Goal: Task Accomplishment & Management: Complete application form

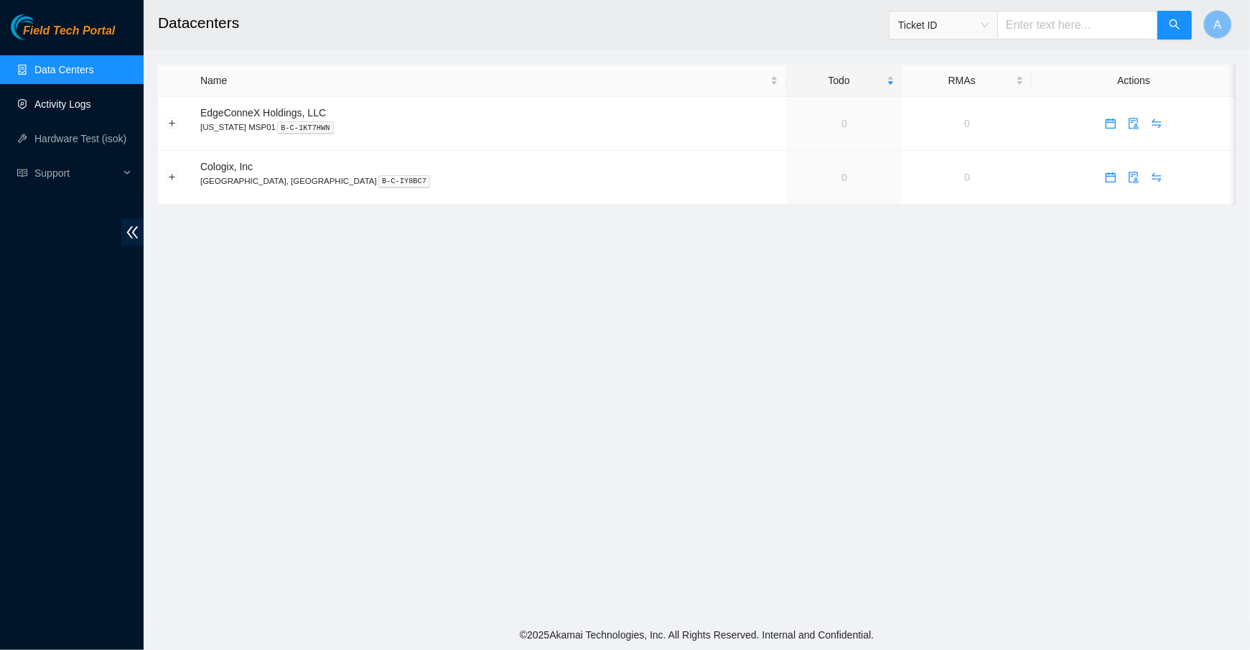
click at [84, 98] on link "Activity Logs" at bounding box center [62, 103] width 57 height 11
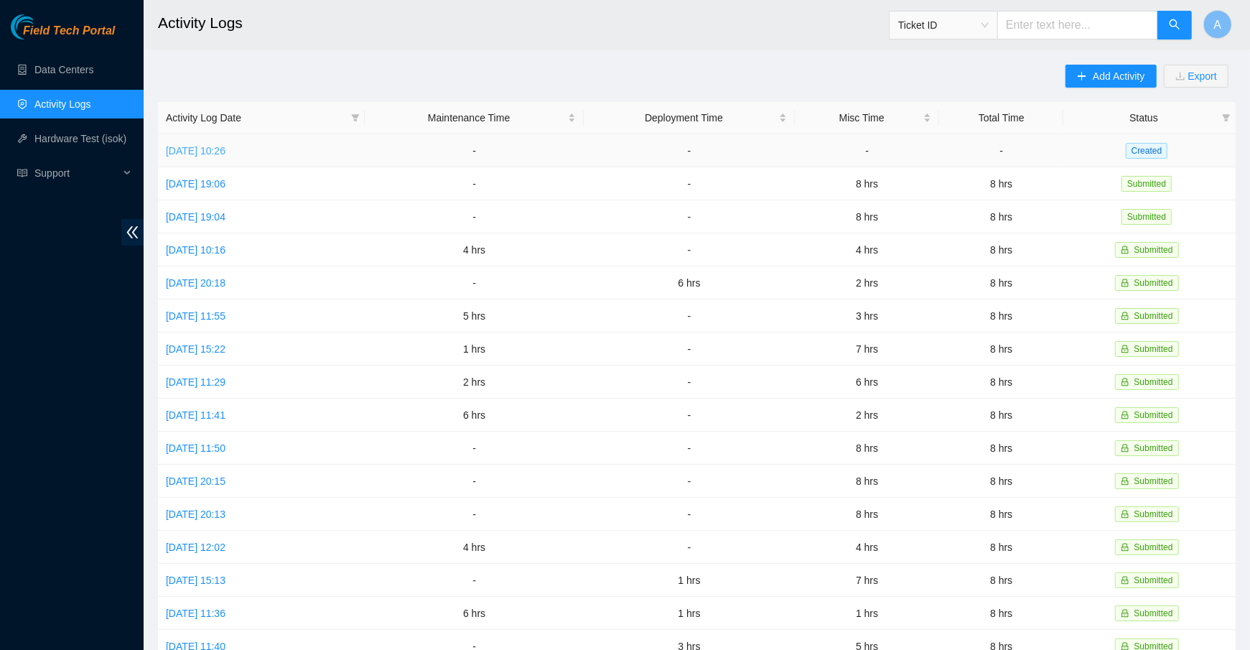
click at [225, 150] on link "[DATE] 10:26" at bounding box center [196, 150] width 60 height 11
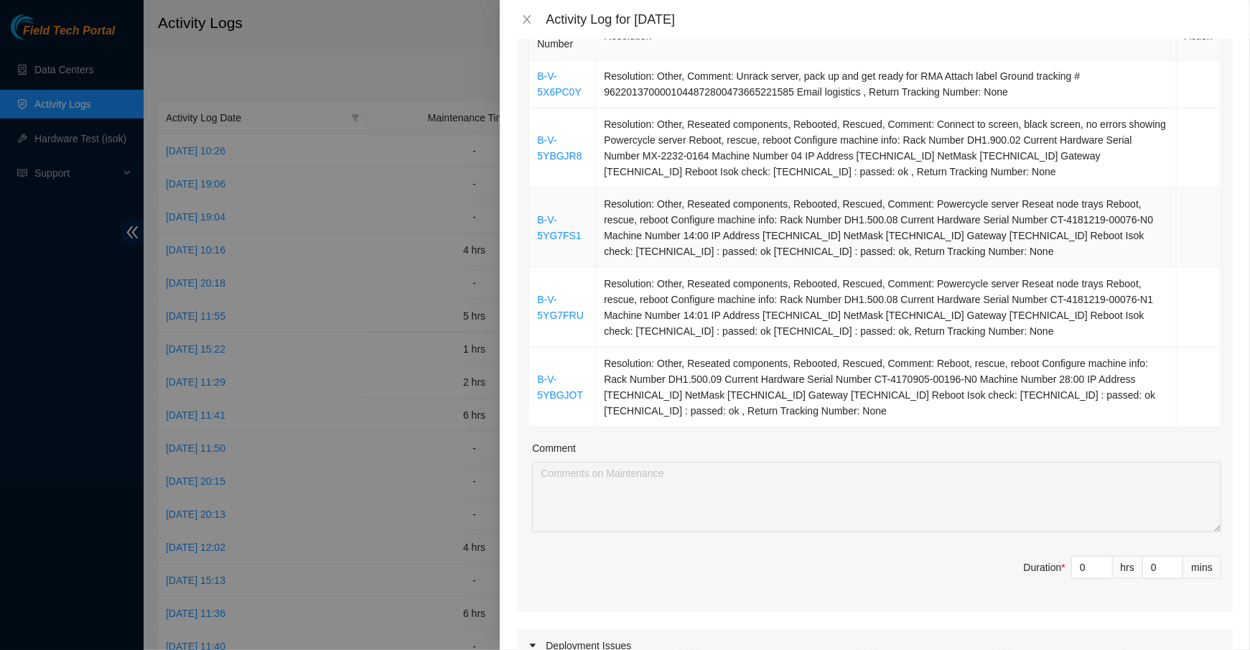
scroll to position [257, 0]
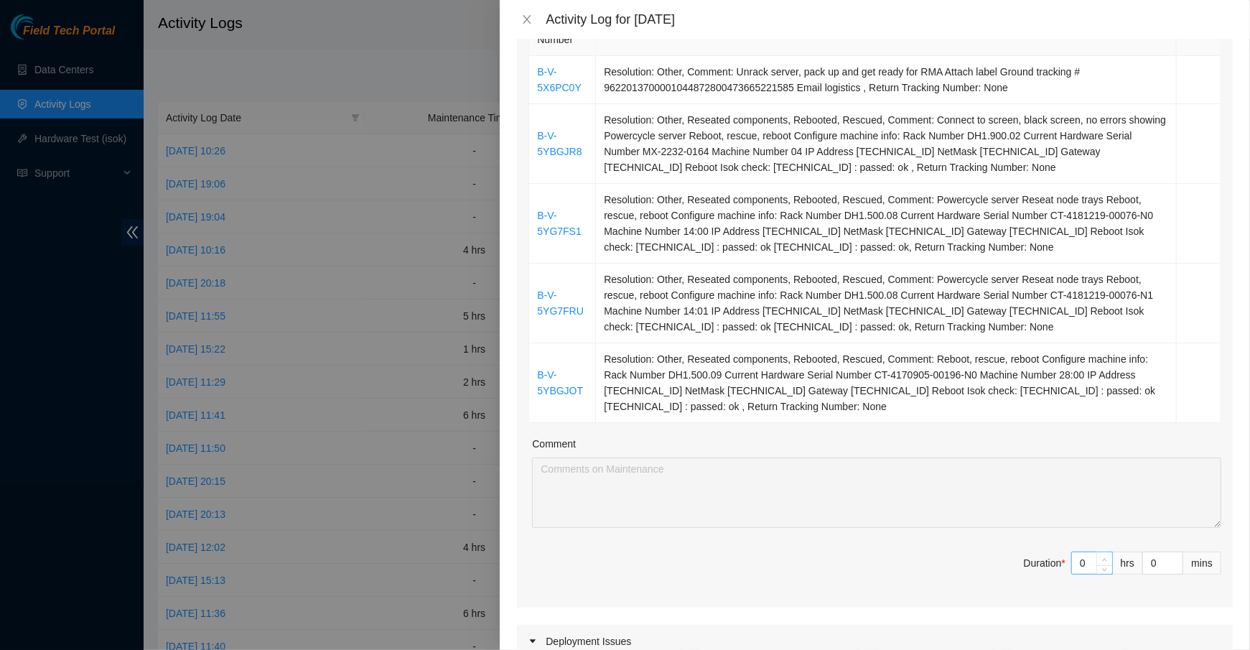
type input "1"
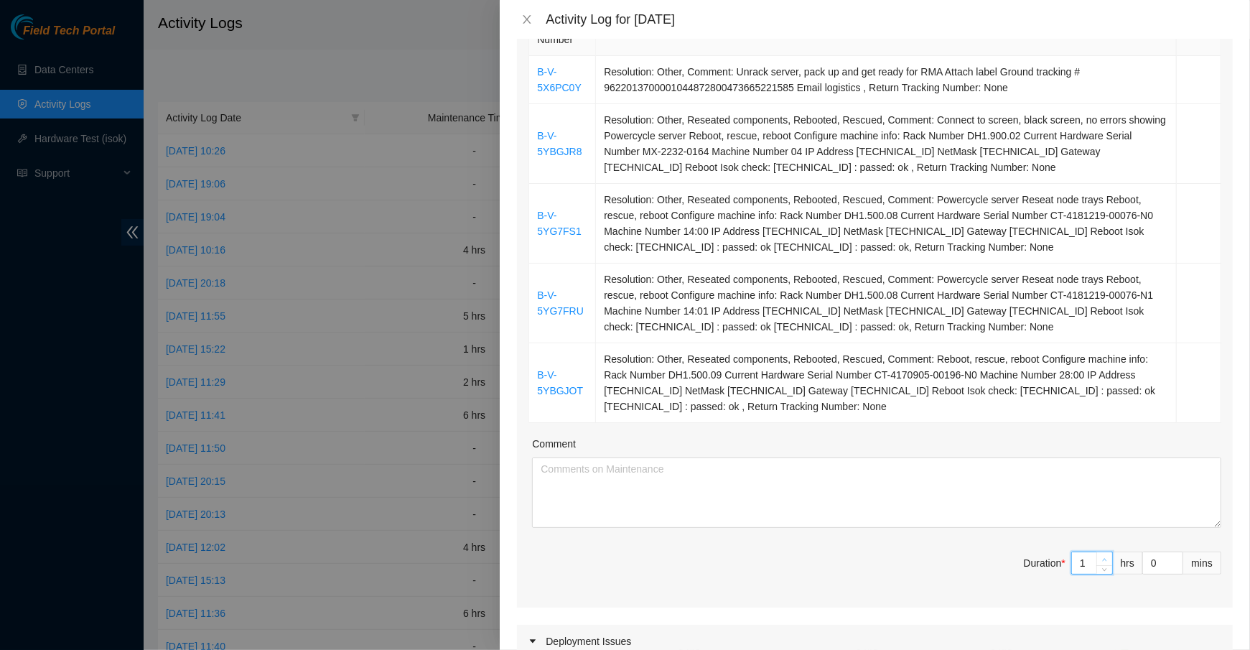
click at [1100, 555] on span "up" at bounding box center [1104, 559] width 9 height 9
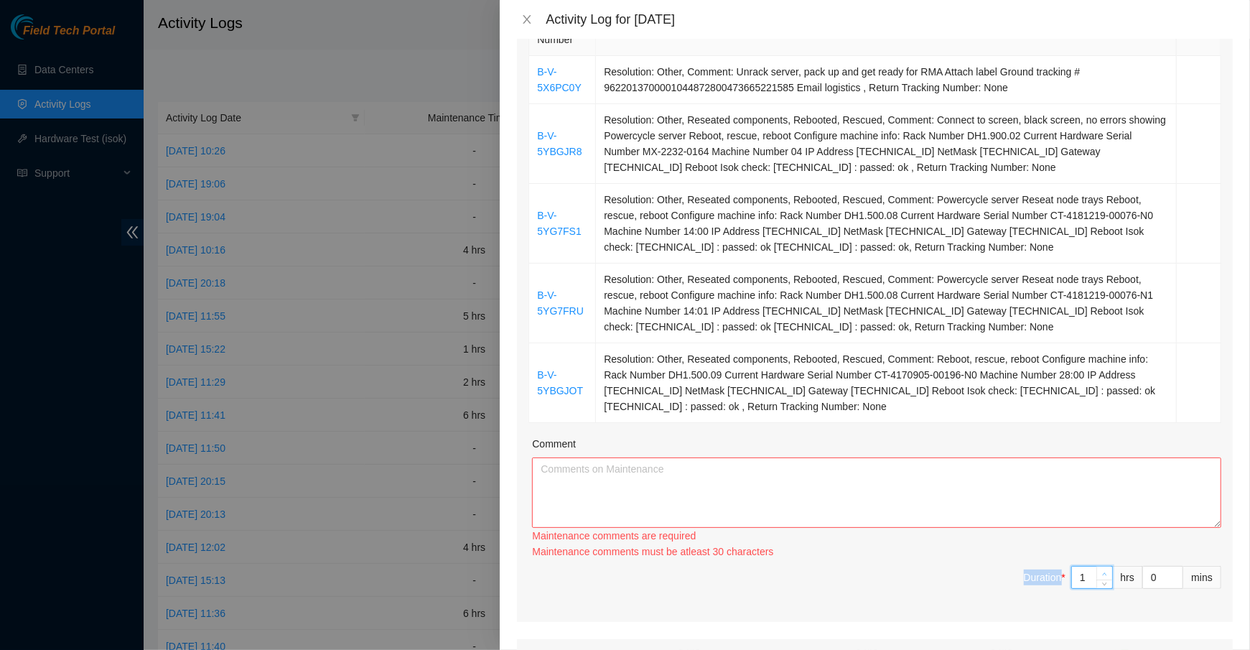
click at [1100, 552] on div "Ticket Number Resolution Action B-V-5X6PC0Y Resolution: Other, Comment: Unrack …" at bounding box center [875, 312] width 716 height 617
type input "2"
click at [1104, 572] on icon "up" at bounding box center [1104, 573] width 4 height 3
type input "3"
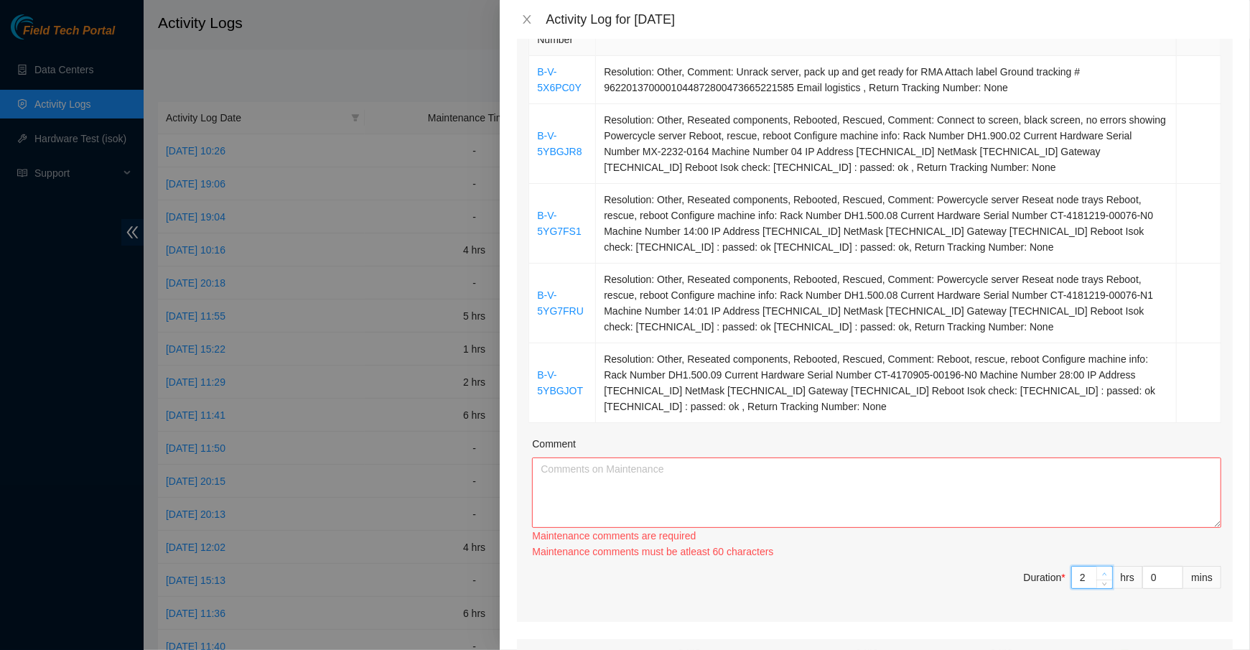
type input "3"
click at [1104, 571] on icon "up" at bounding box center [1104, 573] width 5 height 5
type input "4"
click at [1104, 571] on icon "up" at bounding box center [1104, 573] width 5 height 5
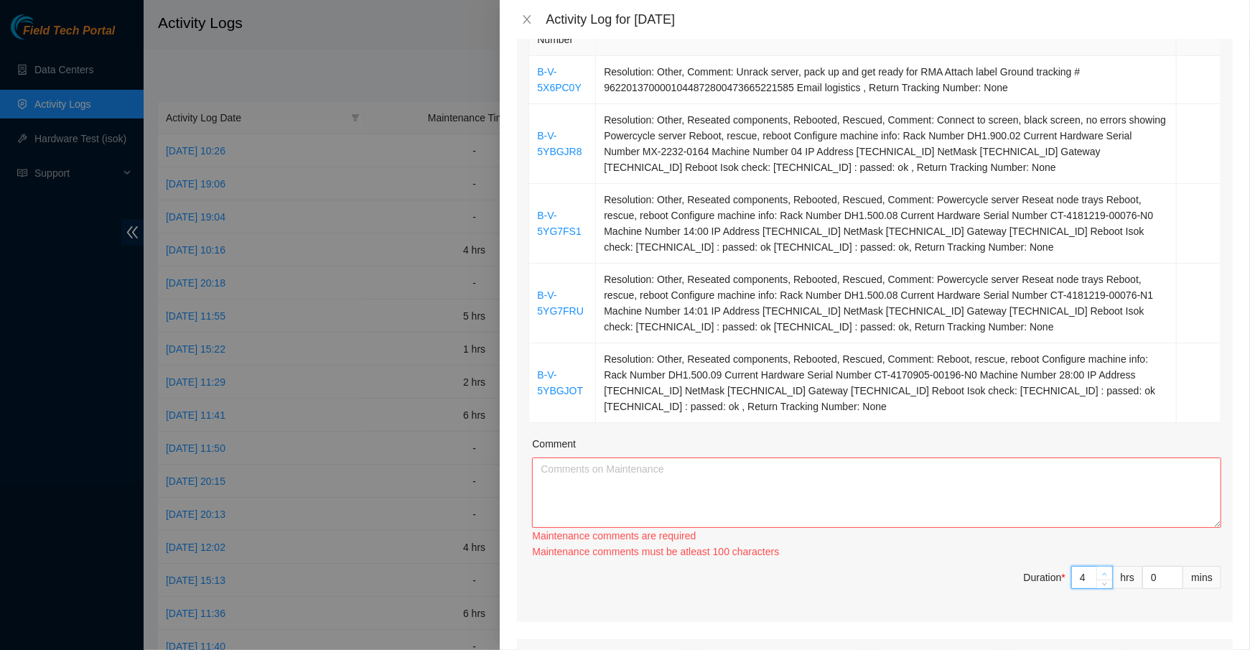
type input "5"
click at [1104, 571] on icon "up" at bounding box center [1104, 573] width 5 height 5
type input "6"
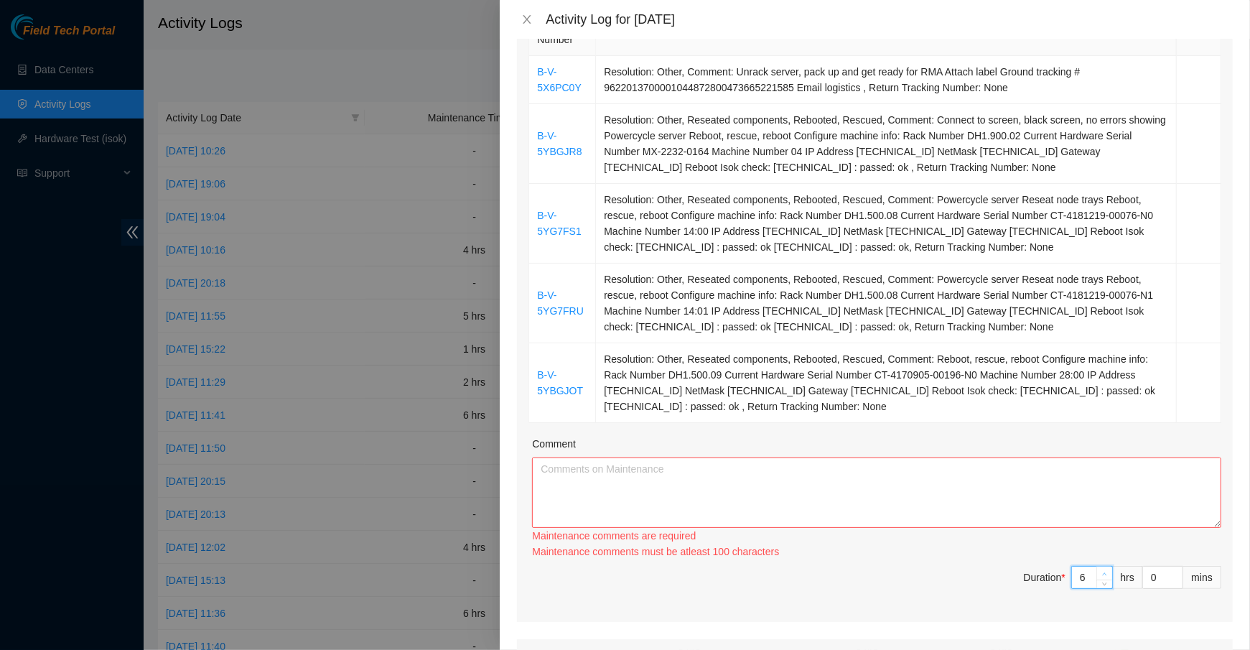
click at [1104, 572] on icon "up" at bounding box center [1104, 573] width 4 height 3
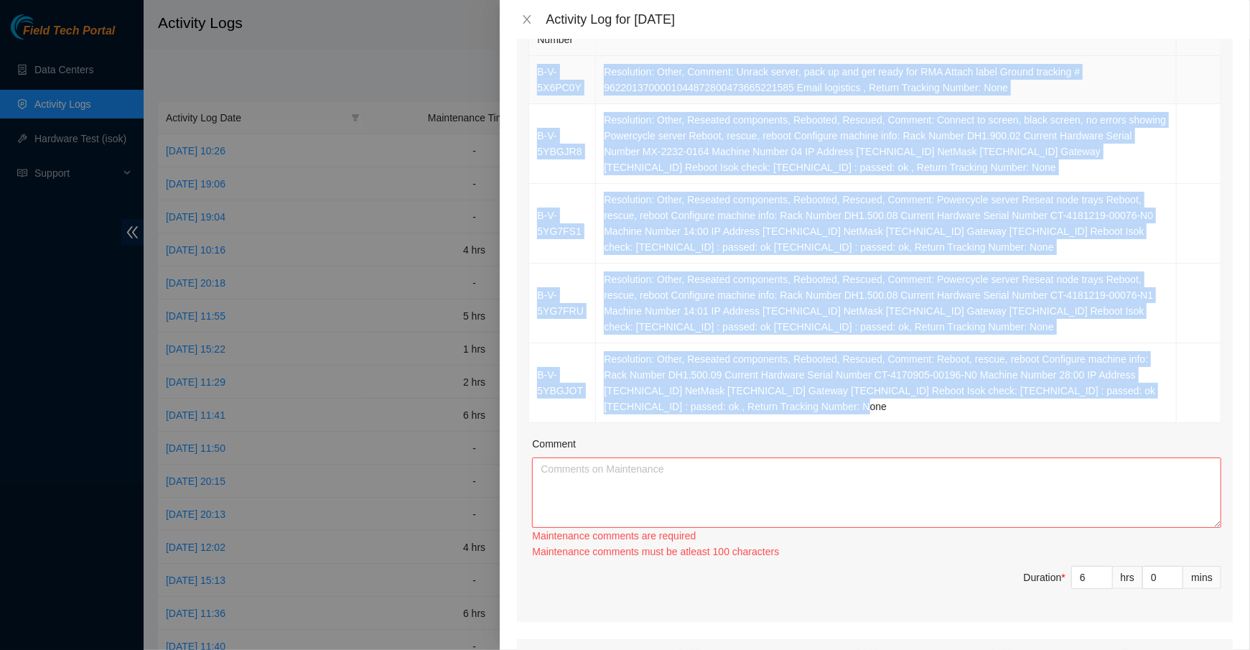
drag, startPoint x: 901, startPoint y: 405, endPoint x: 538, endPoint y: 76, distance: 490.4
click at [538, 76] on tbody "B-V-5X6PC0Y Resolution: Other, Comment: Unrack server, pack up and get ready fo…" at bounding box center [875, 239] width 692 height 367
copy tbody "B-V-5X6PC0Y Resolution: Other, Comment: Unrack server, pack up and get ready fo…"
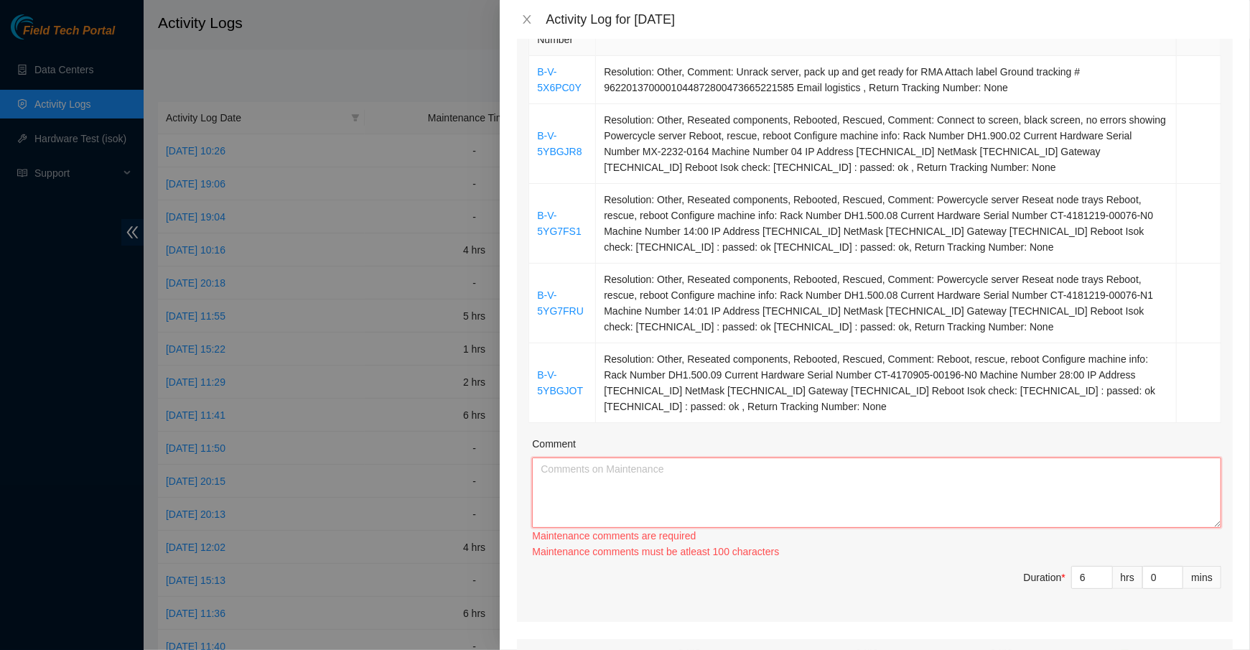
click at [629, 492] on textarea "Comment" at bounding box center [876, 492] width 689 height 70
paste textarea "B-V-5X6PC0Y Resolution: Other, Comment: Unrack server, pack up and get ready fo…"
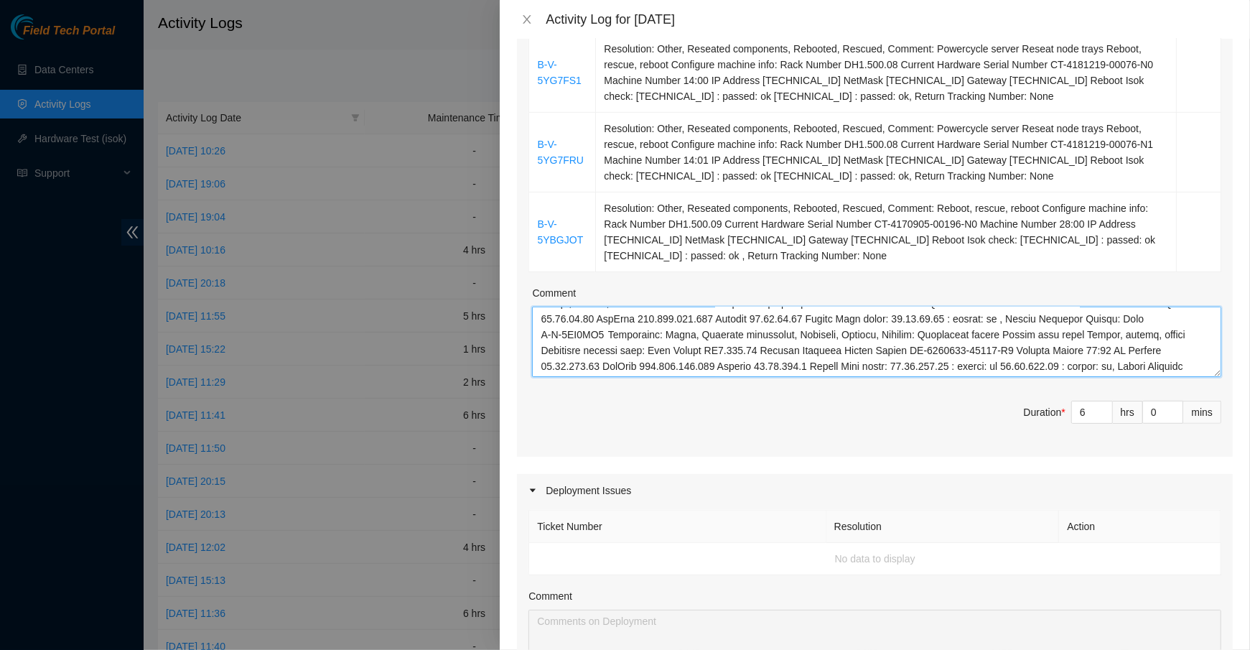
scroll to position [0, 0]
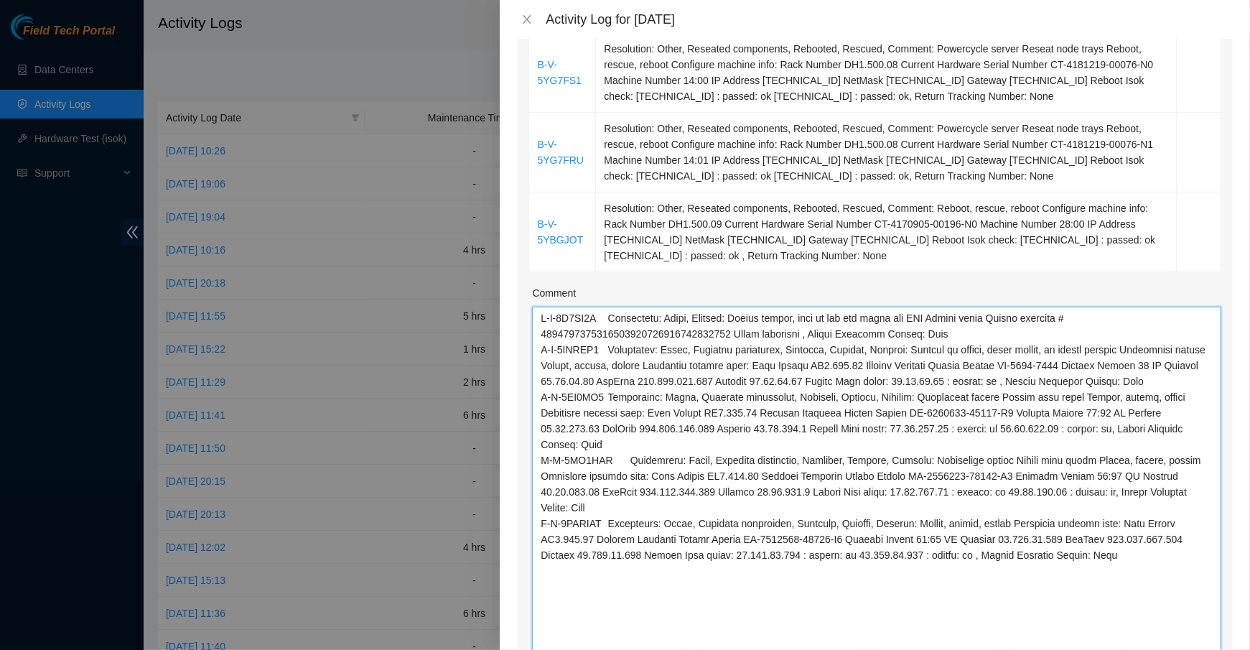
drag, startPoint x: 1216, startPoint y: 370, endPoint x: 1206, endPoint y: 708, distance: 338.2
click at [1206, 649] on html "Field Tech Portal Data Centers Activity Logs Hardware Test (isok) Support Activ…" at bounding box center [625, 325] width 1250 height 650
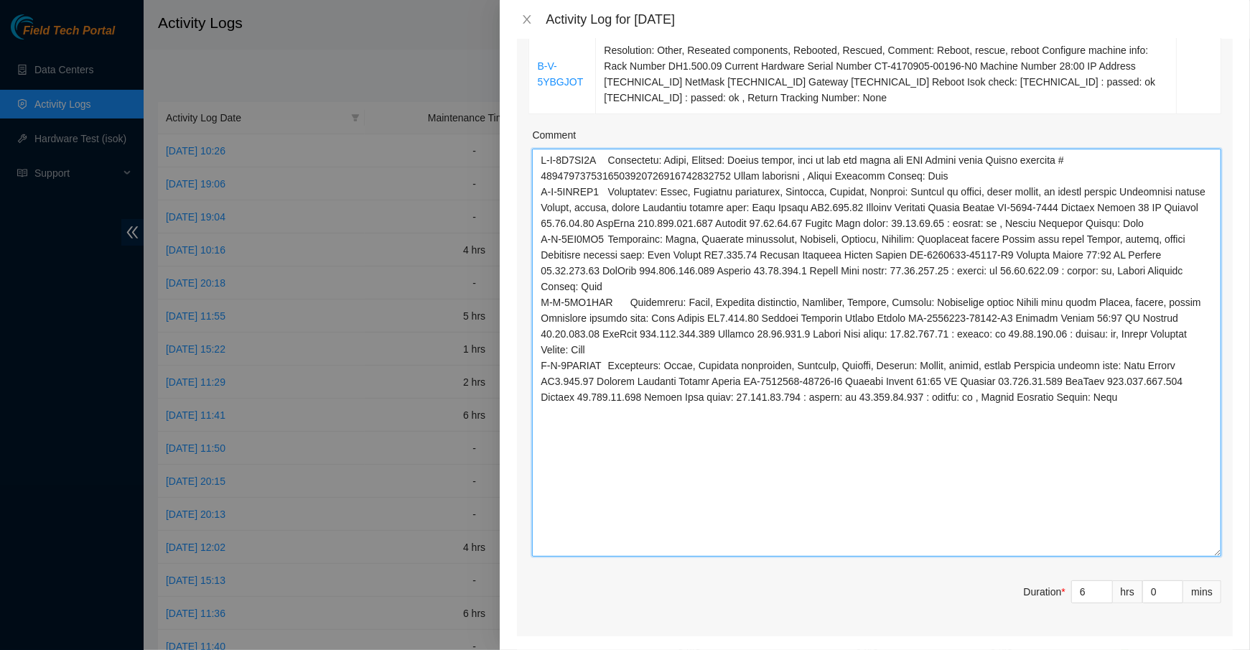
scroll to position [561, 0]
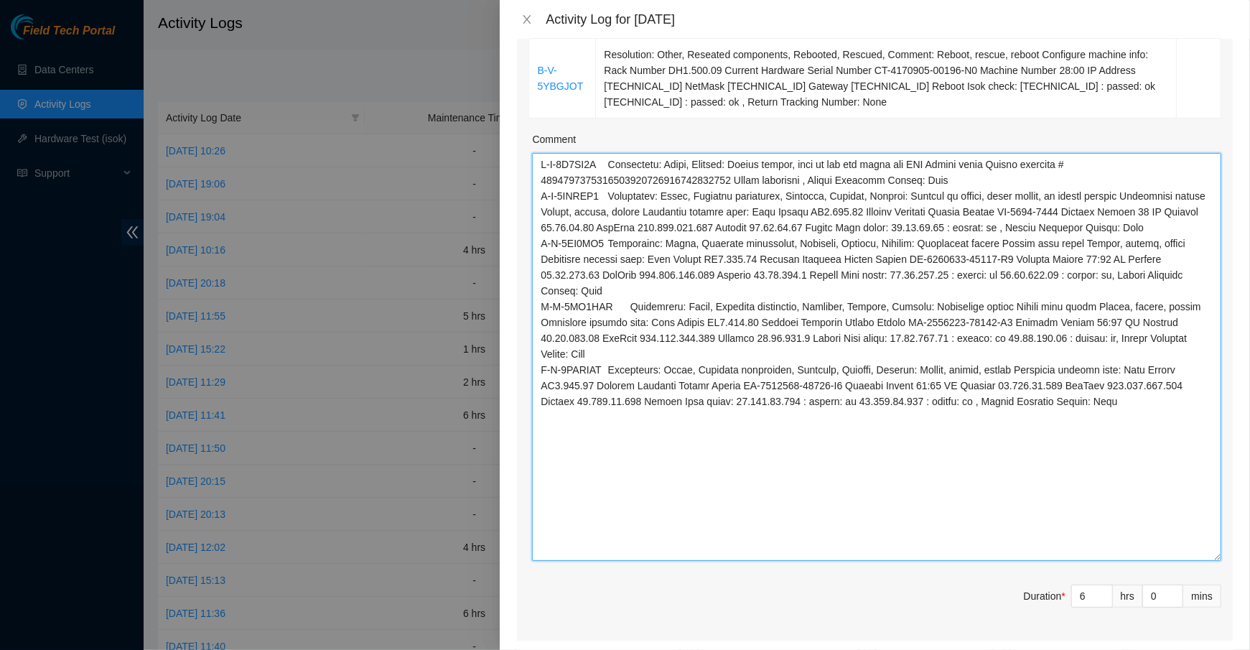
click at [541, 193] on textarea "Comment" at bounding box center [876, 357] width 689 height 408
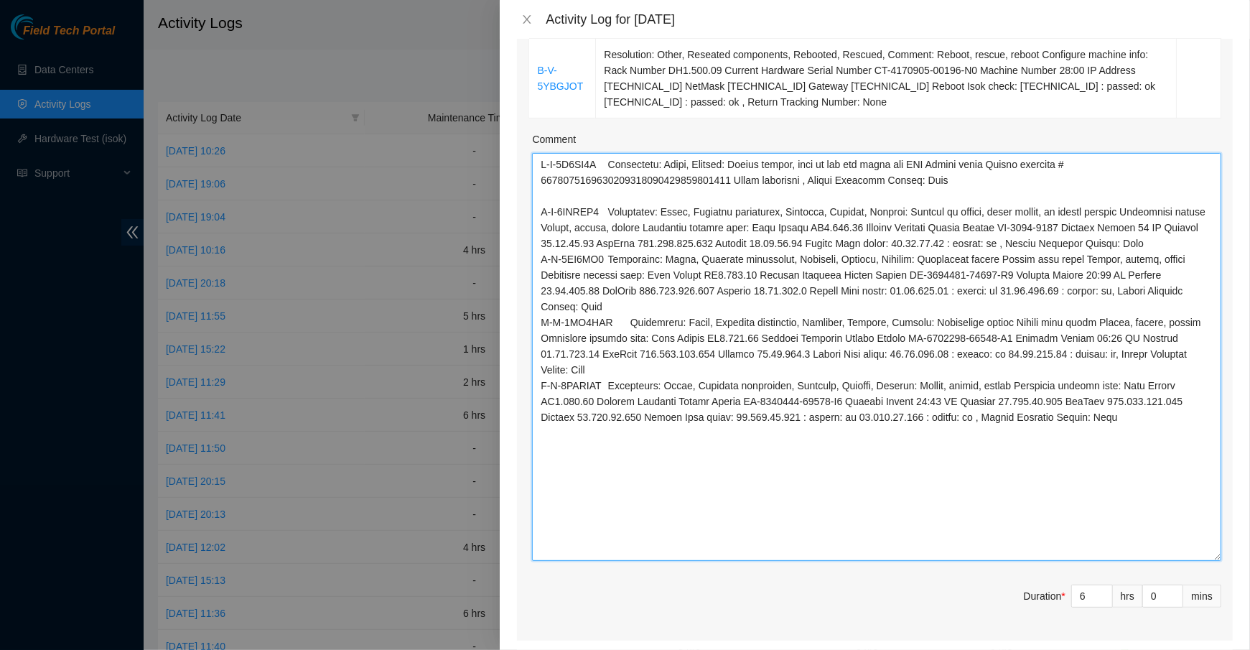
click at [536, 273] on textarea "Comment" at bounding box center [876, 357] width 689 height 408
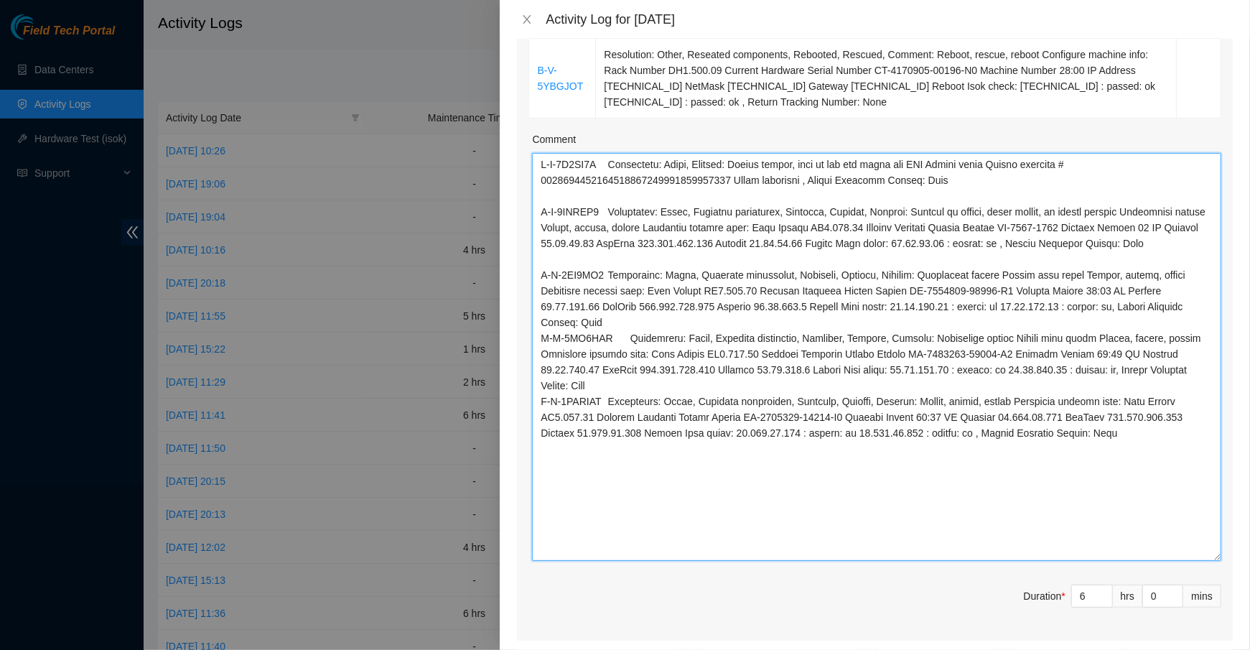
click at [535, 354] on textarea "Comment" at bounding box center [876, 357] width 689 height 408
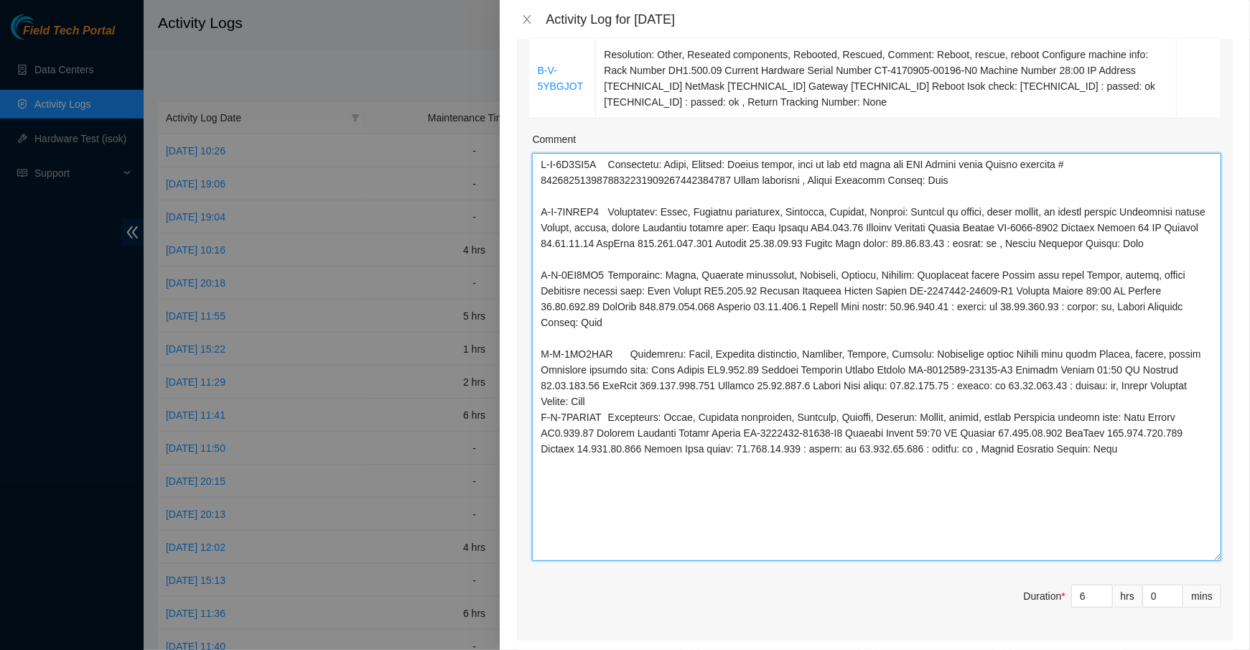
click at [537, 436] on textarea "Comment" at bounding box center [876, 357] width 689 height 408
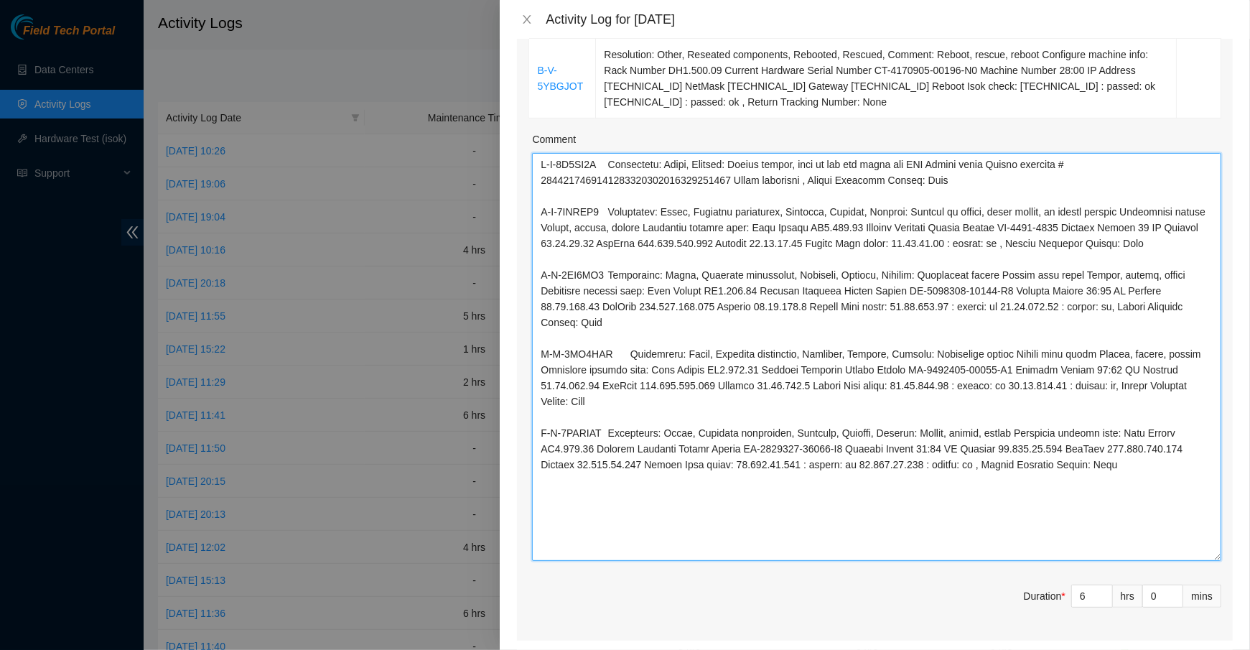
click at [538, 166] on textarea "Comment" at bounding box center [876, 357] width 689 height 408
click at [556, 159] on textarea "Comment" at bounding box center [876, 357] width 689 height 408
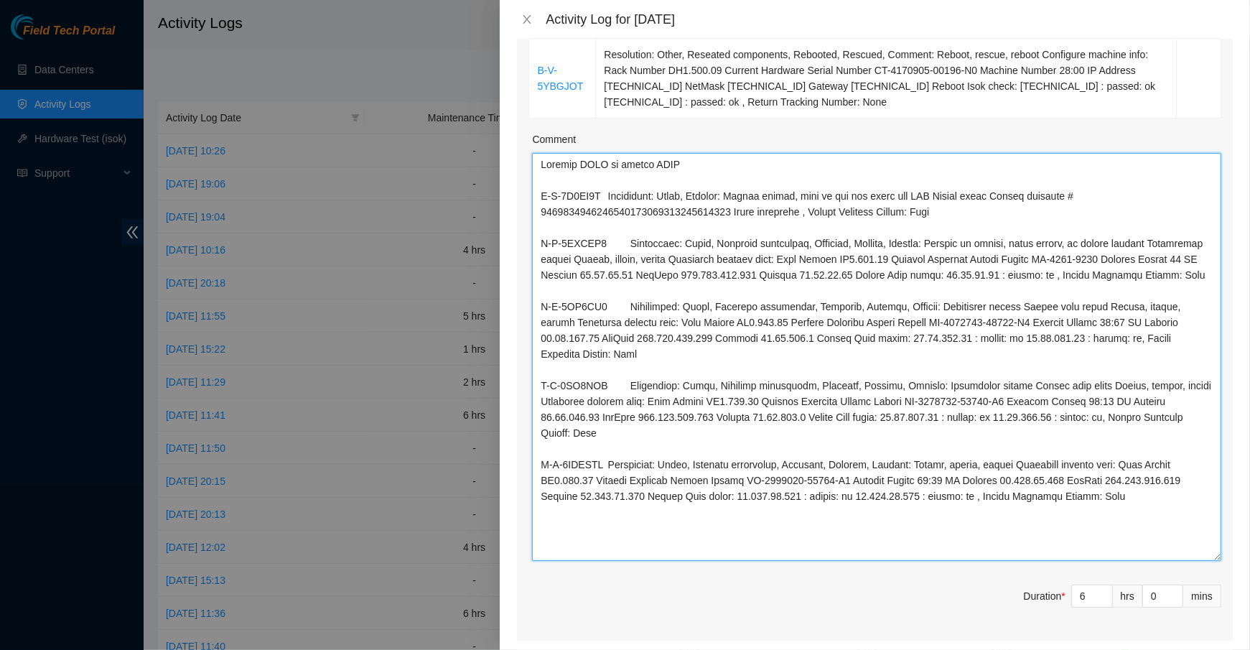
click at [718, 550] on textarea "Comment" at bounding box center [876, 357] width 689 height 408
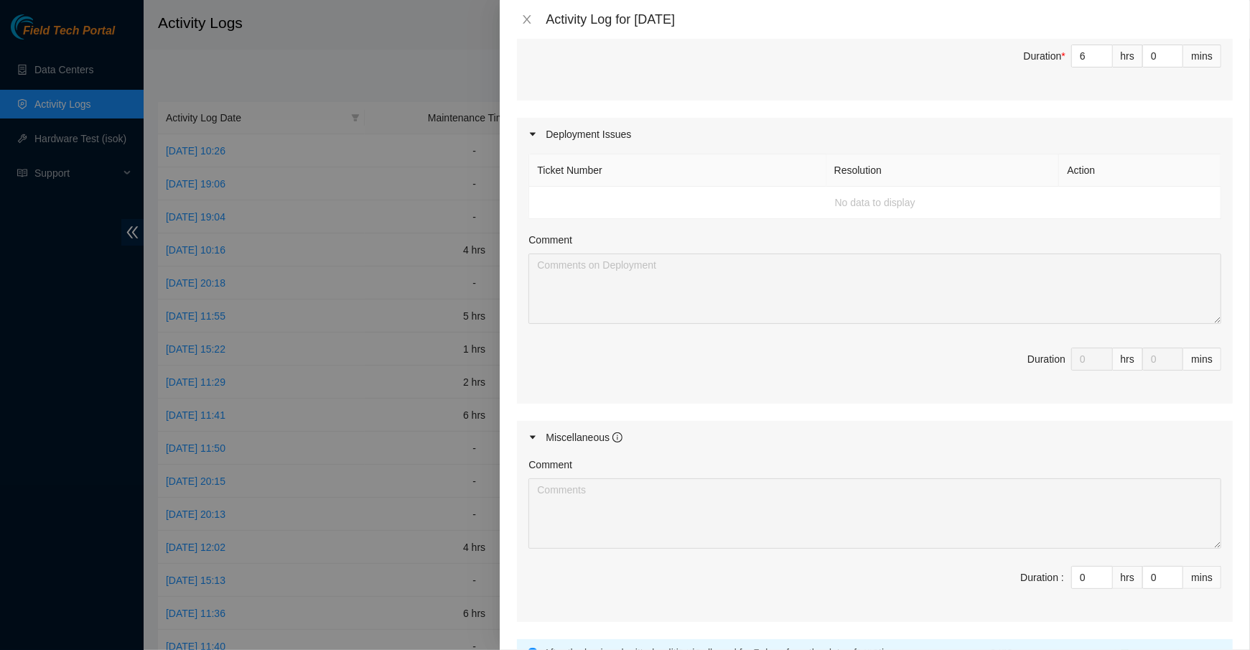
scroll to position [1227, 0]
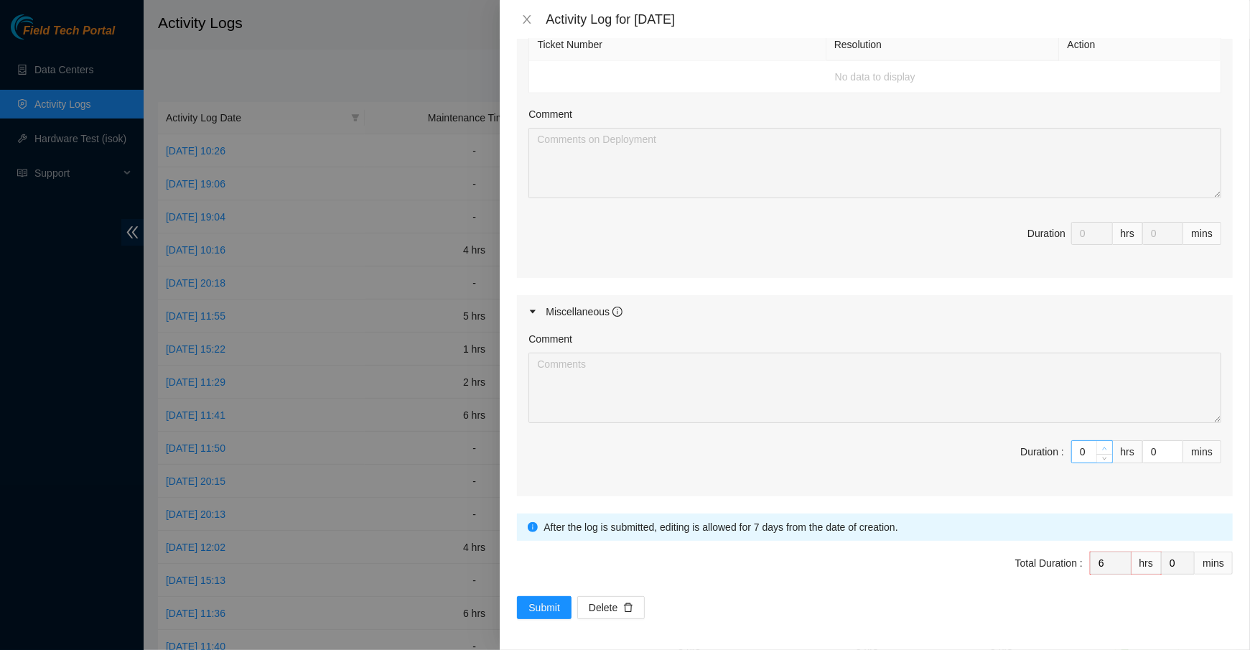
type textarea "Request NOCC to unlock RIDS B-V-5X6PC0Y Resolution: Other, Comment: Unrack serv…"
type input "1"
type input "7"
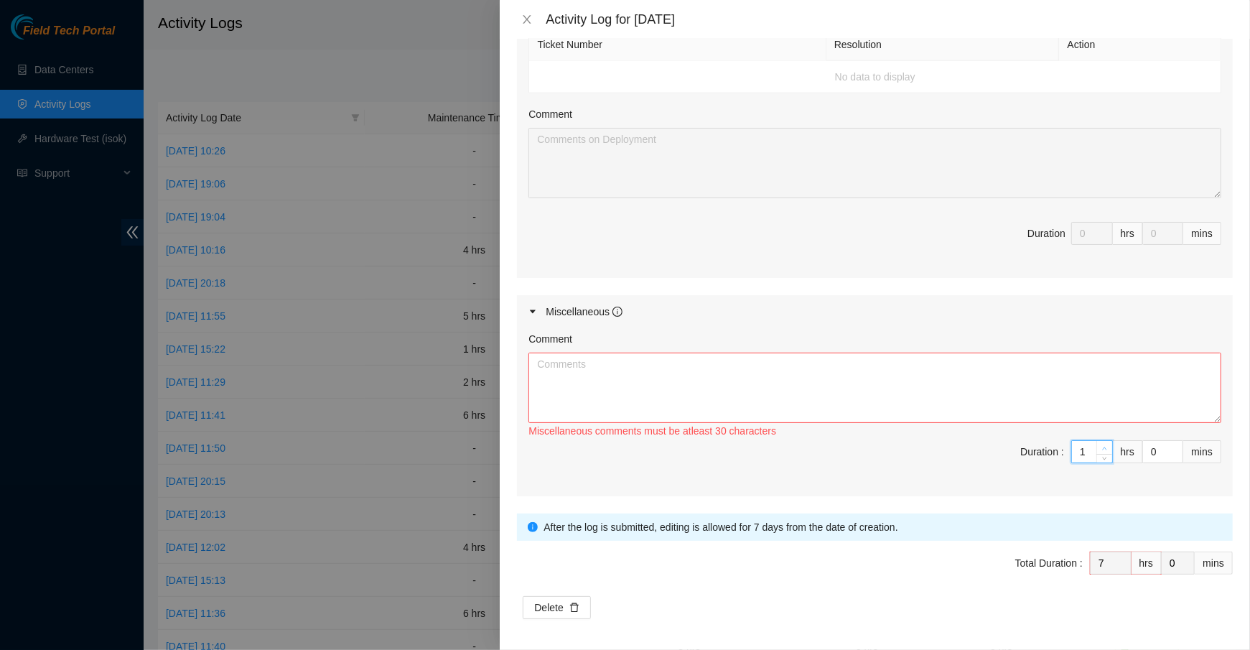
click at [1102, 446] on icon "up" at bounding box center [1104, 448] width 5 height 5
type input "2"
type input "8"
click at [1102, 446] on icon "up" at bounding box center [1104, 448] width 5 height 5
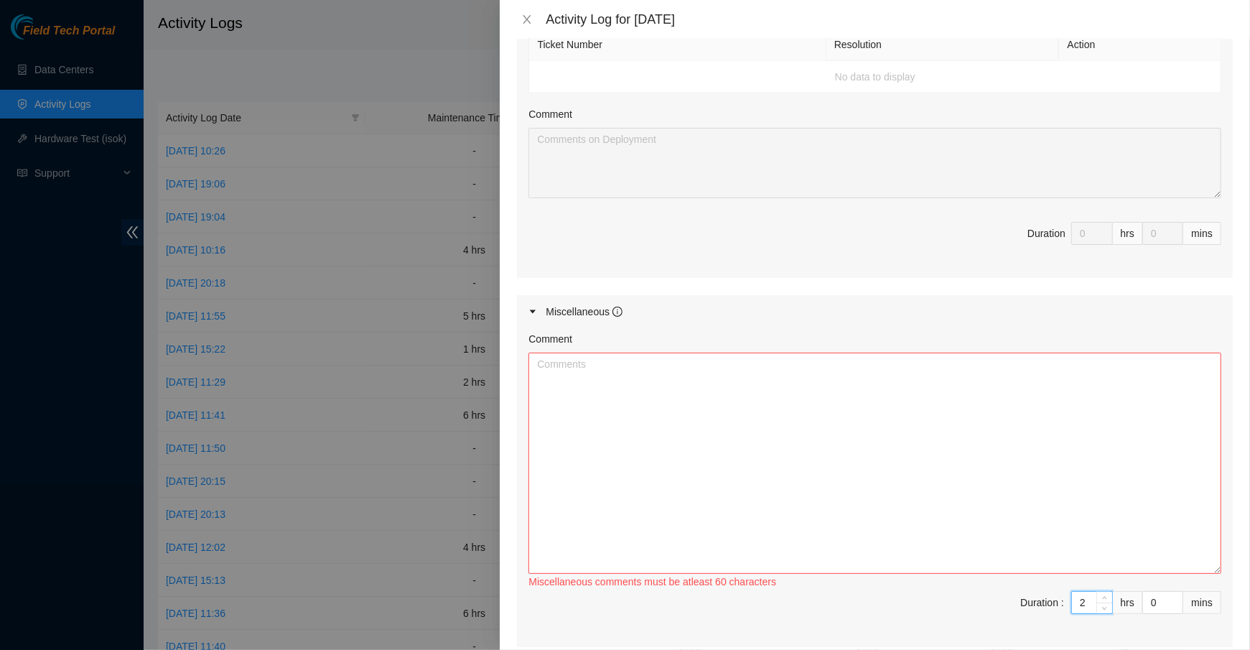
drag, startPoint x: 1214, startPoint y: 415, endPoint x: 1216, endPoint y: 601, distance: 186.6
click at [1216, 573] on textarea "Comment" at bounding box center [874, 462] width 693 height 221
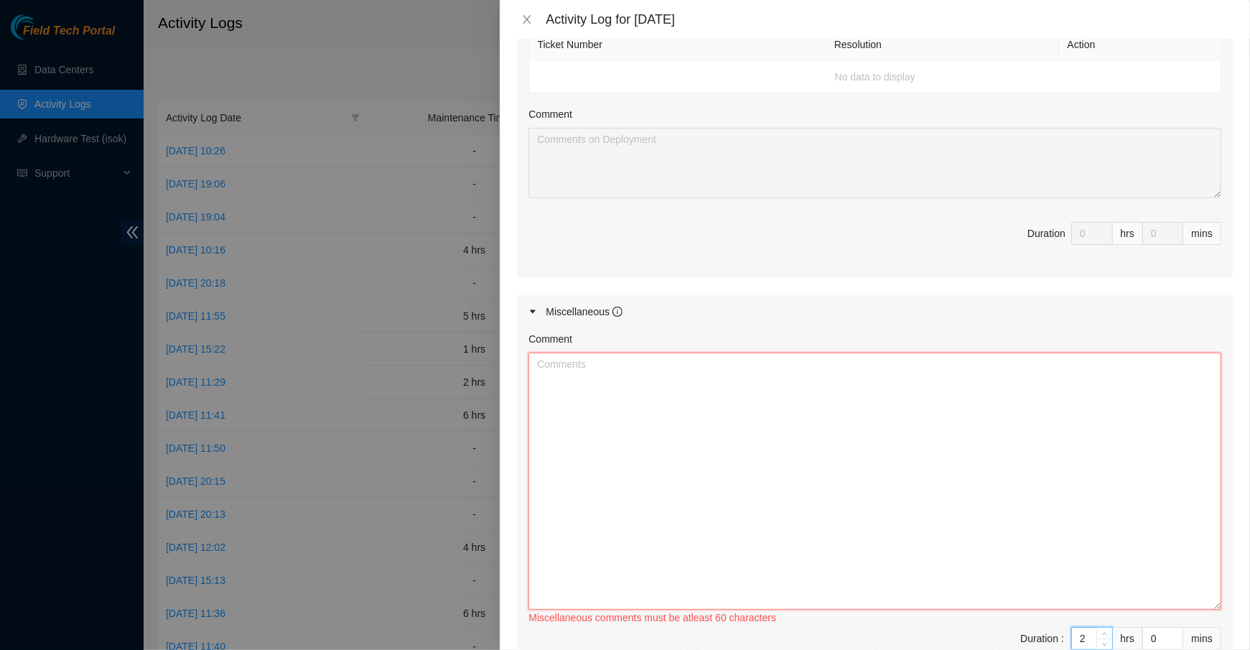
click at [1045, 523] on textarea "Comment" at bounding box center [874, 480] width 693 height 257
type textarea "R"
click at [542, 361] on textarea "Organize all tools and equipment and put them back" at bounding box center [874, 480] width 693 height 257
click at [533, 361] on textarea "Organize all tools and equipment and put them back" at bounding box center [874, 480] width 693 height 257
click at [554, 362] on textarea "Organize all tools and equipment and put them back" at bounding box center [874, 480] width 693 height 257
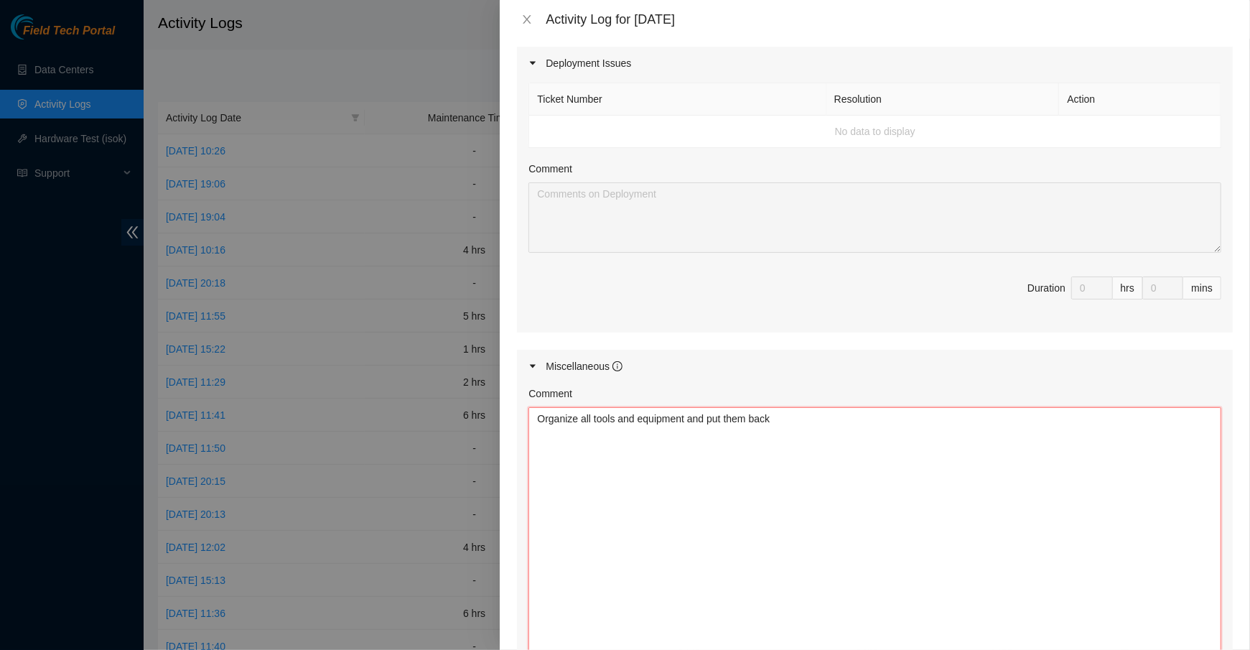
scroll to position [1374, 0]
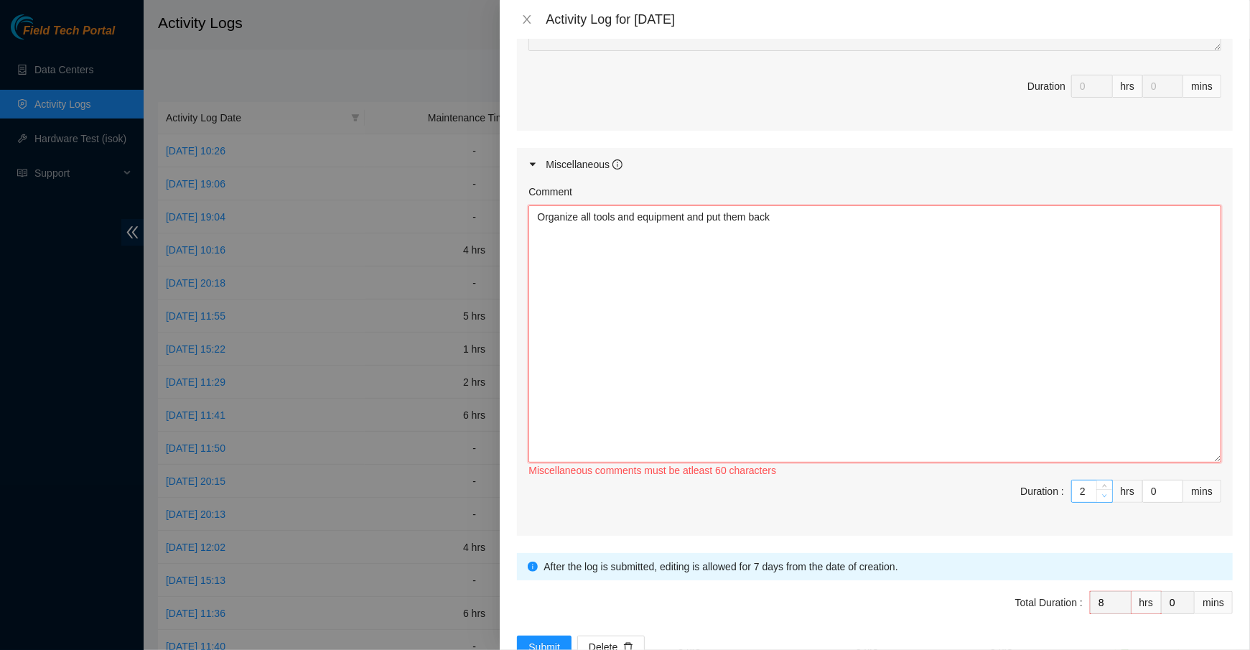
type textarea "Organize all tools and equipment and put them back"
type input "1"
type input "7"
click at [1107, 492] on span "down" at bounding box center [1104, 496] width 9 height 9
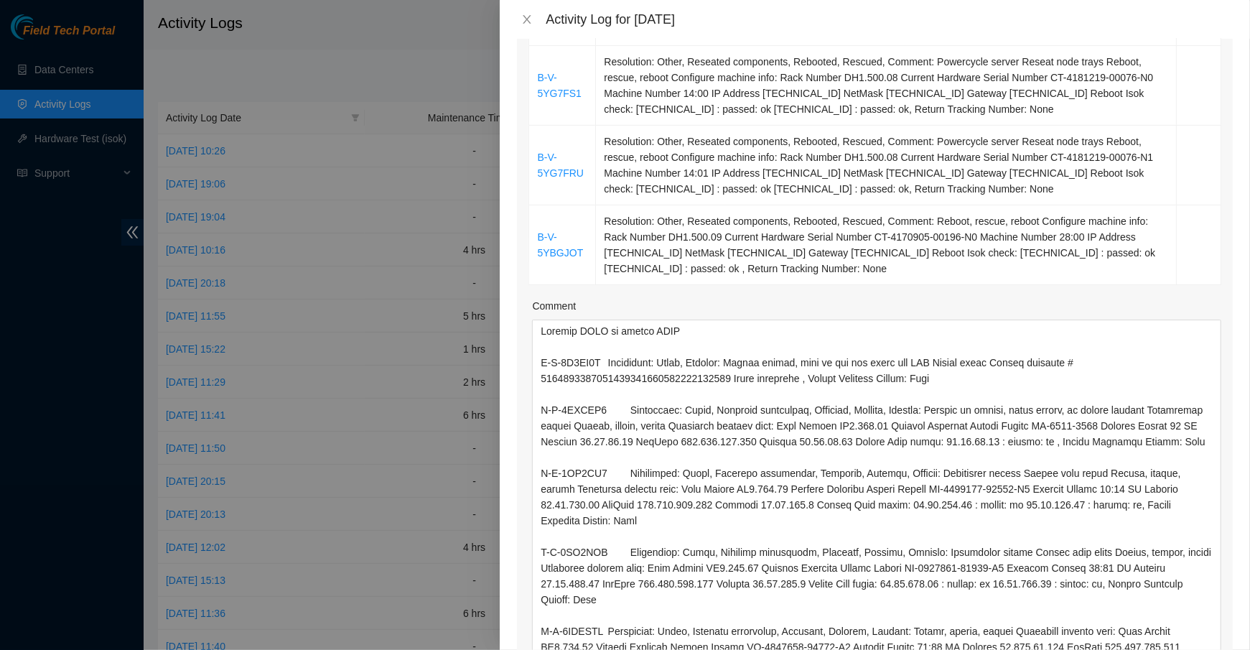
scroll to position [0, 0]
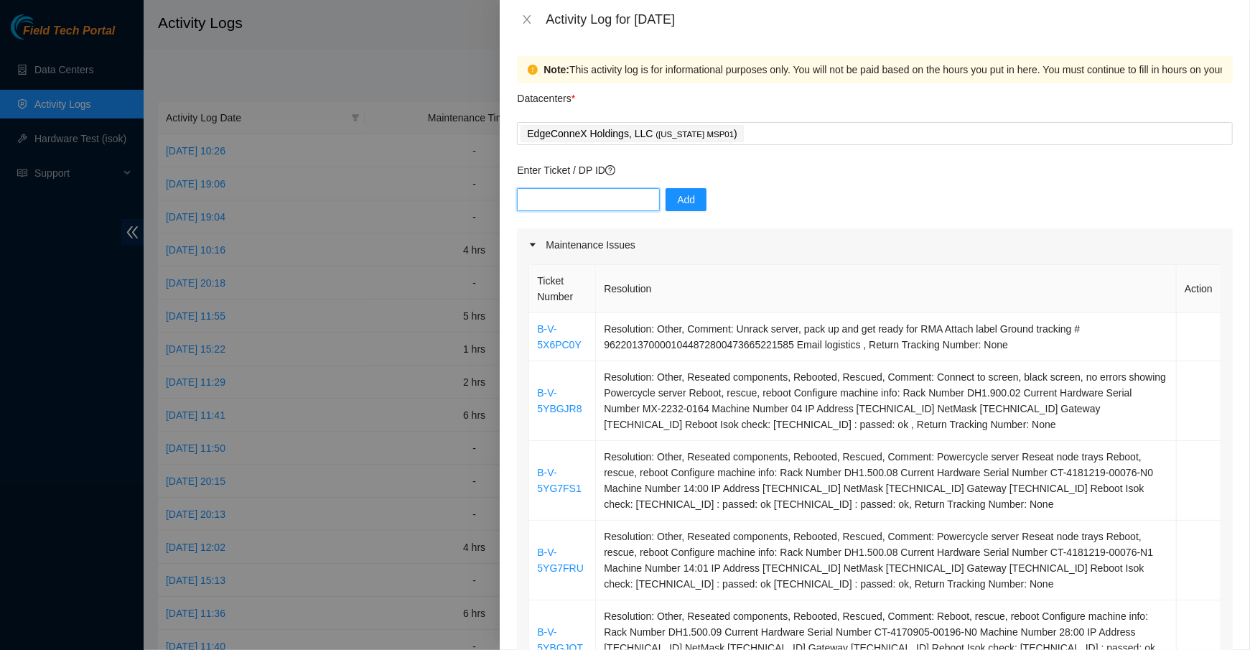
click at [545, 202] on input "text" at bounding box center [588, 199] width 143 height 23
paste input "DP78570"
type input "DP78570"
click at [665, 202] on button "Add" at bounding box center [685, 199] width 41 height 23
click at [566, 209] on input "text" at bounding box center [588, 199] width 143 height 23
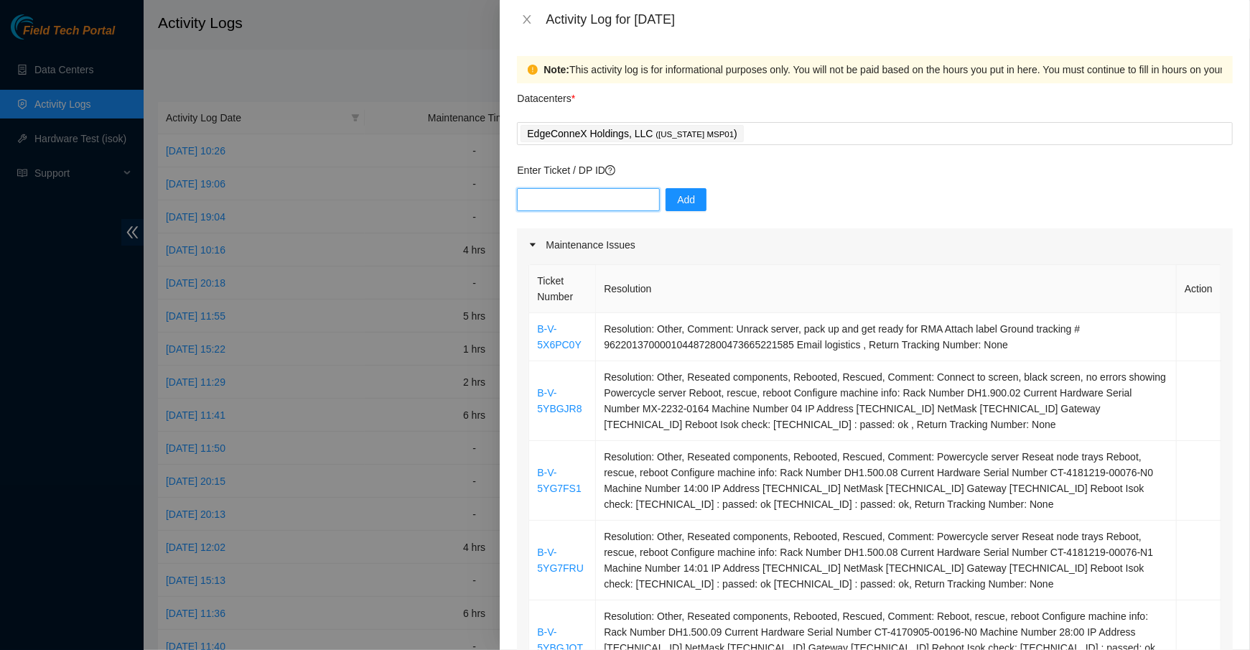
paste input "DP84681"
type input "DP84681"
click at [665, 201] on button "Add" at bounding box center [685, 199] width 41 height 23
click at [549, 205] on input "text" at bounding box center [588, 199] width 143 height 23
paste input "DP84682"
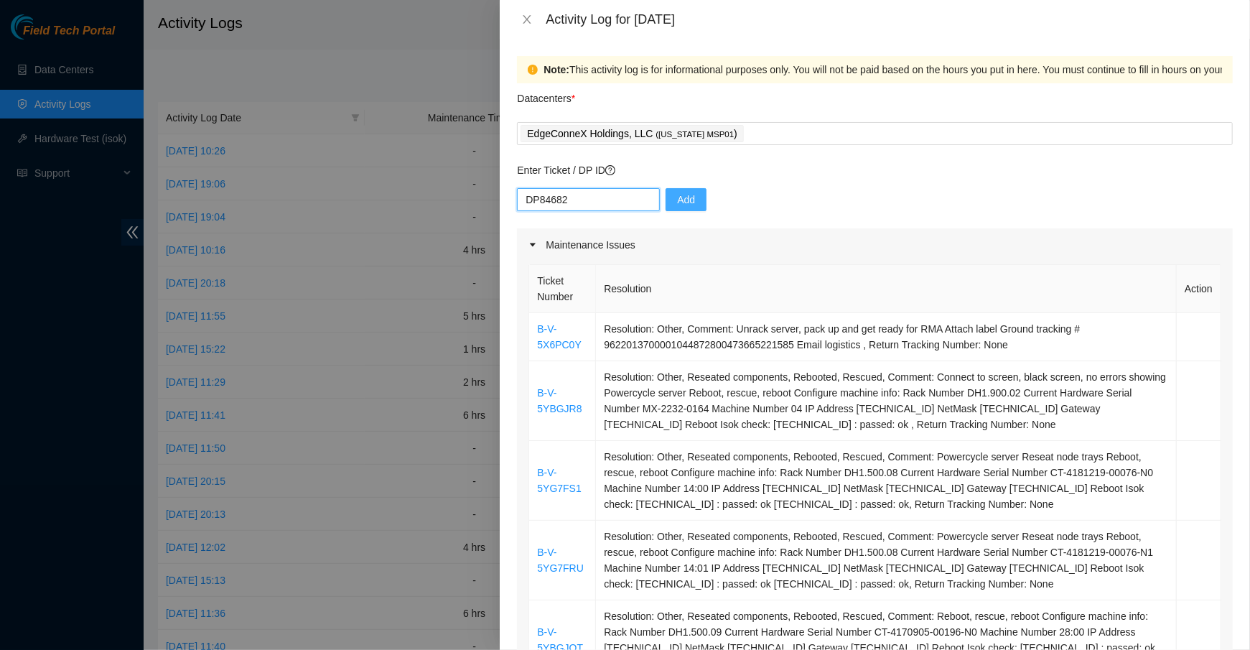
type input "DP84682"
click at [680, 193] on button "Add" at bounding box center [685, 199] width 41 height 23
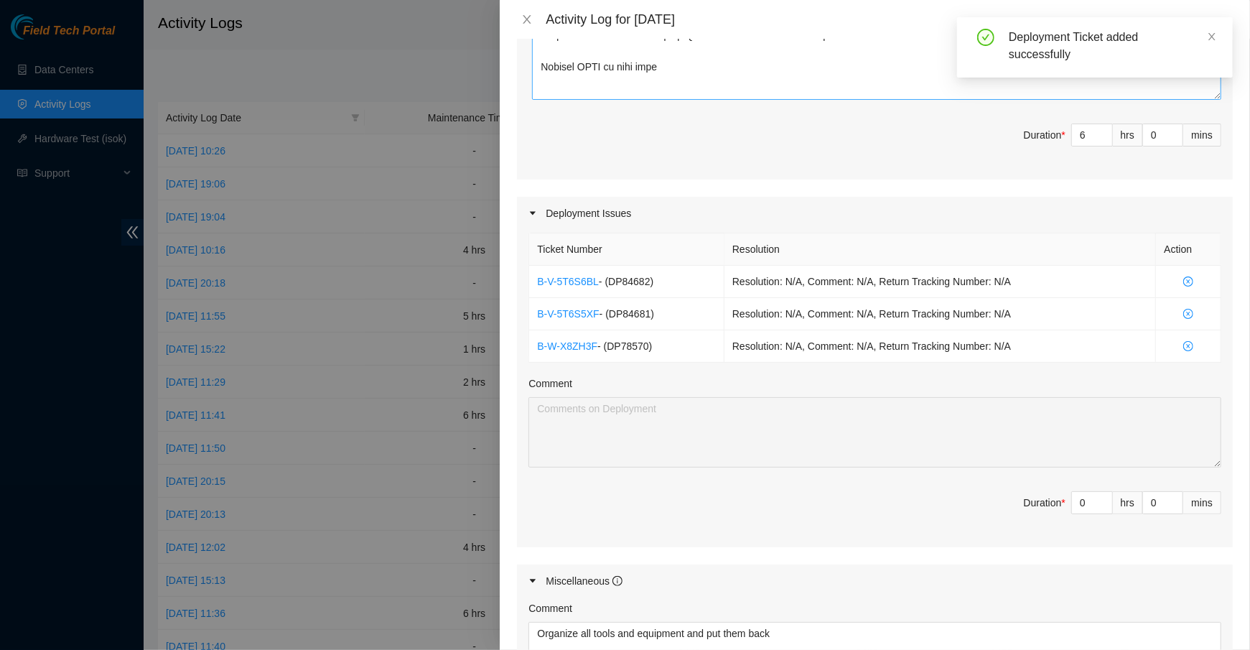
scroll to position [1026, 0]
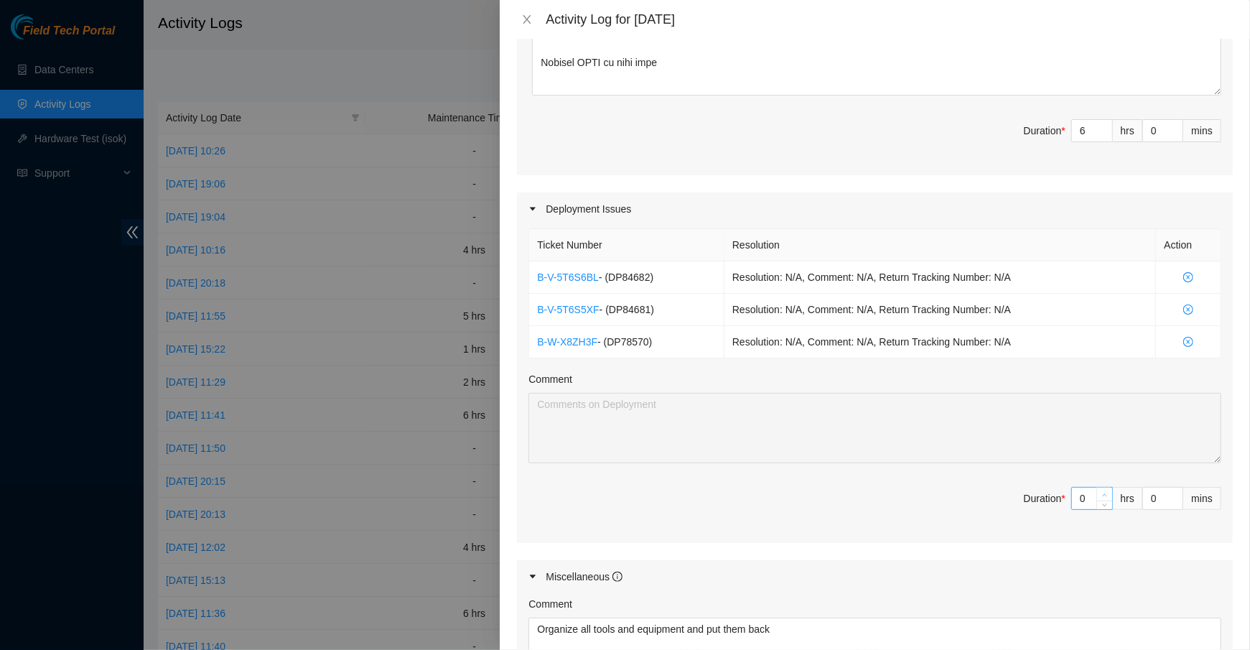
type input "1"
type input "8"
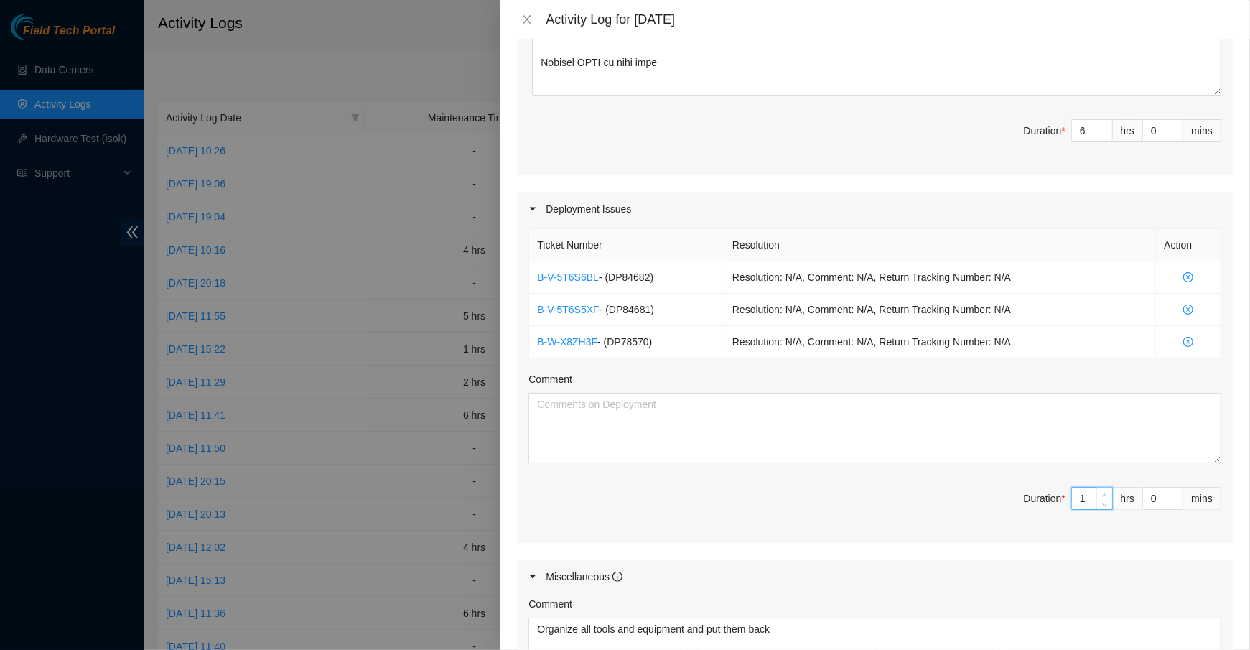
click at [1106, 492] on icon "up" at bounding box center [1104, 494] width 5 height 5
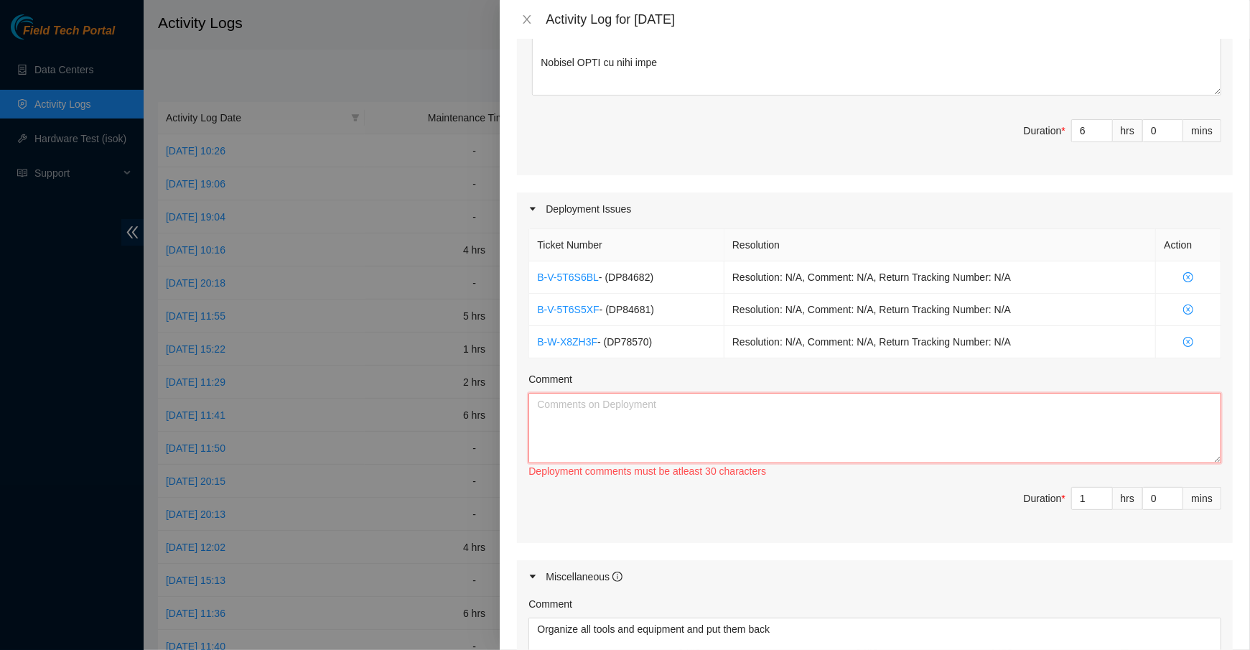
click at [1099, 428] on textarea "Comment" at bounding box center [874, 428] width 693 height 70
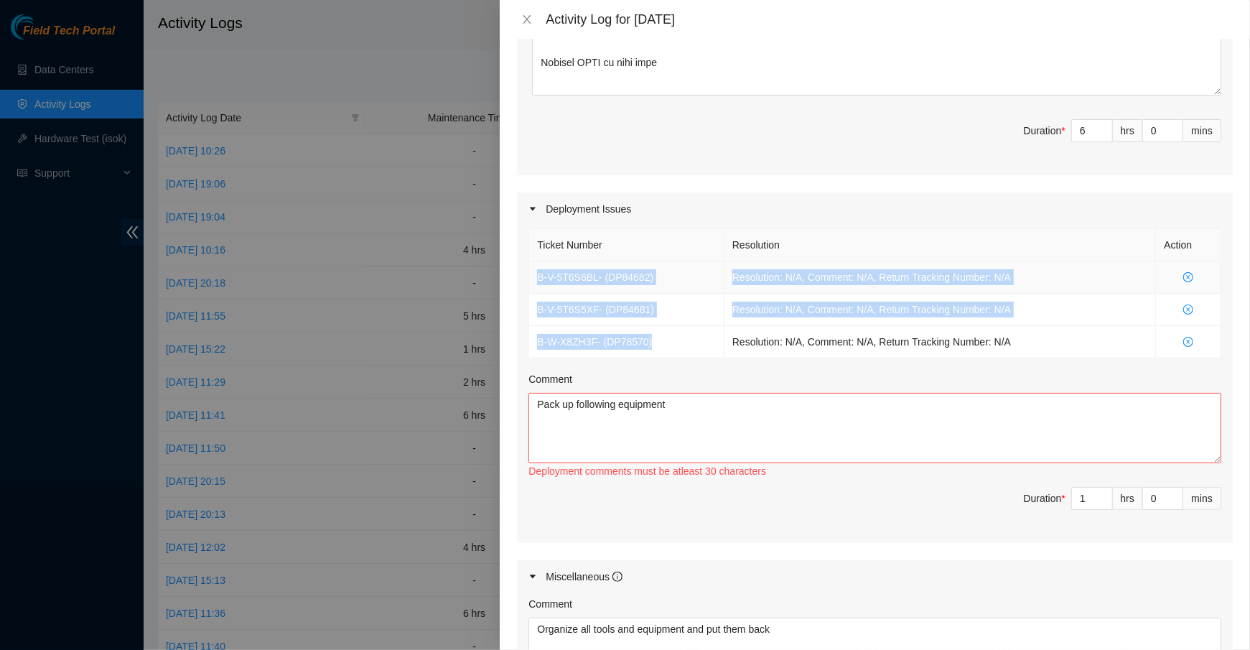
drag, startPoint x: 675, startPoint y: 339, endPoint x: 532, endPoint y: 276, distance: 156.2
click at [532, 276] on tbody "B-V-5T6S6BL - ( DP84682 ) Resolution: N/A, Comment: N/A, Return Tracking Number…" at bounding box center [875, 309] width 692 height 97
copy tbody "B-V-5T6S6BL - ( DP84682 ) Resolution: N/A, Comment: N/A, Return Tracking Number…"
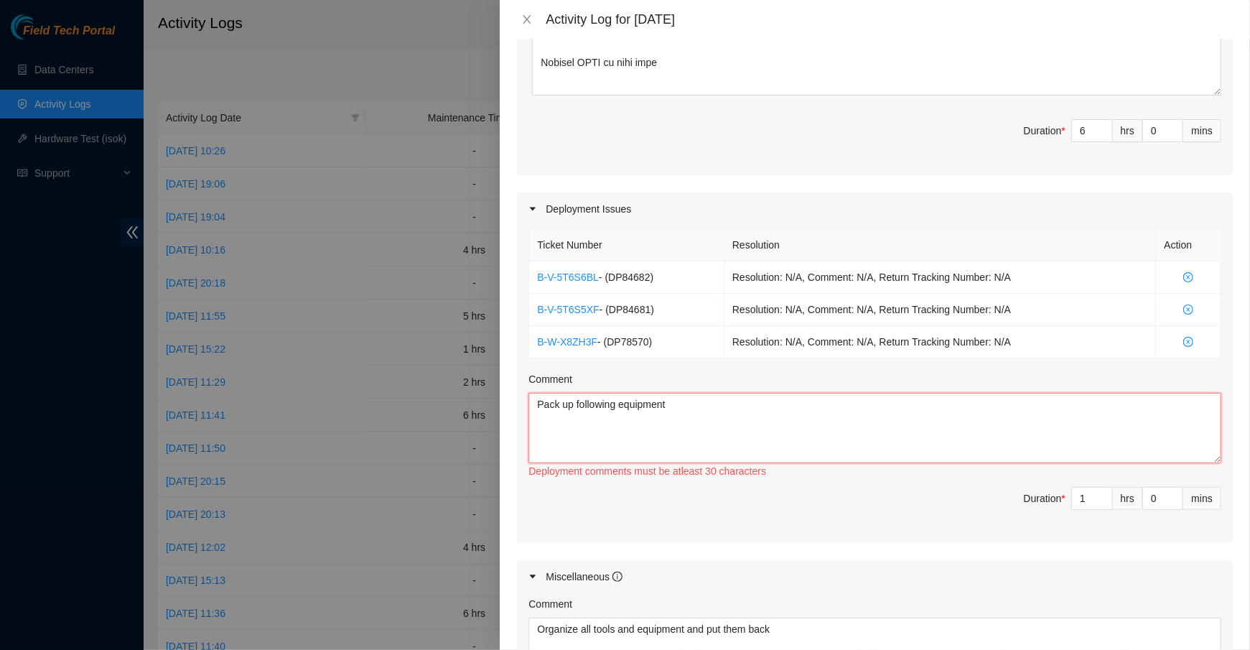
click at [717, 445] on textarea "Pack up following equipment" at bounding box center [874, 428] width 693 height 70
paste textarea "B-V-5T6S6BL - (DP84682) Resolution: N/A, Comment: N/A, Return Tracking Number: …"
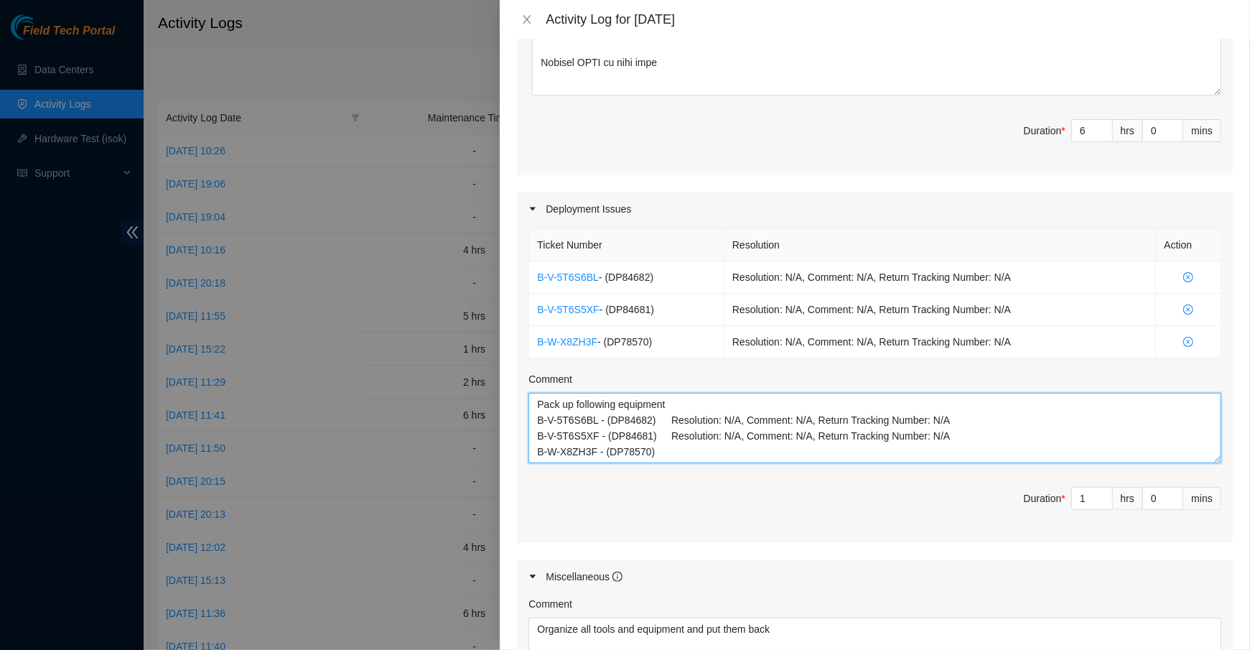
drag, startPoint x: 962, startPoint y: 417, endPoint x: 676, endPoint y: 412, distance: 286.4
click at [676, 412] on textarea "Pack up following equipment B-V-5T6S6BL - (DP84682) Resolution: N/A, Comment: N…" at bounding box center [874, 428] width 693 height 70
drag, startPoint x: 665, startPoint y: 436, endPoint x: 967, endPoint y: 434, distance: 302.2
click at [967, 434] on textarea "Pack up following equipment B-V-5T6S6BL - (DP84682) R B-V-5T6S5XF - (DP84681) R…" at bounding box center [874, 428] width 693 height 70
click at [716, 410] on textarea "Pack up following equipment B-V-5T6S6BL - (DP84682) R B-V-5T6S5XF - (DP84681) B…" at bounding box center [874, 428] width 693 height 70
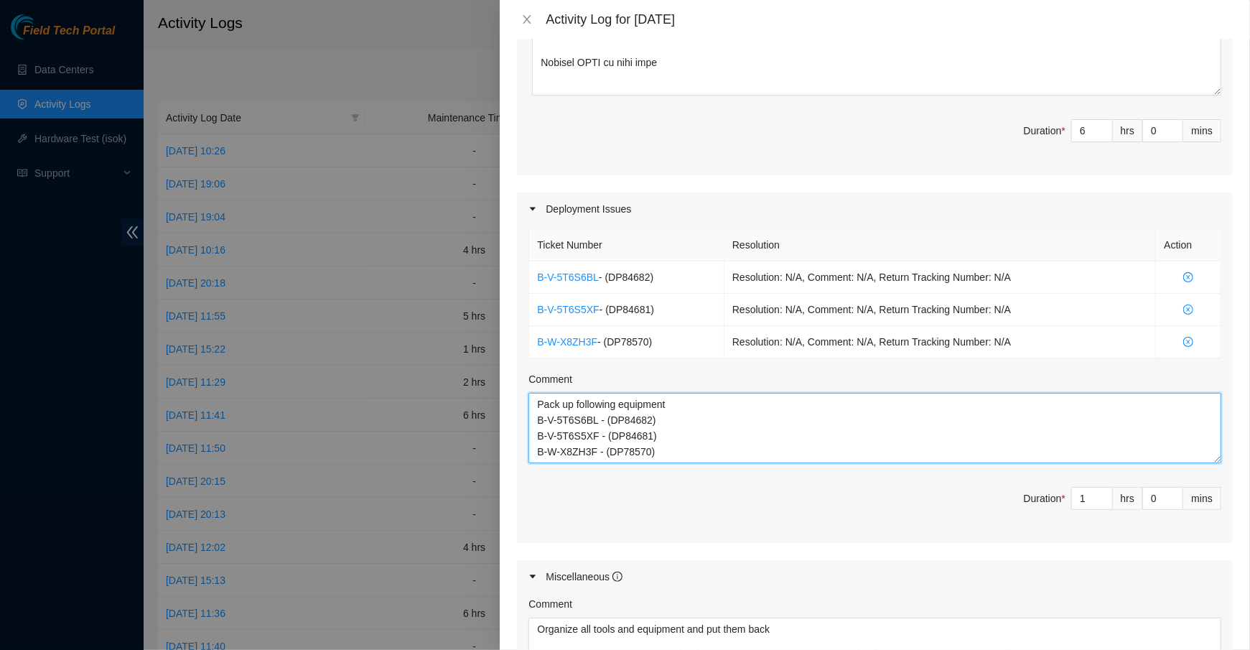
click at [750, 405] on textarea "Pack up following equipment B-V-5T6S6BL - (DP84682) B-V-5T6S5XF - (DP84681) B-W…" at bounding box center [874, 428] width 693 height 70
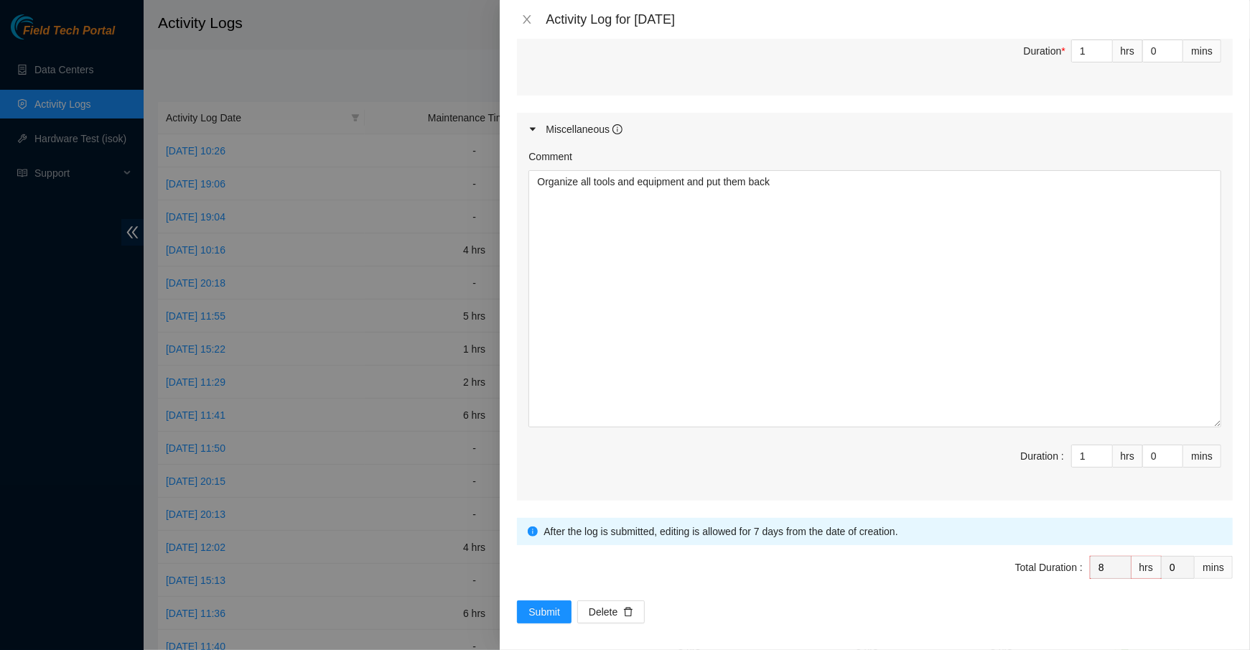
scroll to position [1478, 0]
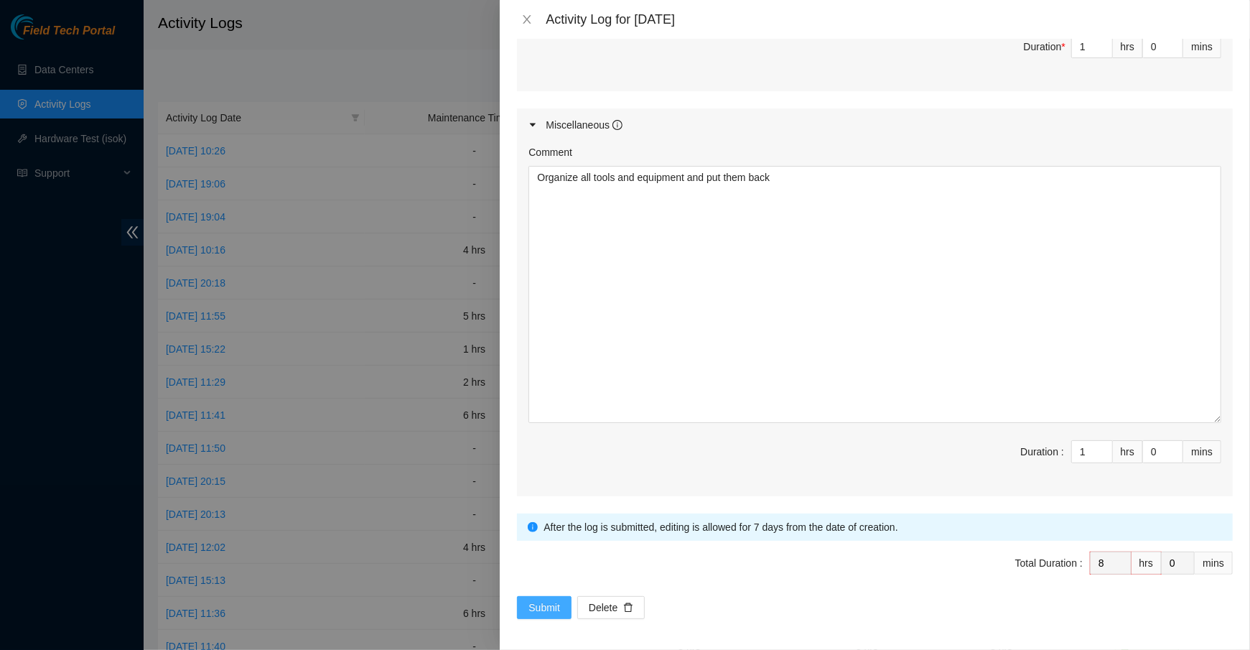
type textarea "Pack up following equipment and get ready for RMA B-V-5T6S6BL - (DP84682) B-V-5…"
click at [551, 599] on span "Submit" at bounding box center [544, 607] width 32 height 16
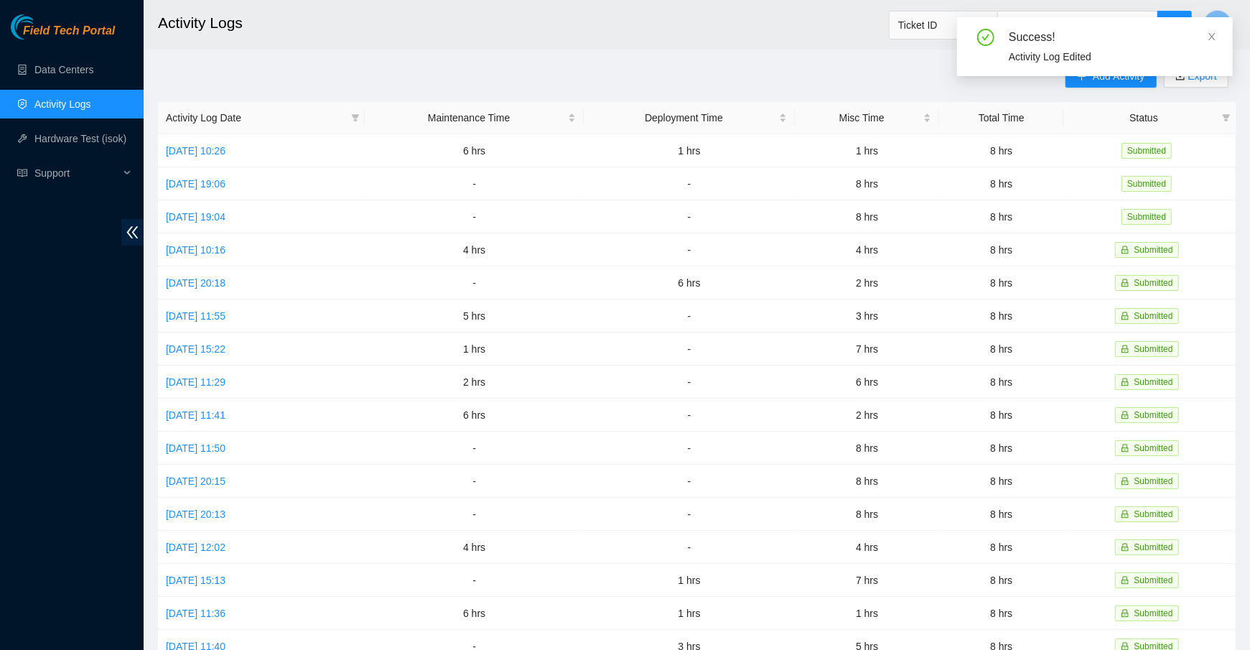
click at [1069, 85] on div "Success! Activity Log Edited" at bounding box center [1095, 52] width 276 height 70
click at [1212, 34] on icon "close" at bounding box center [1211, 36] width 7 height 7
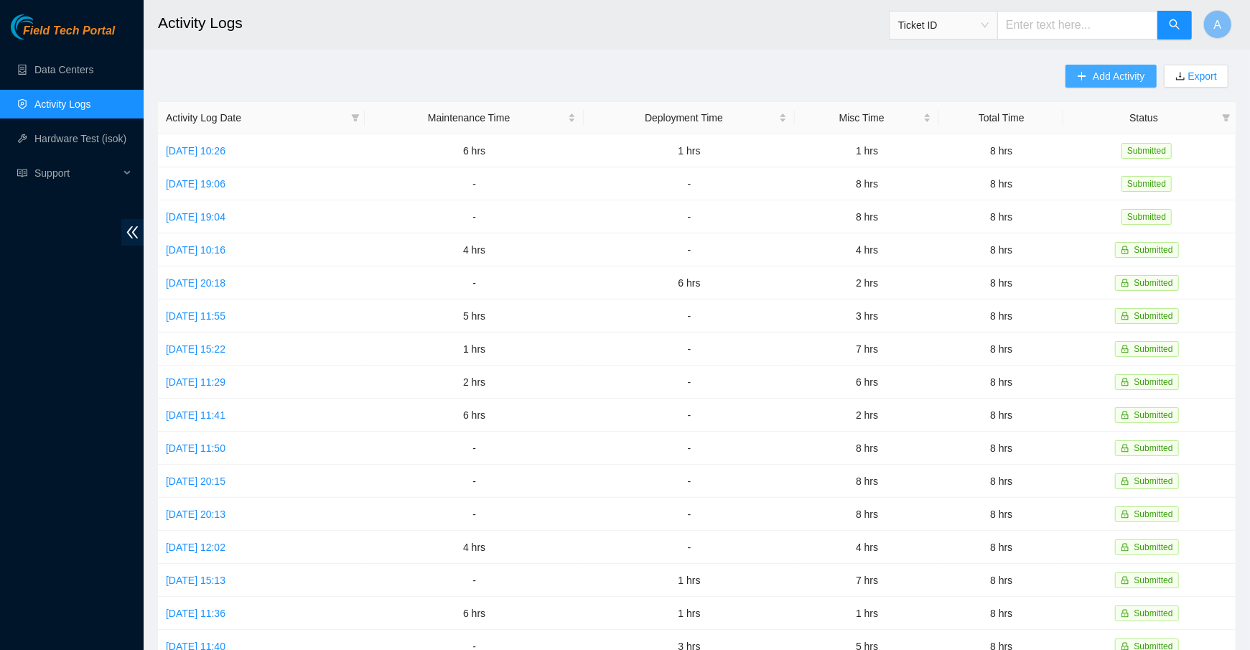
click at [1083, 80] on button "Add Activity" at bounding box center [1110, 76] width 90 height 23
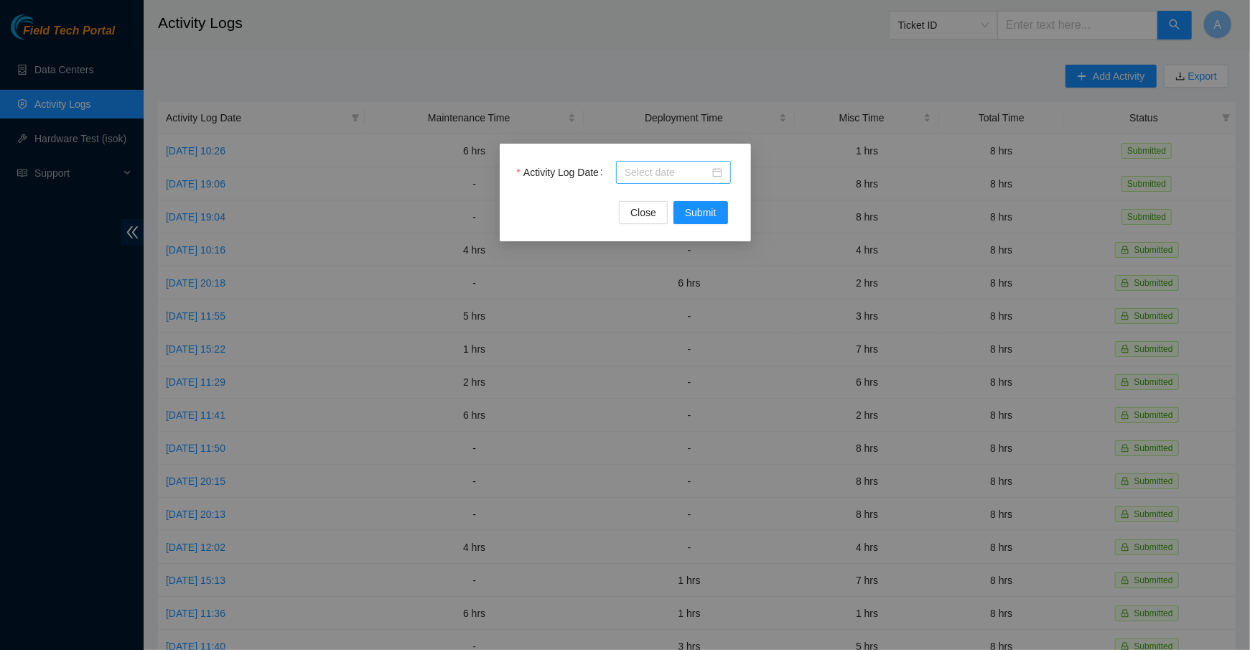
click at [660, 170] on input "Activity Log Date" at bounding box center [666, 172] width 85 height 16
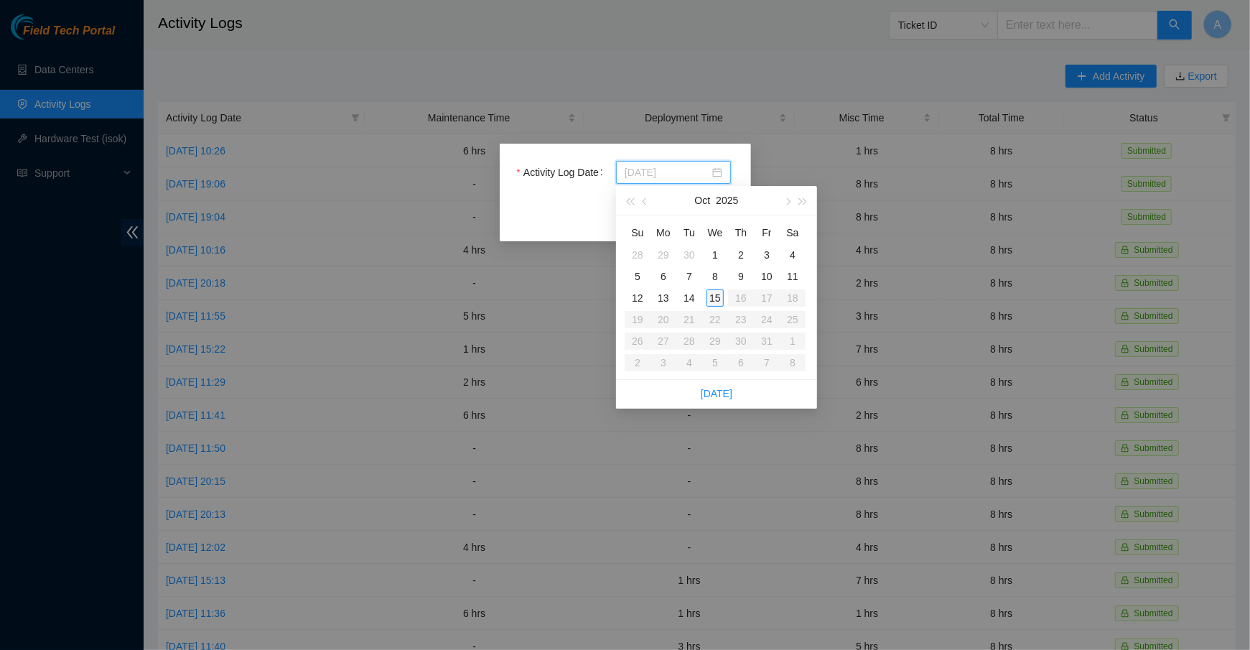
type input "[DATE]"
click at [714, 296] on div "15" at bounding box center [714, 297] width 17 height 17
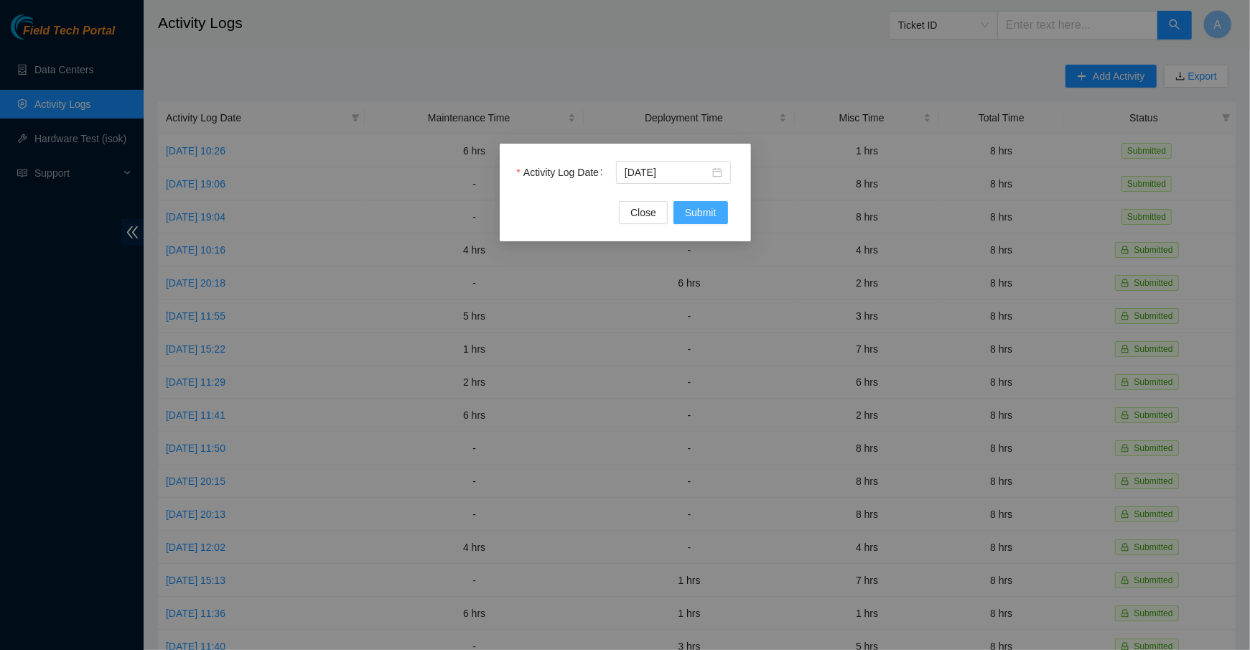
click at [701, 212] on span "Submit" at bounding box center [701, 213] width 32 height 16
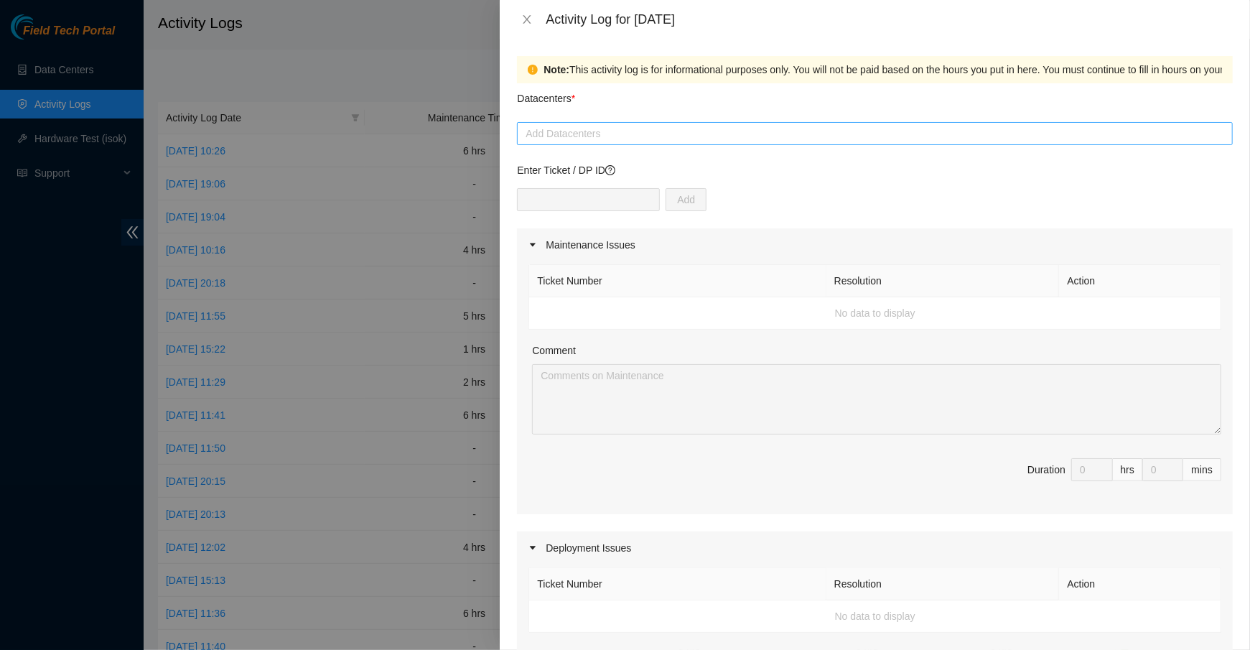
click at [605, 136] on div at bounding box center [874, 133] width 708 height 17
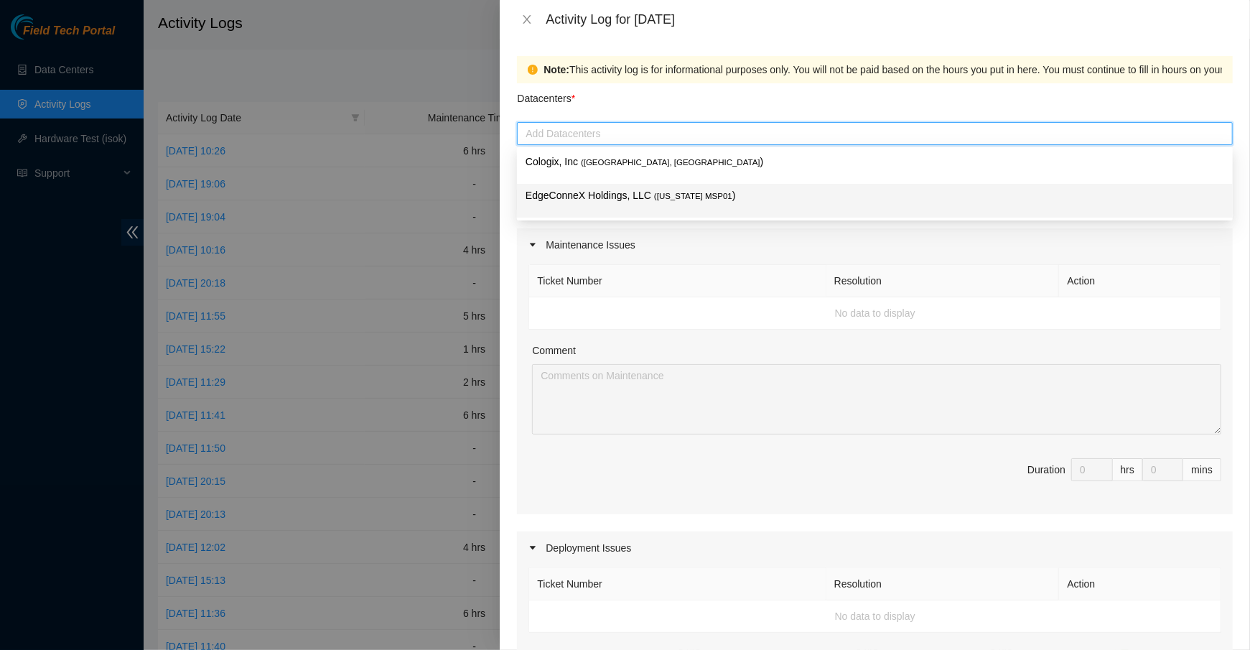
click at [629, 203] on p "EdgeConneX Holdings, LLC ( [US_STATE] MSP01 )" at bounding box center [874, 195] width 698 height 17
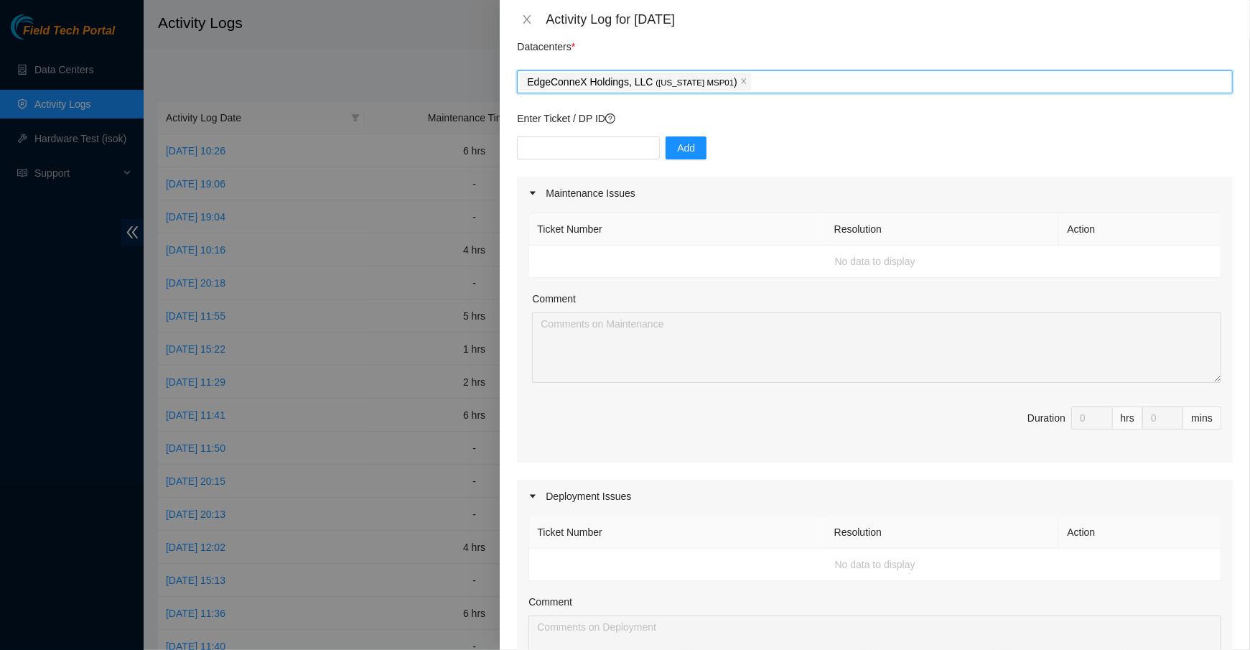
scroll to position [50, 0]
click at [567, 156] on input "text" at bounding box center [588, 150] width 143 height 23
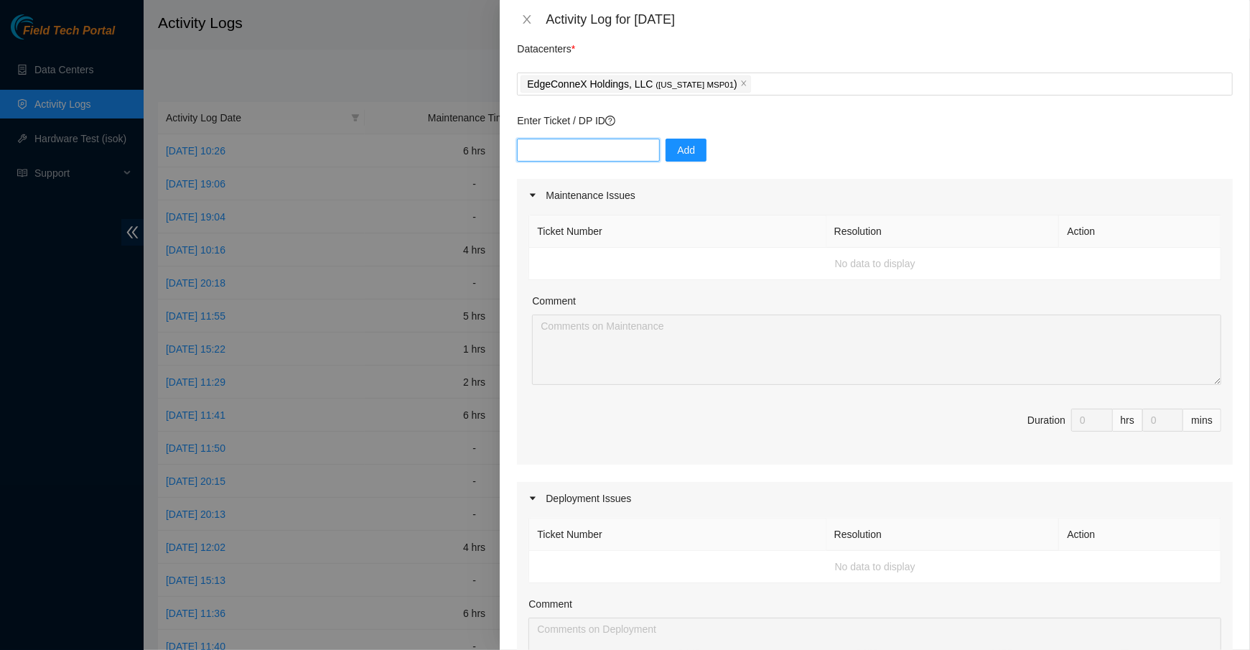
paste input "DP84682"
type input "DP84682"
click at [677, 155] on span "Add" at bounding box center [686, 150] width 18 height 16
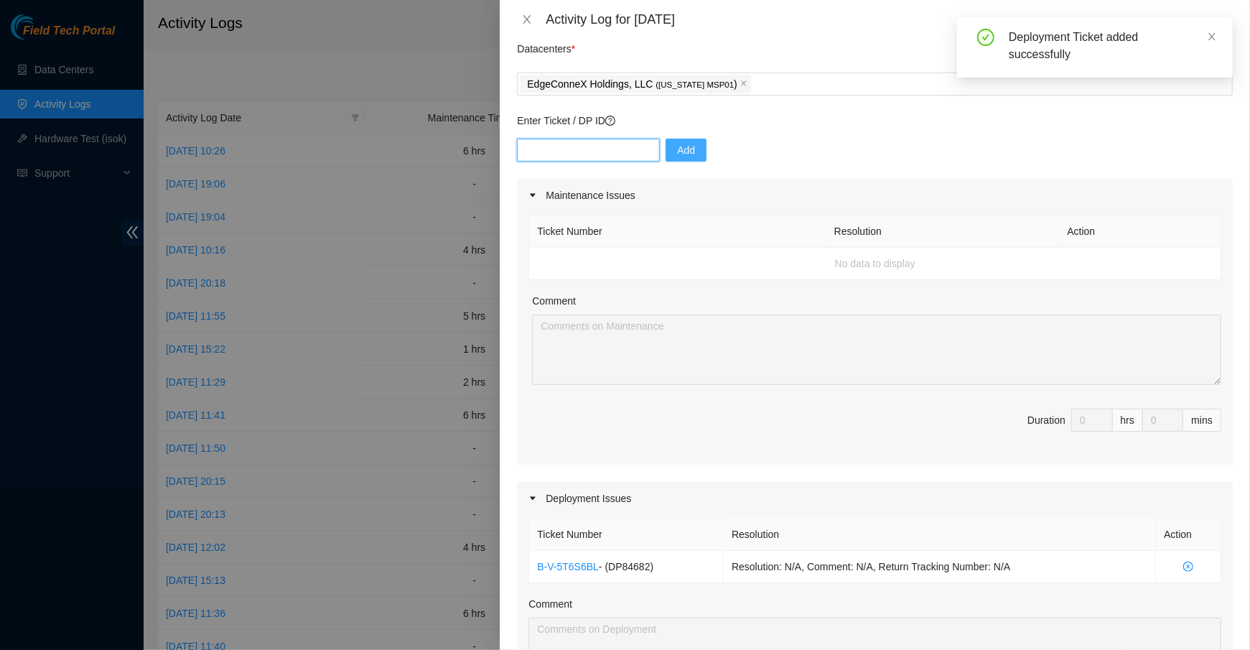
click at [538, 146] on input "text" at bounding box center [588, 150] width 143 height 23
paste input "DP84681"
type input "DP84681"
click at [677, 153] on span "Add" at bounding box center [686, 150] width 18 height 16
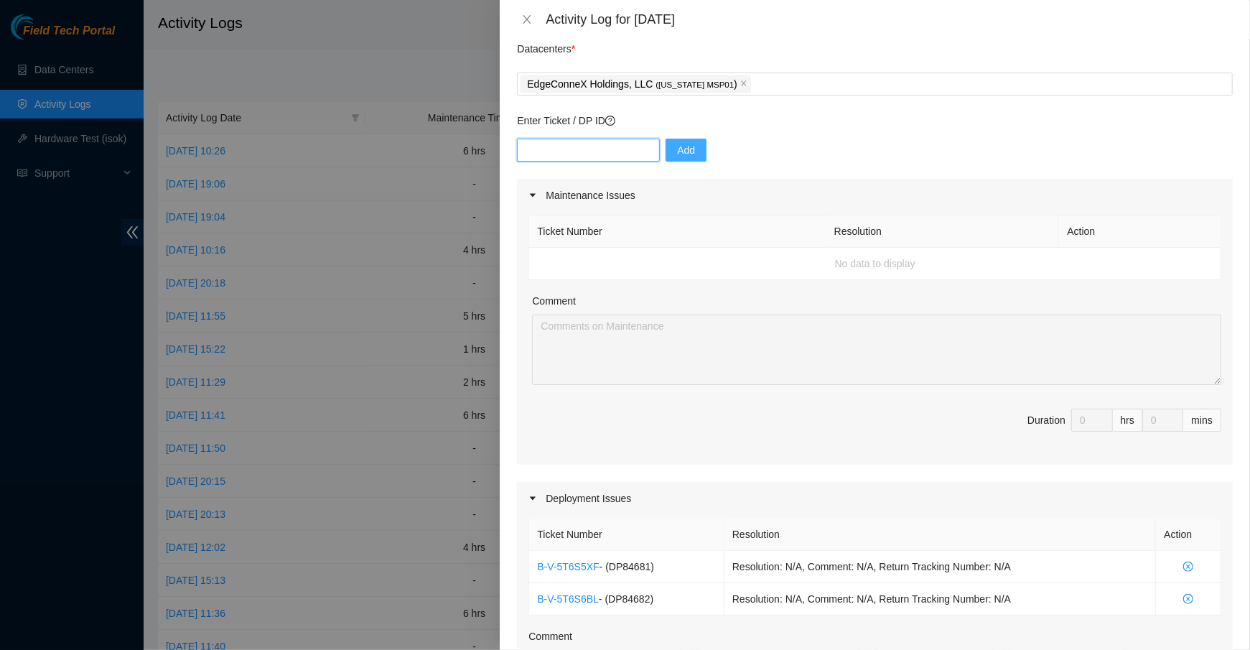
click at [558, 160] on input "text" at bounding box center [588, 150] width 143 height 23
paste input "DP78570"
type input "DP78570"
click at [677, 154] on span "Add" at bounding box center [686, 150] width 18 height 16
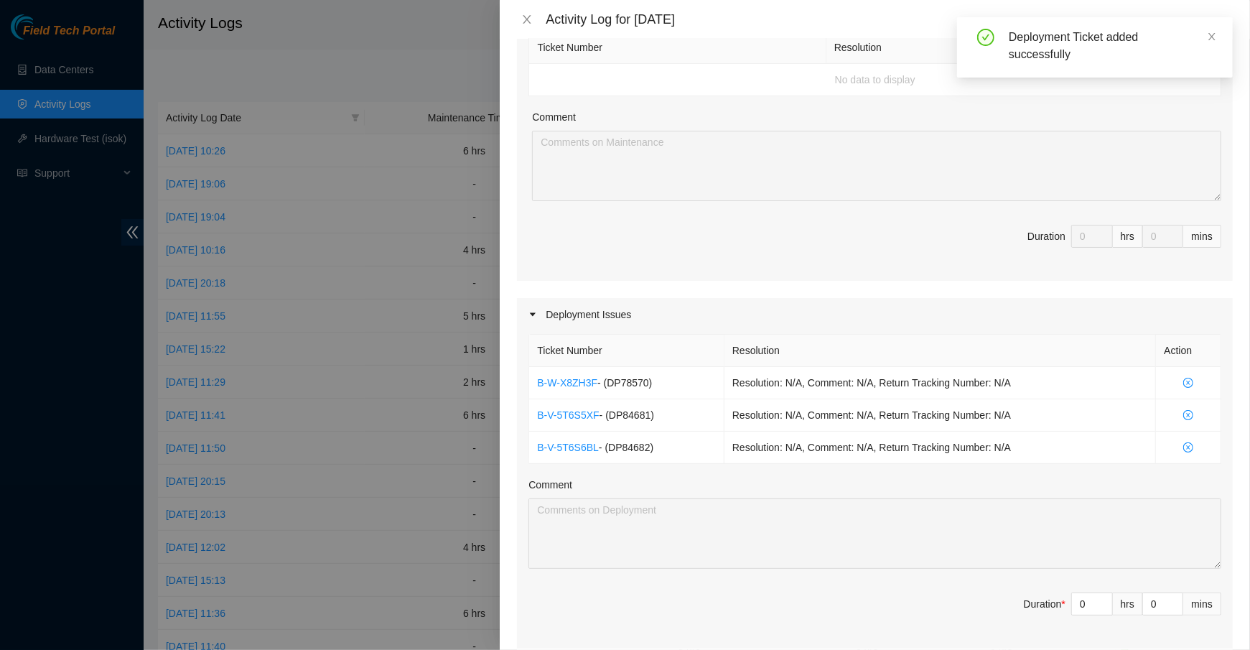
scroll to position [380, 0]
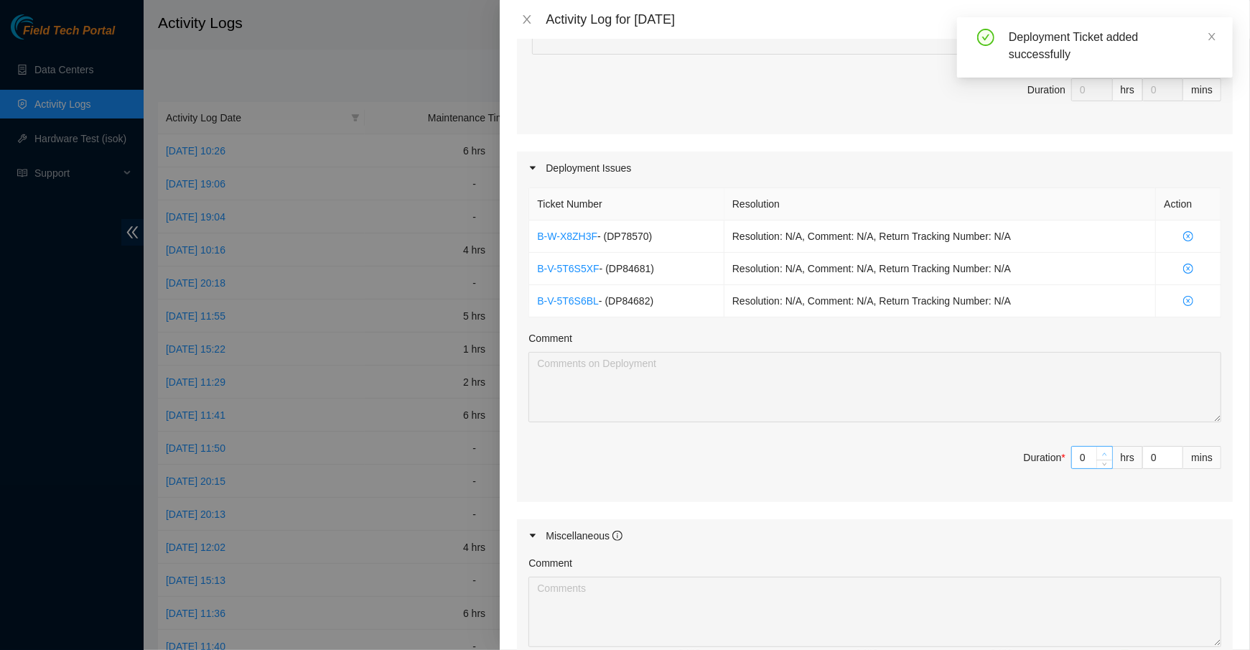
type input "1"
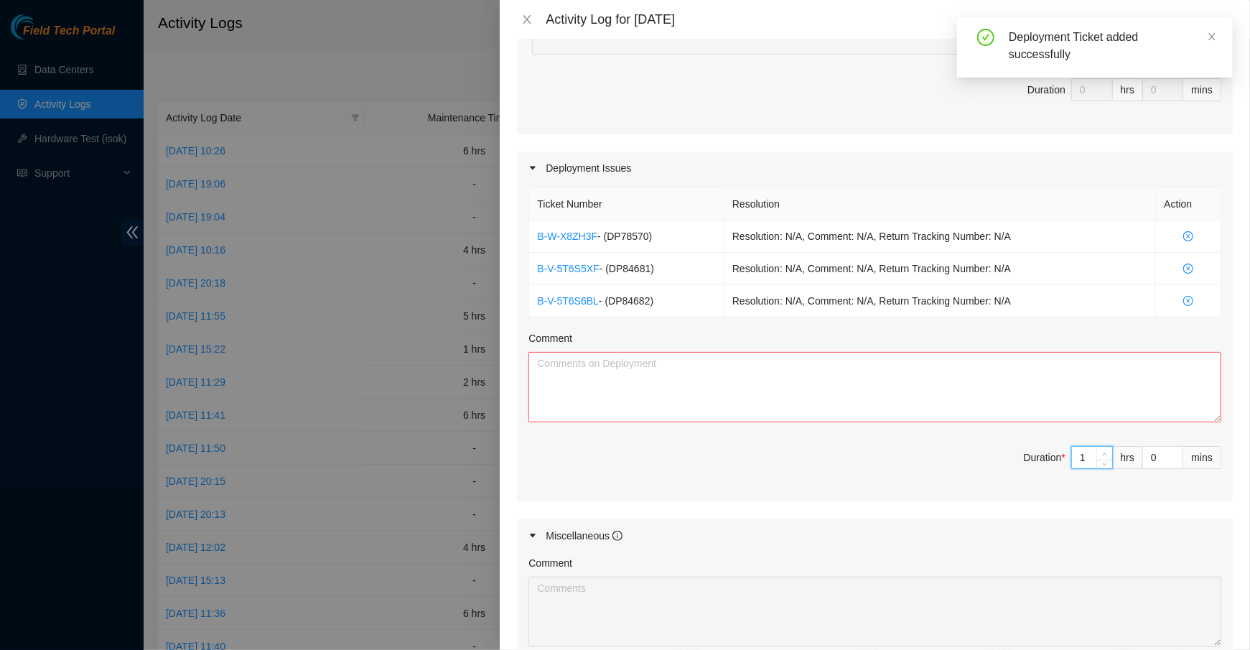
click at [1105, 451] on icon "up" at bounding box center [1104, 453] width 5 height 5
type input "2"
click at [1105, 451] on icon "up" at bounding box center [1104, 453] width 5 height 5
type input "3"
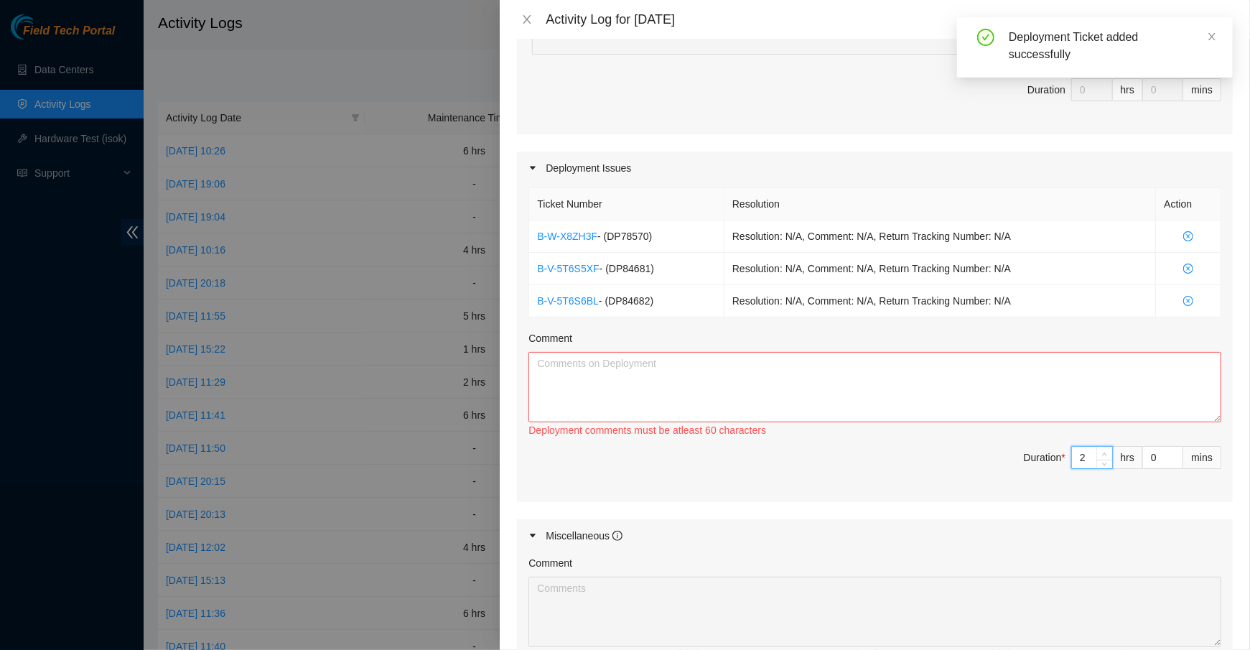
type input "3"
click at [1105, 451] on icon "up" at bounding box center [1104, 453] width 5 height 5
type input "4"
click at [1105, 451] on icon "up" at bounding box center [1104, 453] width 5 height 5
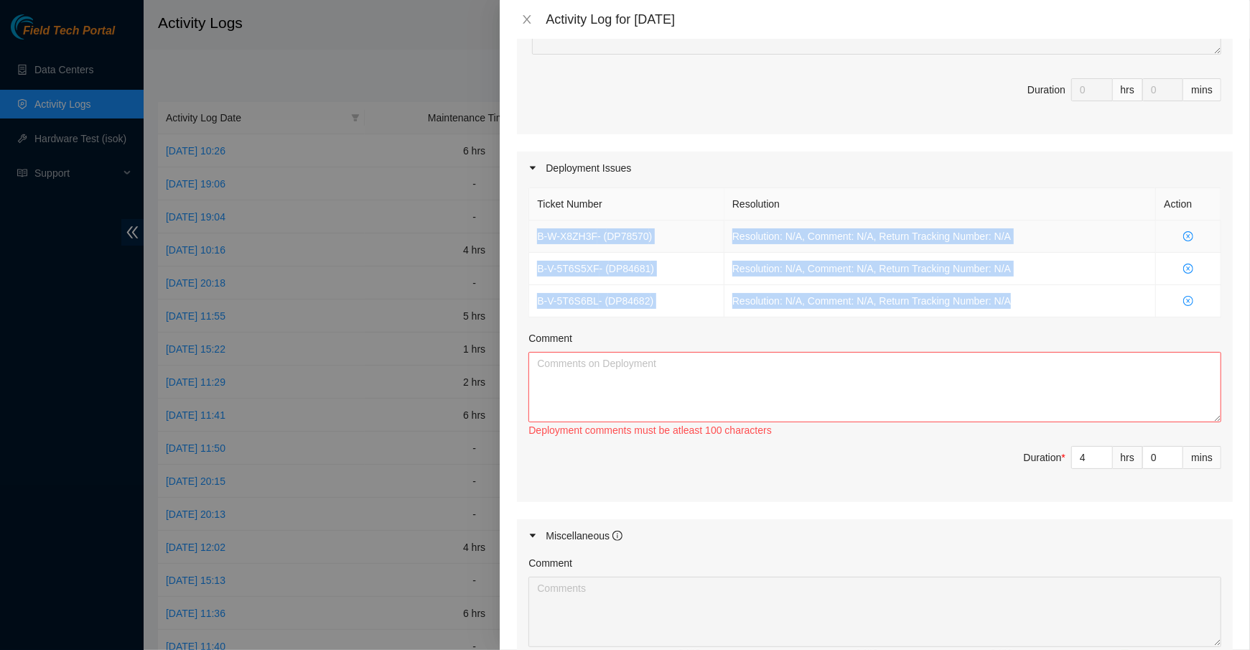
drag, startPoint x: 1039, startPoint y: 300, endPoint x: 534, endPoint y: 234, distance: 509.6
click at [534, 234] on tbody "B-W-X8ZH3F - ( DP78570 ) Resolution: N/A, Comment: N/A, Return Tracking Number:…" at bounding box center [875, 268] width 692 height 97
copy tbody "B-W-X8ZH3F - ( DP78570 ) Resolution: N/A, Comment: N/A, Return Tracking Number:…"
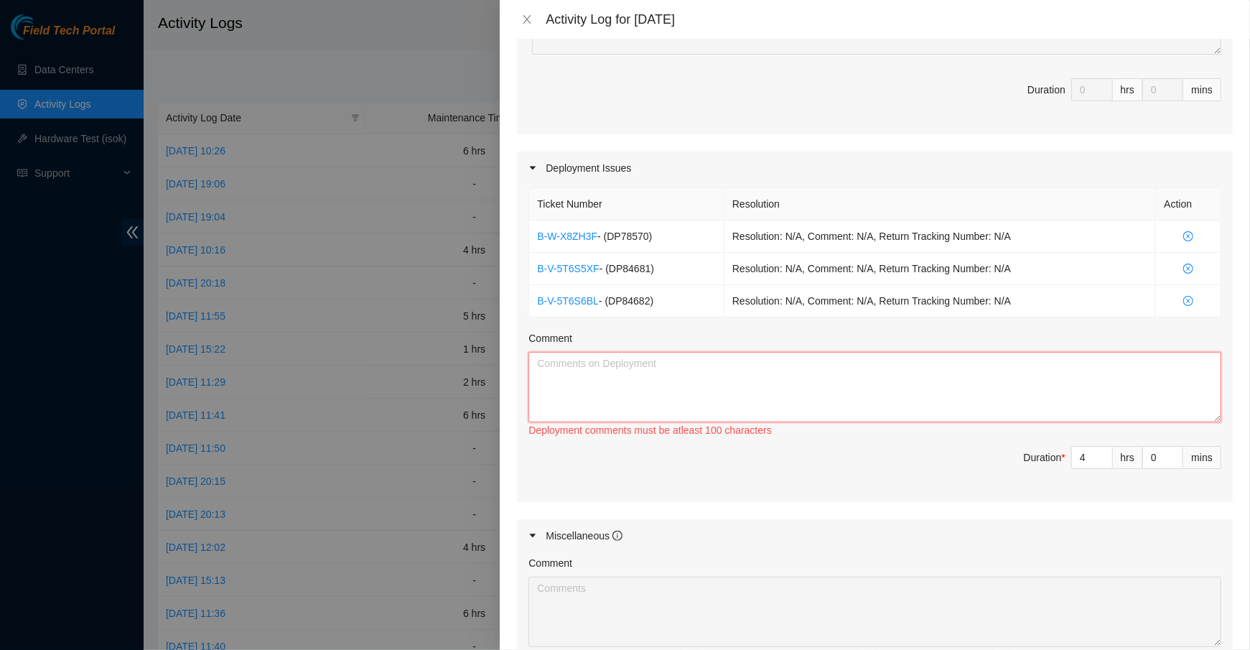
click at [585, 389] on textarea "Comment" at bounding box center [874, 387] width 693 height 70
paste textarea "B-W-X8ZH3F - (DP78570) Resolution: N/A, Comment: N/A, Return Tracking Number: N…"
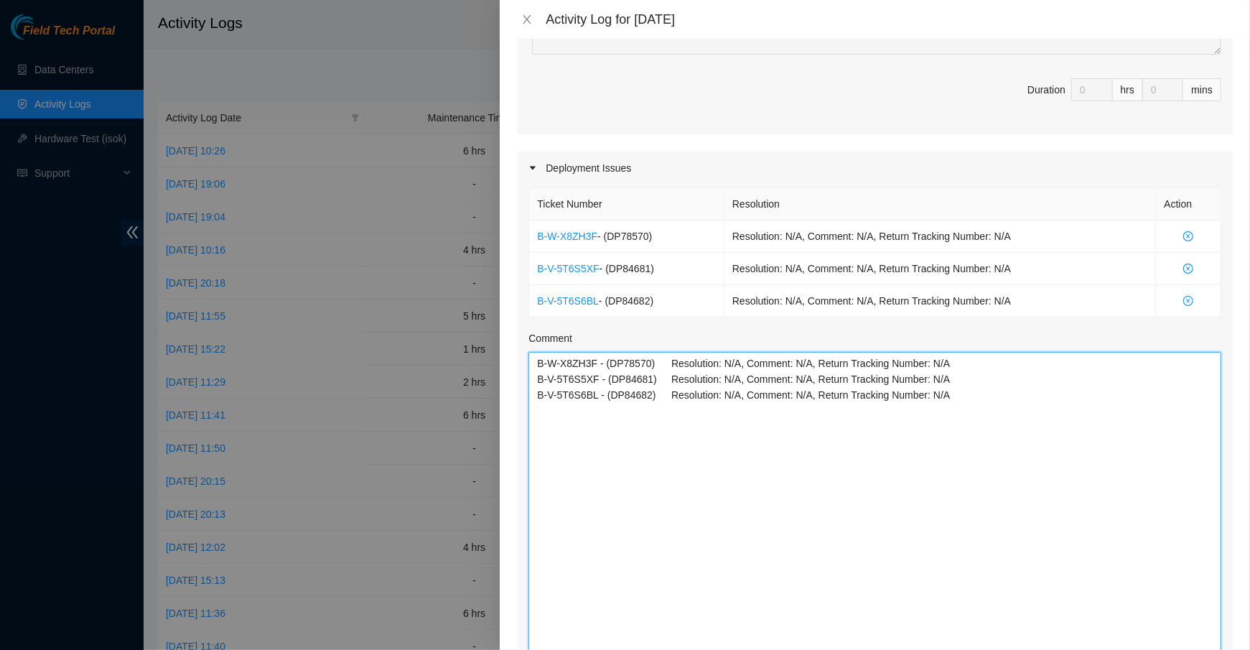
drag, startPoint x: 1212, startPoint y: 413, endPoint x: 1219, endPoint y: 714, distance: 300.8
click at [1219, 649] on html "Field Tech Portal Data Centers Activity Logs Hardware Test (isok) Support Activ…" at bounding box center [625, 325] width 1250 height 650
drag, startPoint x: 671, startPoint y: 358, endPoint x: 1100, endPoint y: 356, distance: 428.5
click at [1100, 356] on textarea "B-W-X8ZH3F - (DP78570) Resolution: N/A, Comment: N/A, Return Tracking Number: N…" at bounding box center [874, 537] width 693 height 370
drag, startPoint x: 669, startPoint y: 378, endPoint x: 1155, endPoint y: 378, distance: 485.9
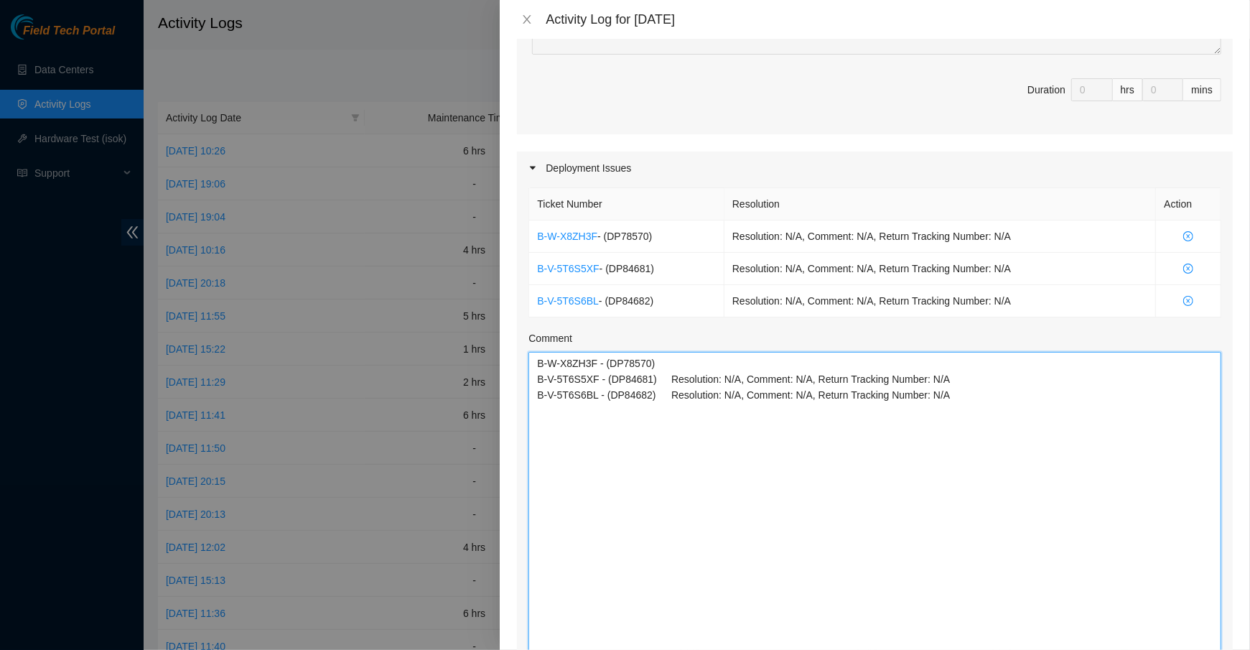
click at [1155, 378] on textarea "B-W-X8ZH3F - (DP78570) B-V-5T6S5XF - (DP84681) Resolution: N/A, Comment: N/A, R…" at bounding box center [874, 537] width 693 height 370
drag, startPoint x: 670, startPoint y: 393, endPoint x: 1200, endPoint y: 393, distance: 530.4
click at [1200, 393] on textarea "B-W-X8ZH3F - (DP78570) B-V-5T6S5XF - (DP84681) B-V-5T6S6BL - (DP84682) Resoluti…" at bounding box center [874, 537] width 693 height 370
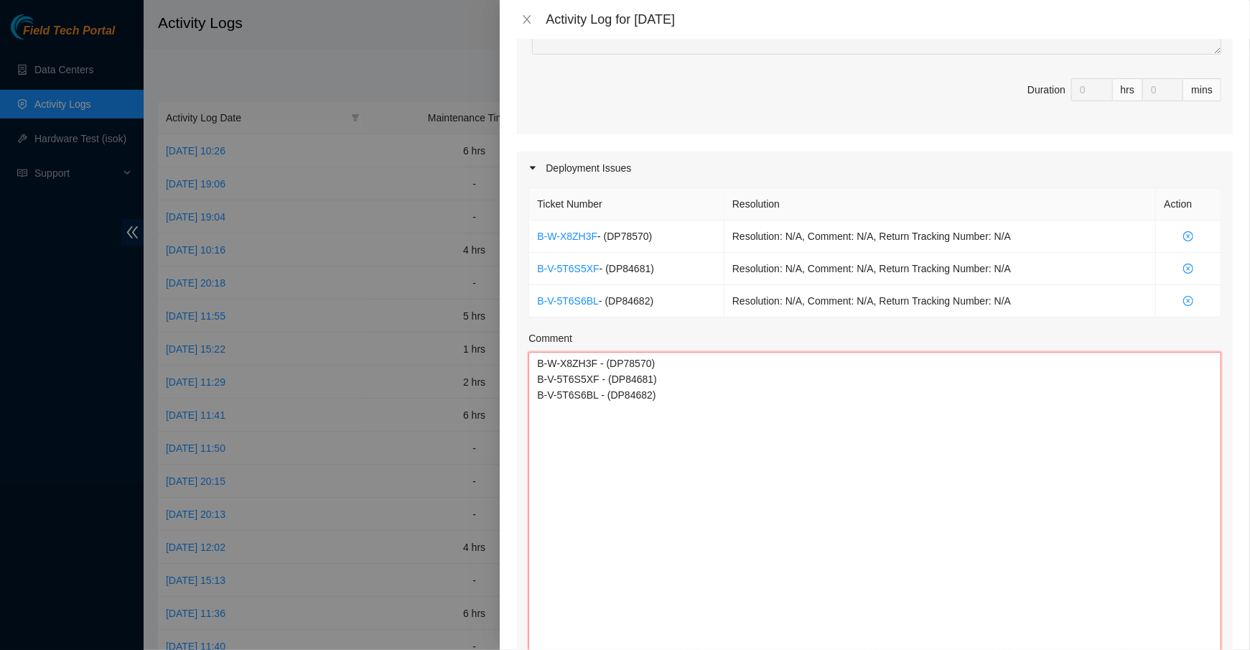
click at [533, 358] on textarea "B-W-X8ZH3F - (DP78570) B-V-5T6S5XF - (DP84681) B-V-5T6S6BL - (DP84682)" at bounding box center [874, 537] width 693 height 370
click at [549, 352] on textarea "B-W-X8ZH3F - (DP78570) B-V-5T6S5XF - (DP84681) B-V-5T6S6BL - (DP84682)" at bounding box center [874, 537] width 693 height 370
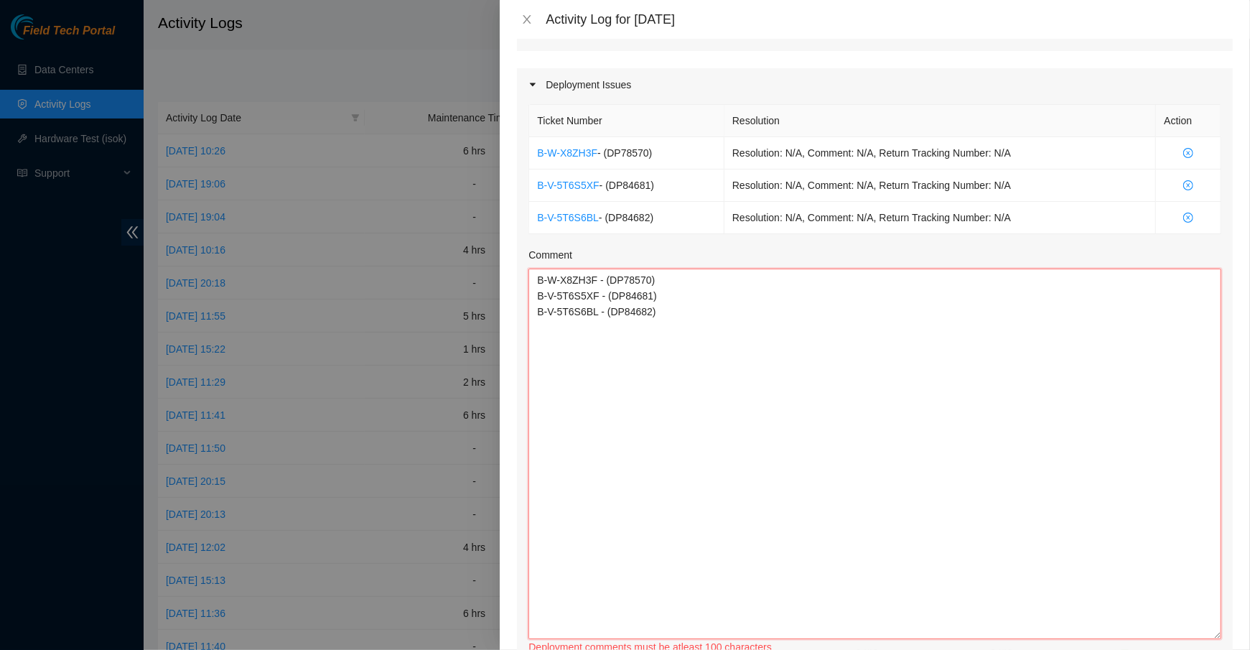
scroll to position [465, 0]
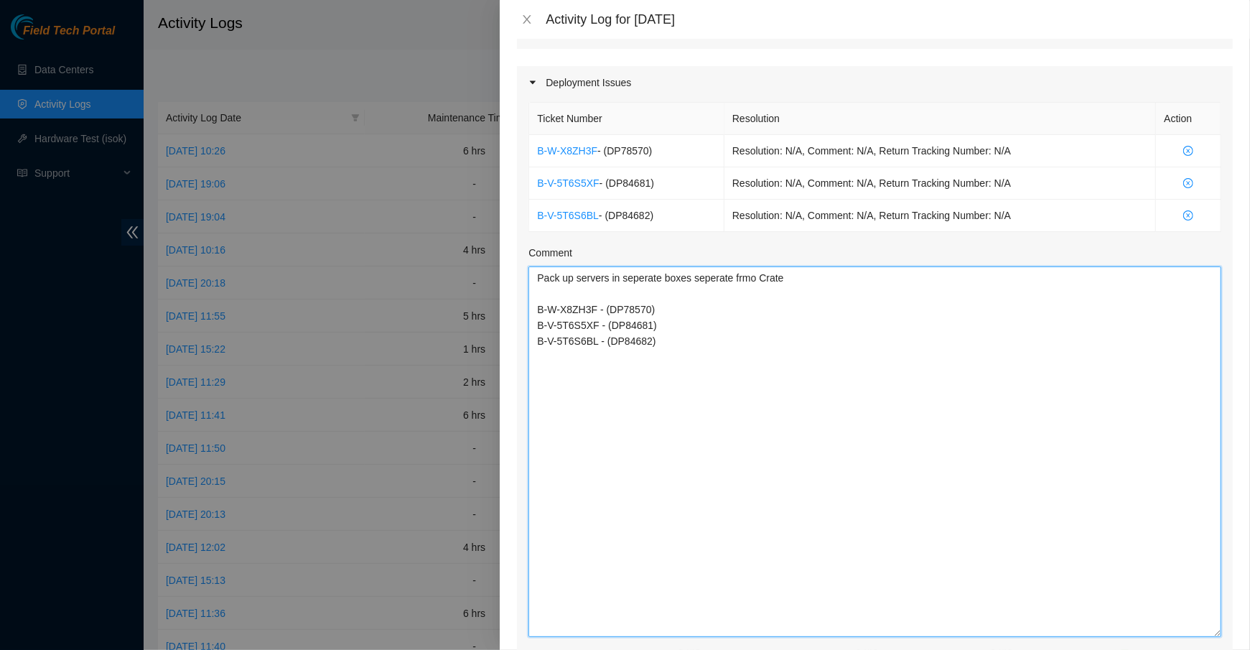
click at [647, 281] on textarea "Pack up servers in seperate boxes seperate frmo Crate B-W-X8ZH3F - (DP78570) B-…" at bounding box center [874, 451] width 693 height 370
drag, startPoint x: 829, startPoint y: 286, endPoint x: 455, endPoint y: 244, distance: 376.3
click at [456, 244] on div "Activity Log for [DATE] Note: This activity log is for informational purposes o…" at bounding box center [625, 325] width 1250 height 650
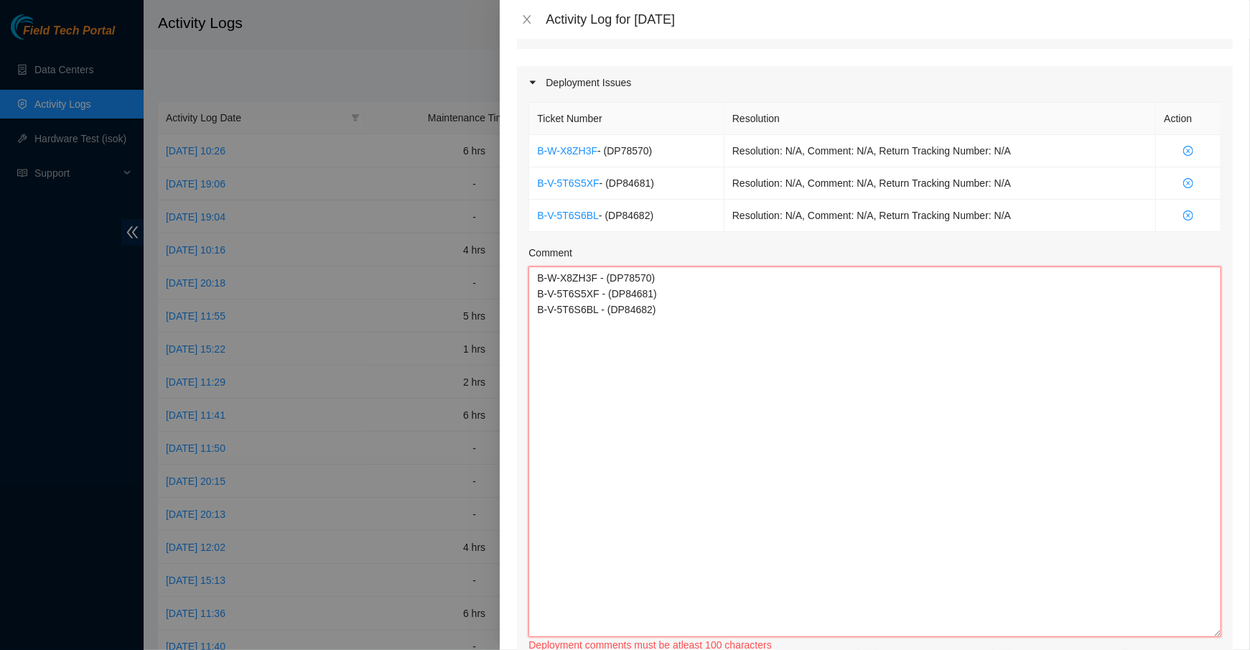
paste textarea "MX-2212-0172 MX-2131-0426"
paste textarea "MX-2145-0175 MX-2212-0200"
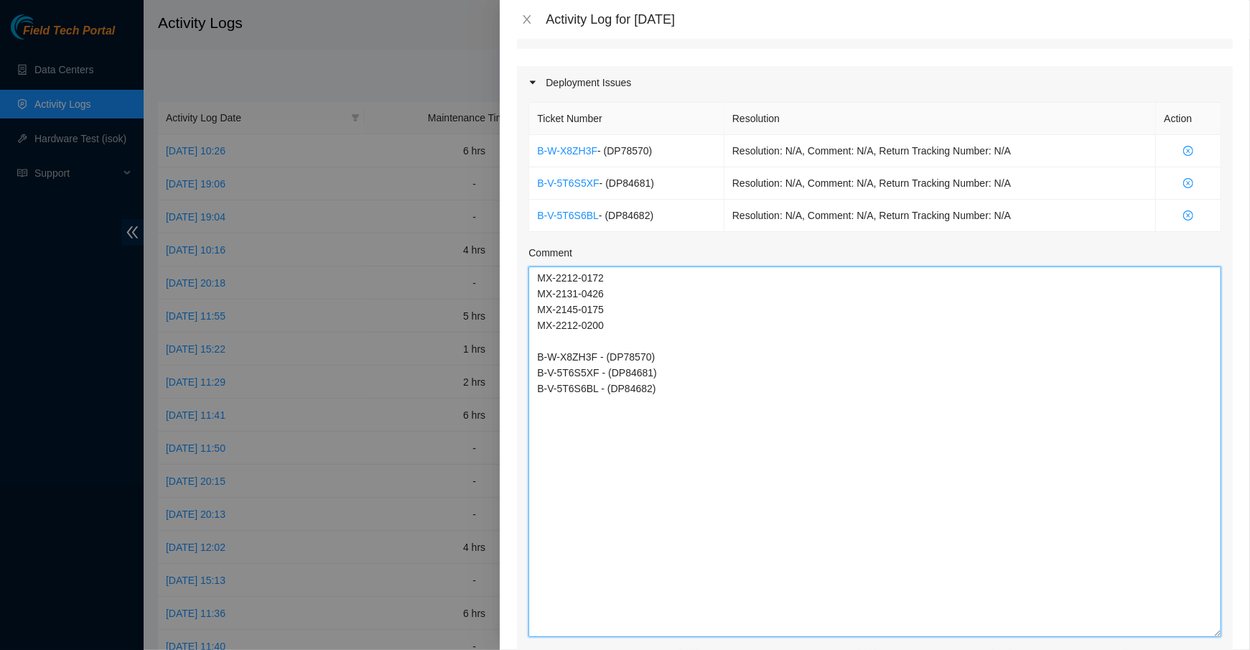
drag, startPoint x: 614, startPoint y: 329, endPoint x: 449, endPoint y: 210, distance: 202.6
click at [449, 210] on div "Activity Log for [DATE] Note: This activity log is for informational purposes o…" at bounding box center [625, 325] width 1250 height 650
paste textarea "145-0175 MX-2212-0200 MX-2212-0172 MX-2131-0426 R3250B2F082B09AK200641 DX010B2F…"
click at [529, 275] on textarea "MX-2145-0175 MX-2212-0200 MX-2212-0172 MX-2131-0426 R3250B2F082B09AK200641 DX01…" at bounding box center [874, 451] width 693 height 370
click at [539, 275] on textarea "MX-2145-0175 MX-2212-0200 MX-2212-0172 MX-2131-0426 R3250B2F082B09AK200641 DX01…" at bounding box center [874, 451] width 693 height 370
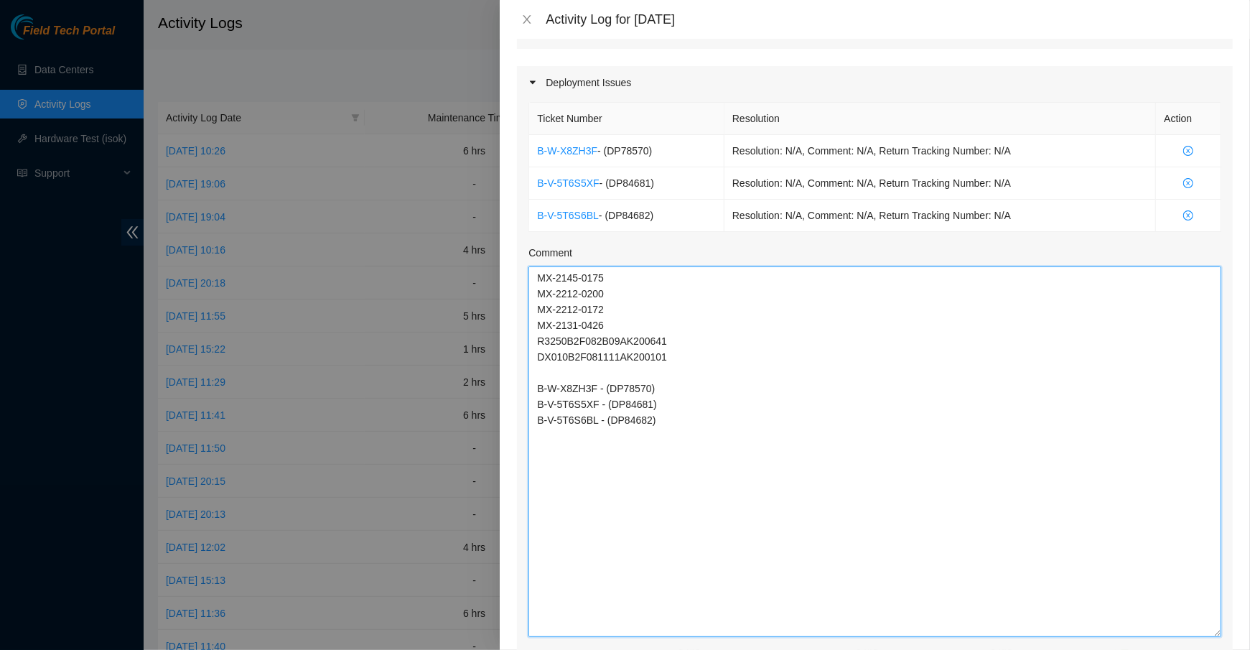
click at [539, 275] on textarea "MX-2145-0175 MX-2212-0200 MX-2212-0172 MX-2131-0426 R3250B2F082B09AK200641 DX01…" at bounding box center [874, 451] width 693 height 370
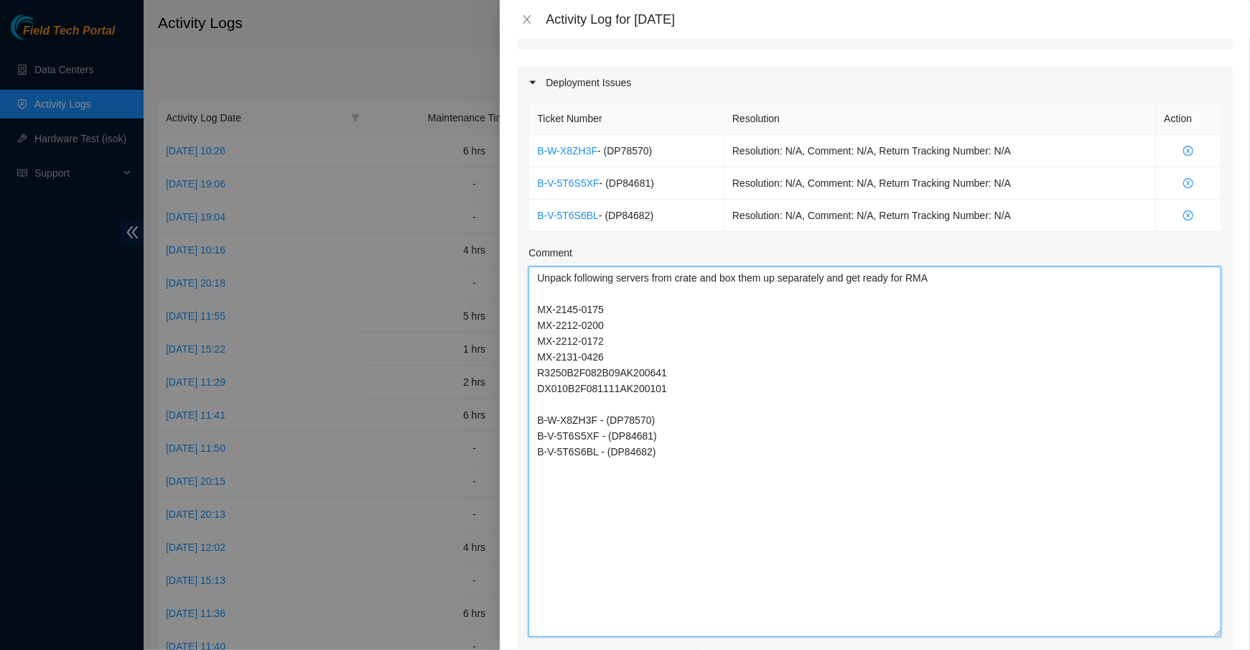
click at [535, 304] on textarea "Unpack following servers from crate and box them up separately and get ready fo…" at bounding box center [874, 451] width 693 height 370
click at [715, 388] on textarea "Unpack following servers from crate and box them up separately and get ready fo…" at bounding box center [874, 451] width 693 height 370
paste textarea "DP78570"
drag, startPoint x: 683, startPoint y: 452, endPoint x: 506, endPoint y: 421, distance: 179.4
click at [506, 421] on div "Note: This activity log is for informational purposes only. You will not be pai…" at bounding box center [875, 344] width 750 height 611
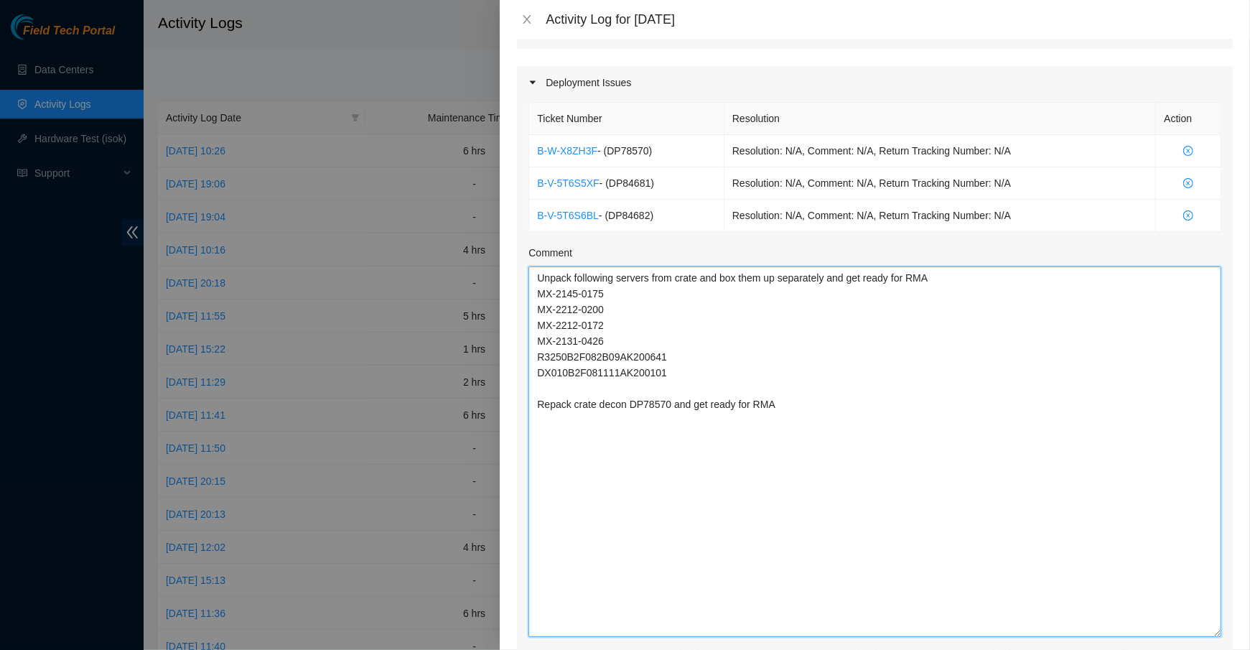
click at [530, 276] on textarea "Unpack following servers from crate and box them up separately and get ready fo…" at bounding box center [874, 451] width 693 height 370
paste textarea "B-W-X8ZH3F - (DP78570) B-V-5T6S5XF - (DP84681) B-V-5T6S6BL - (DP84682)"
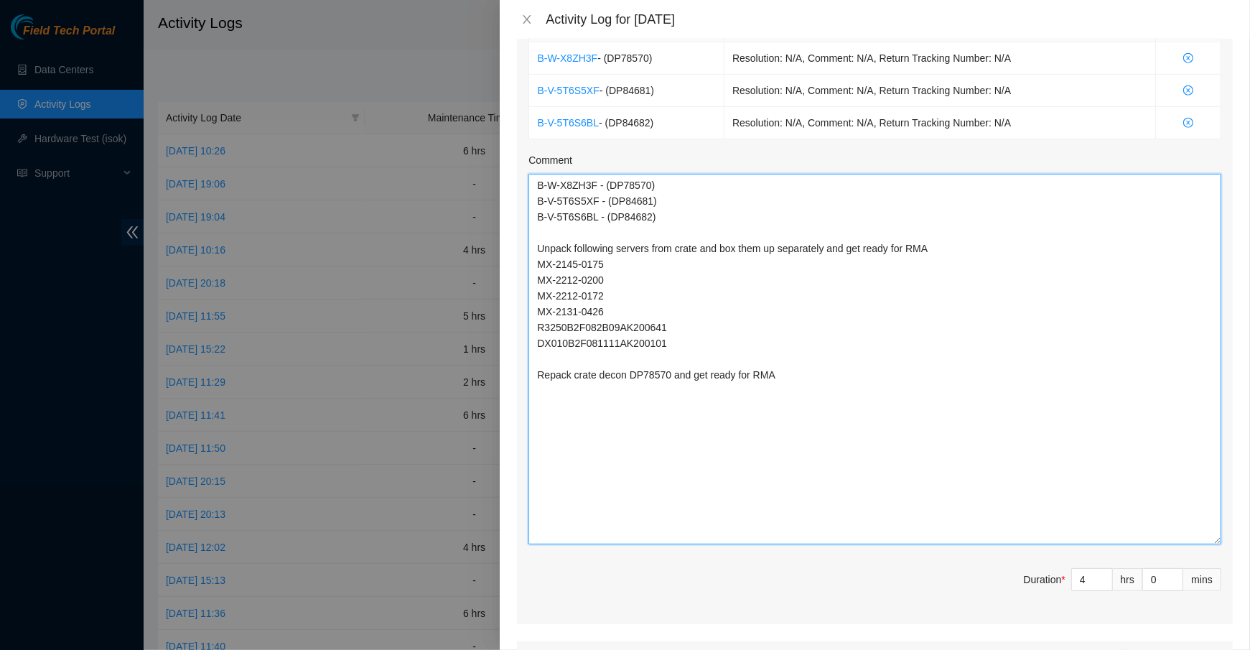
scroll to position [561, 0]
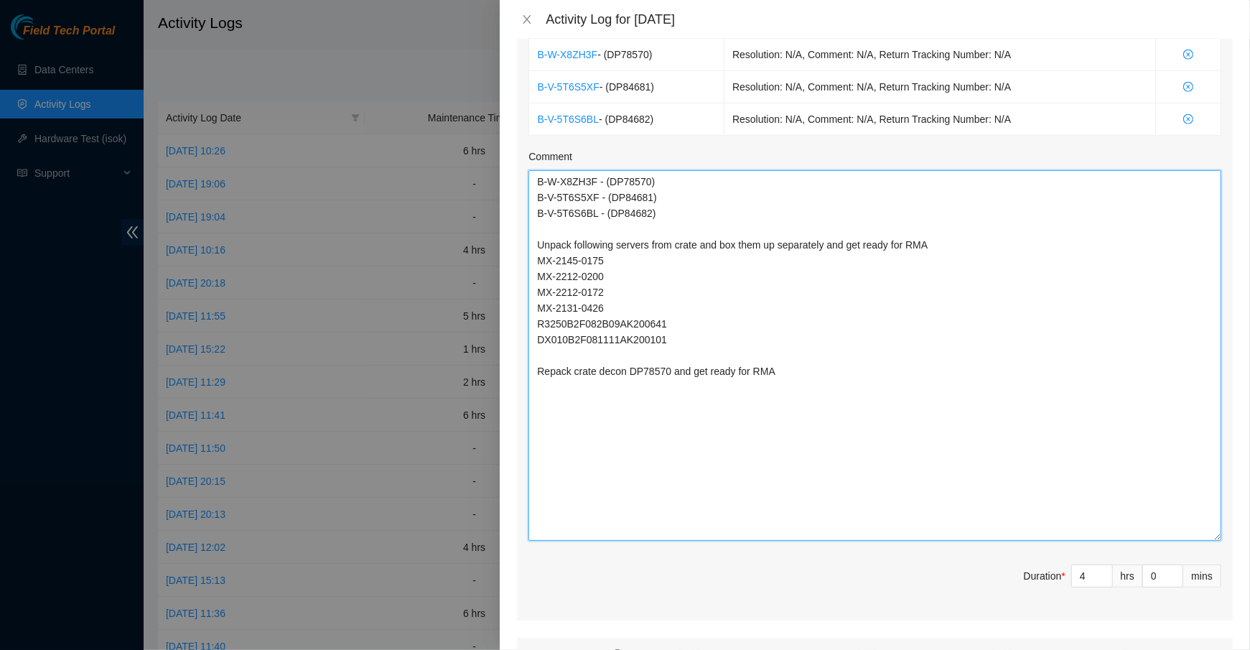
click at [838, 413] on textarea "B-W-X8ZH3F - (DP78570) B-V-5T6S5XF - (DP84681) B-V-5T6S6BL - (DP84682) Unpack f…" at bounding box center [874, 355] width 693 height 370
type textarea "B-W-X8ZH3F - (DP78570) B-V-5T6S5XF - (DP84681) B-V-5T6S6BL - (DP84682) Unpack f…"
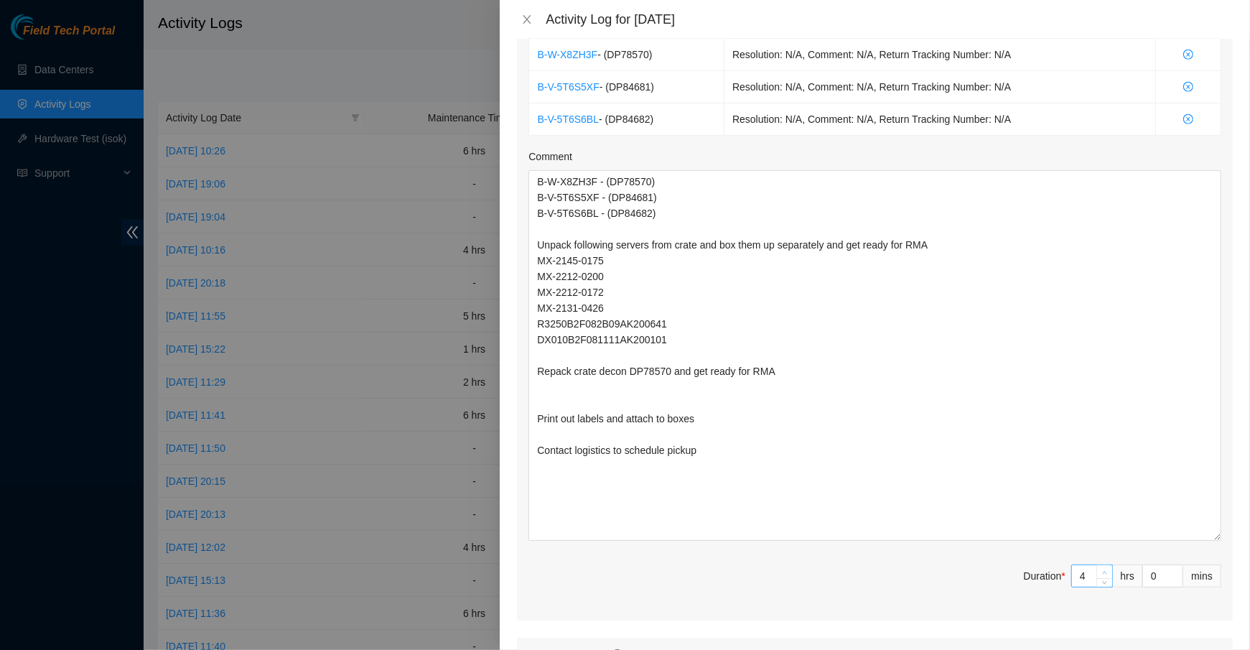
type input "5"
click at [1104, 568] on span "up" at bounding box center [1104, 572] width 9 height 9
click at [903, 558] on div "Ticket Number Resolution Action B-W-X8ZH3F - ( DP78570 ) Resolution: N/A, Comme…" at bounding box center [875, 311] width 716 height 617
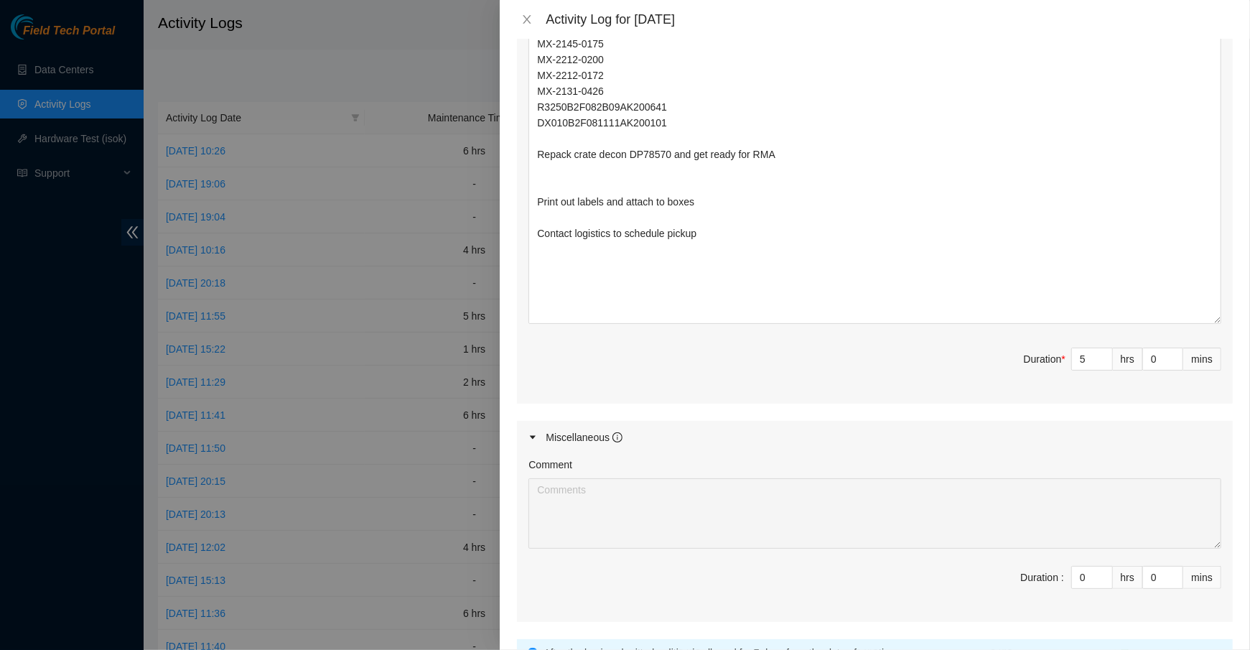
scroll to position [904, 0]
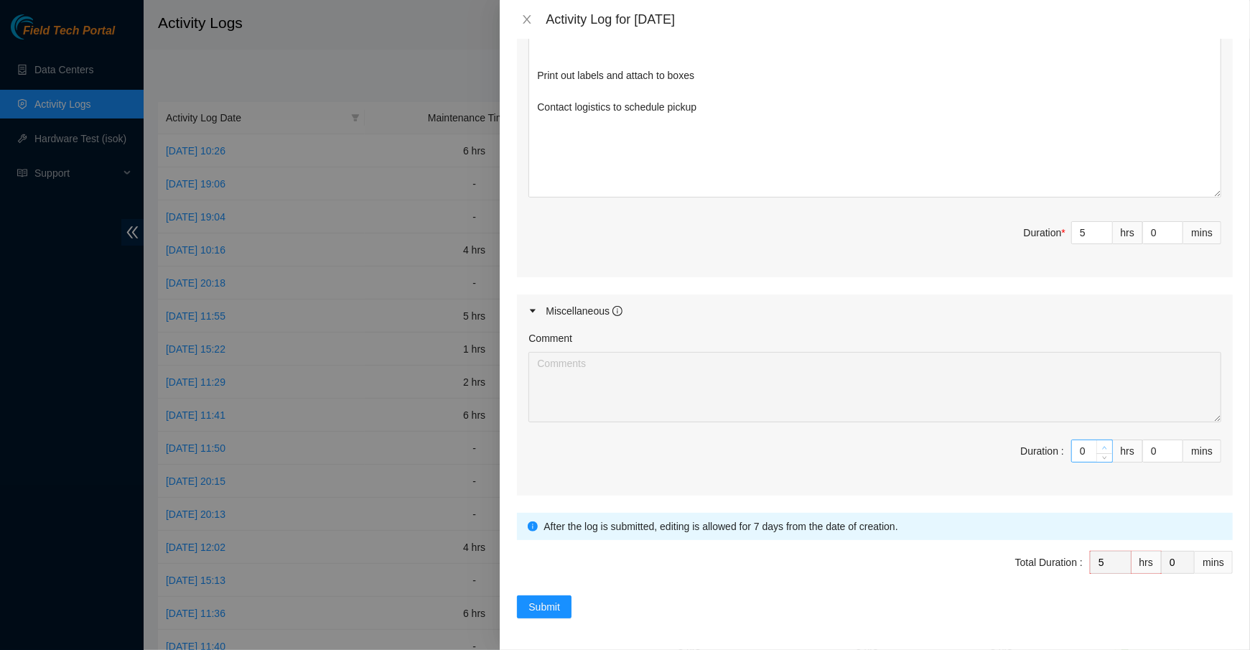
type input "1"
type input "6"
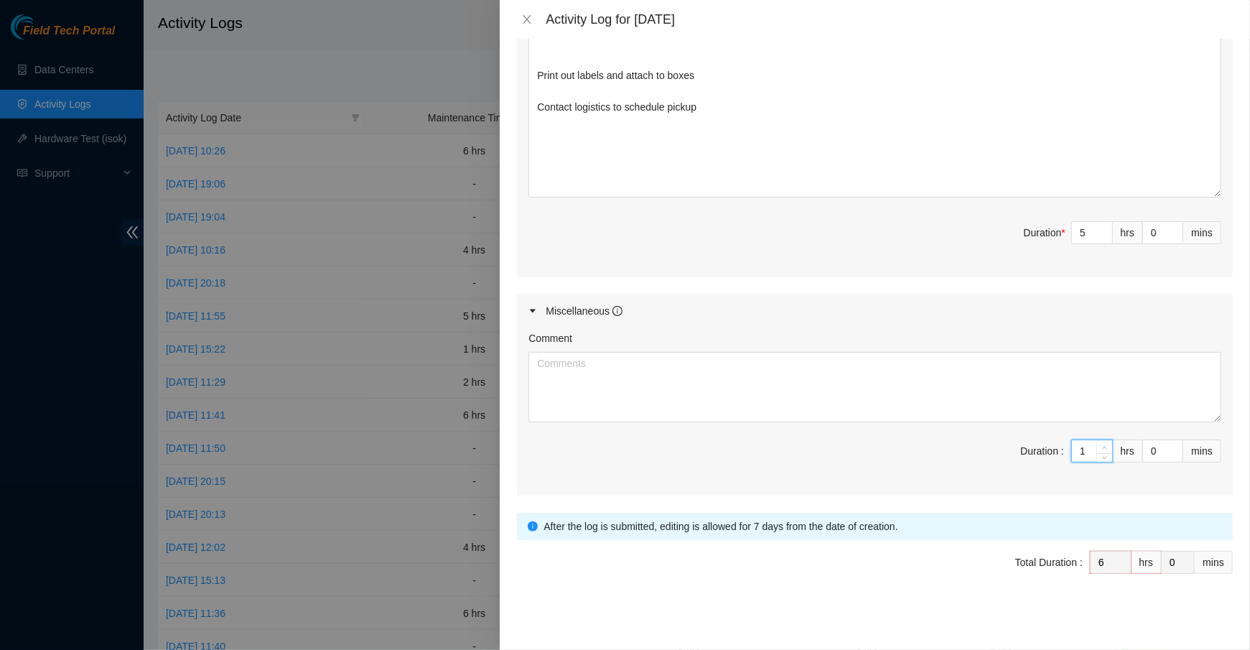
click at [1103, 443] on span "up" at bounding box center [1104, 447] width 9 height 9
type input "2"
type input "7"
click at [1103, 443] on span "up" at bounding box center [1104, 447] width 9 height 9
type input "3"
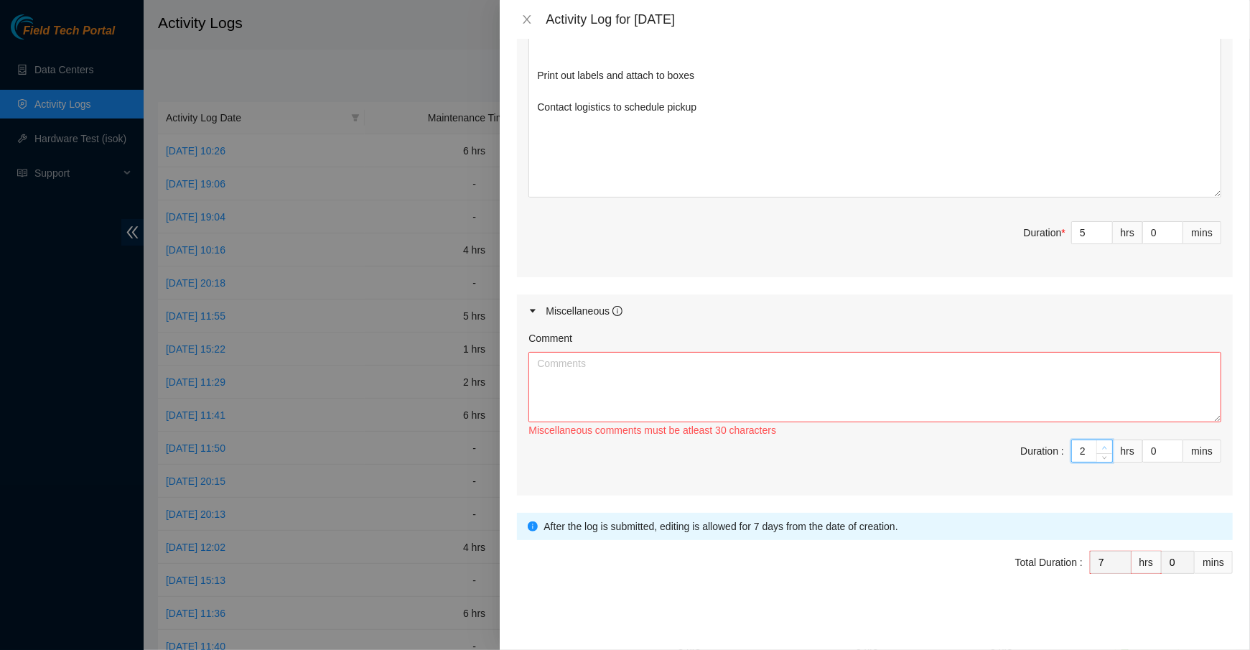
type input "8"
click at [1103, 443] on span "up" at bounding box center [1104, 447] width 9 height 9
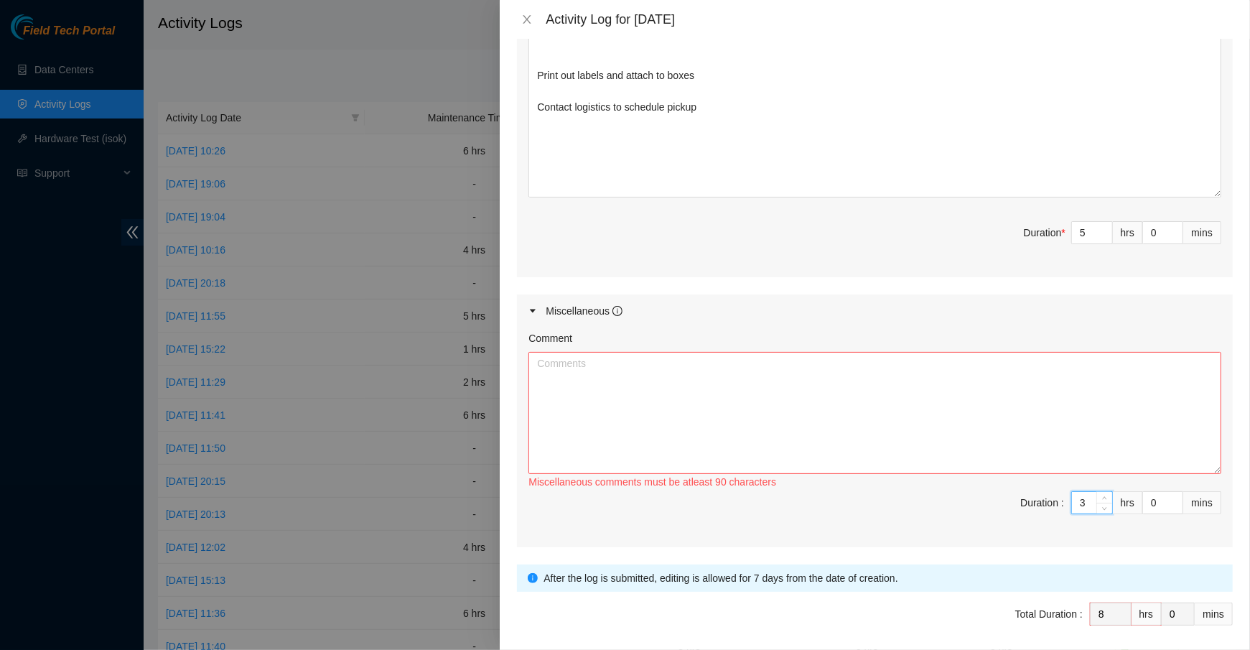
drag, startPoint x: 1218, startPoint y: 415, endPoint x: 1218, endPoint y: 500, distance: 84.7
click at [1218, 474] on textarea "Comment" at bounding box center [874, 413] width 693 height 122
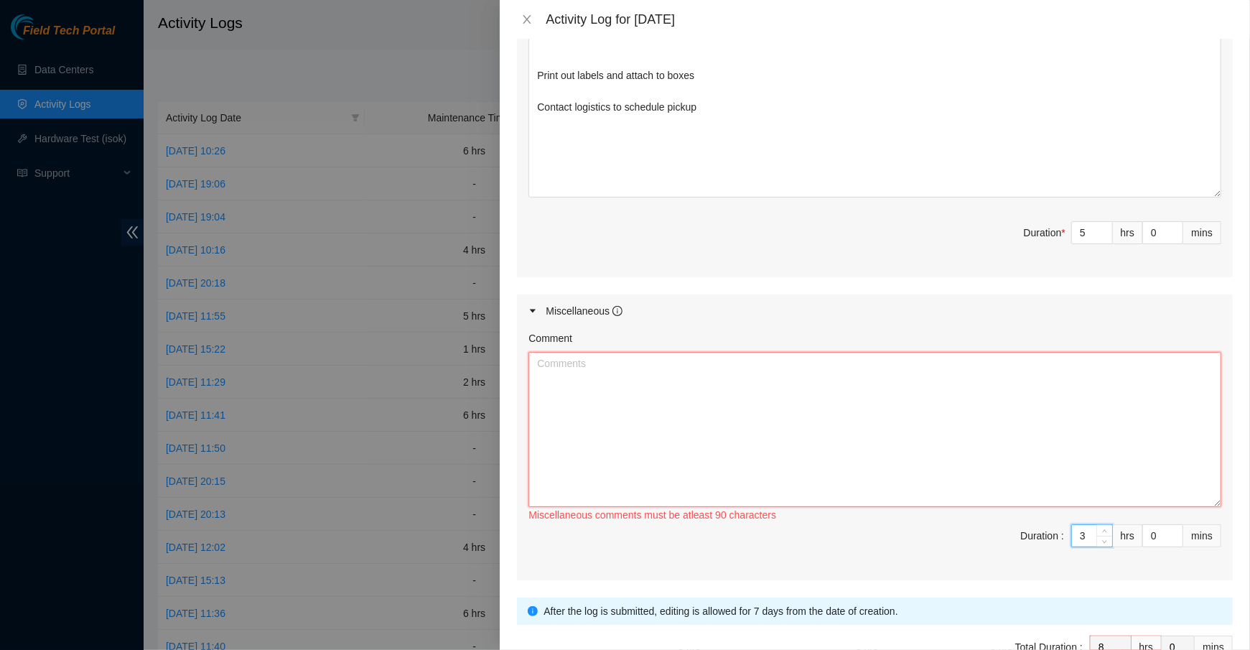
click at [1041, 422] on textarea "Comment" at bounding box center [874, 429] width 693 height 155
click at [704, 364] on textarea "Break down extra packing equipment and throw away" at bounding box center [874, 429] width 693 height 155
click at [809, 363] on textarea "Break down extra packing equipment and throw away" at bounding box center [874, 429] width 693 height 155
drag, startPoint x: 814, startPoint y: 359, endPoint x: 356, endPoint y: 343, distance: 458.2
click at [356, 343] on div "Activity Log for [DATE] Note: This activity log is for informational purposes o…" at bounding box center [625, 325] width 1250 height 650
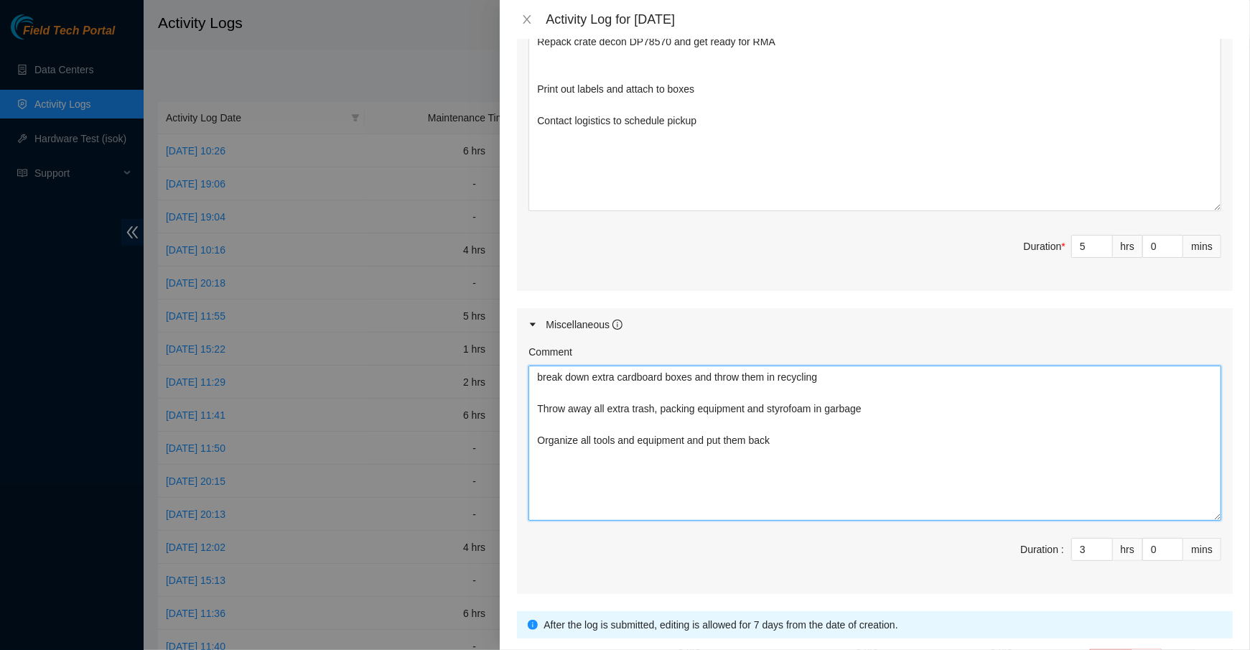
scroll to position [989, 0]
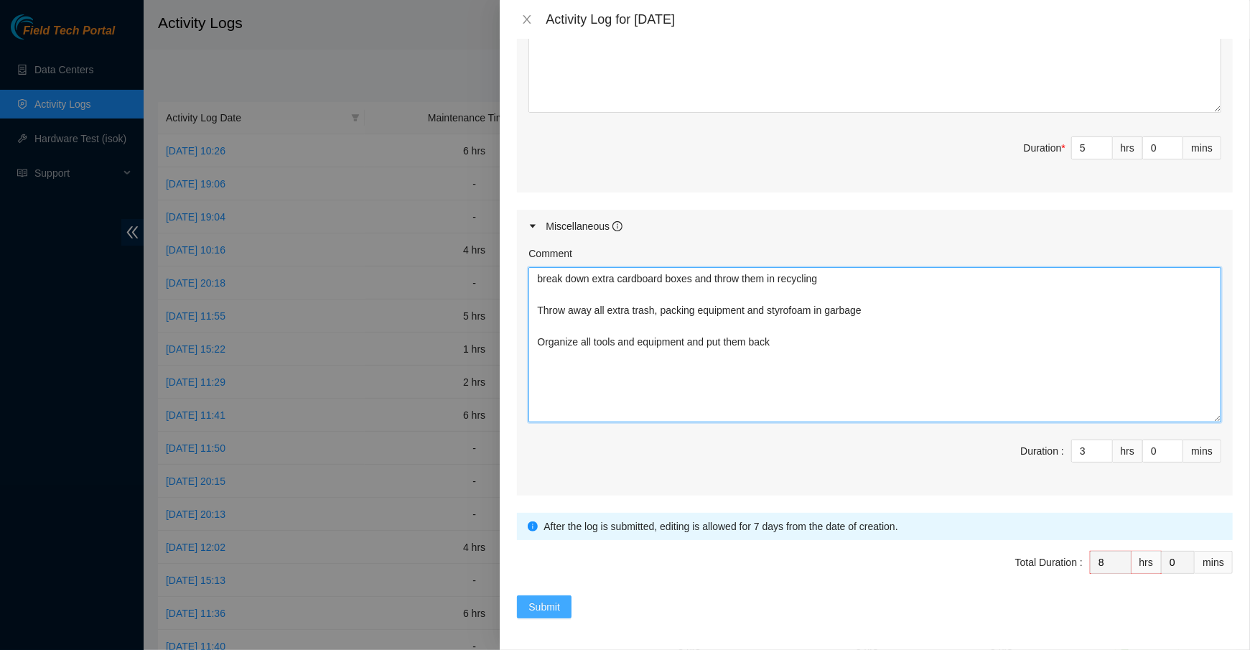
type textarea "break down extra cardboard boxes and throw them in recycling Throw away all ext…"
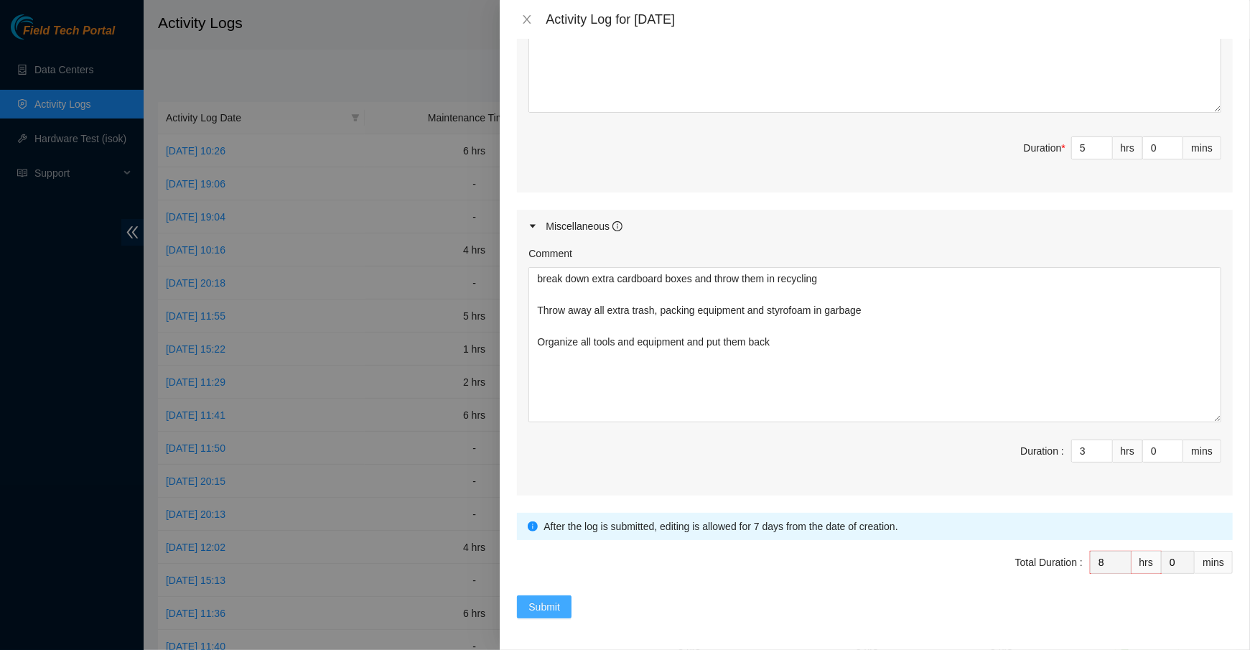
click at [534, 610] on span "Submit" at bounding box center [544, 607] width 32 height 16
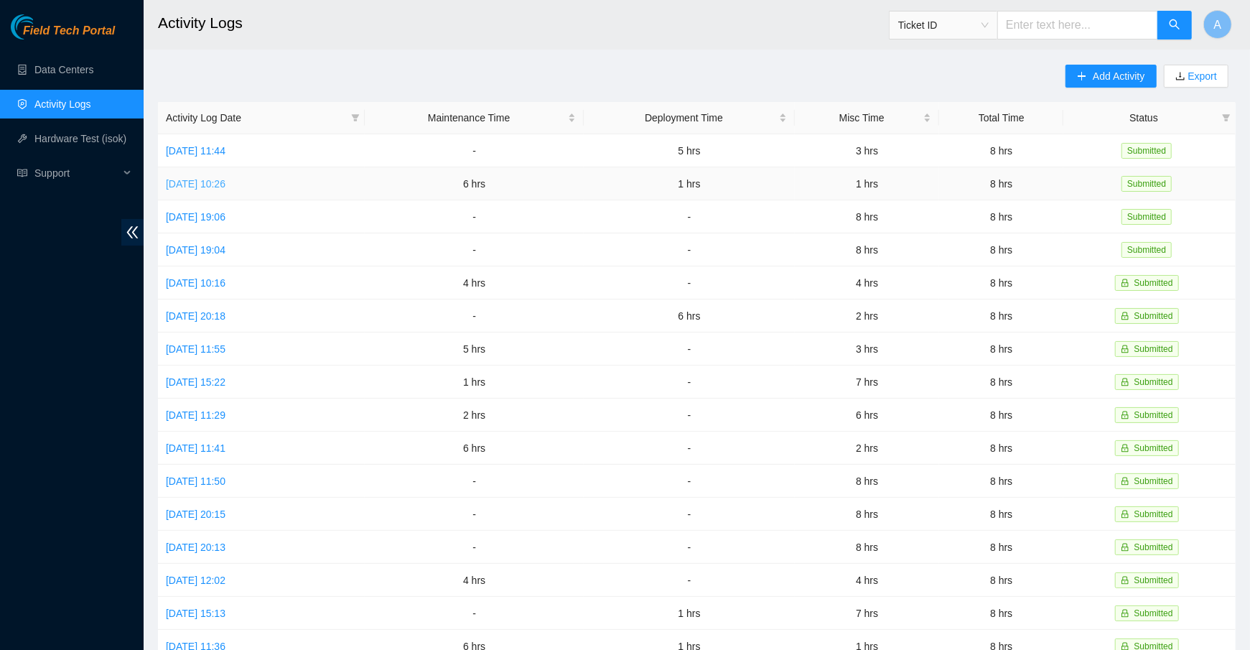
click at [225, 183] on link "[DATE] 10:26" at bounding box center [196, 183] width 60 height 11
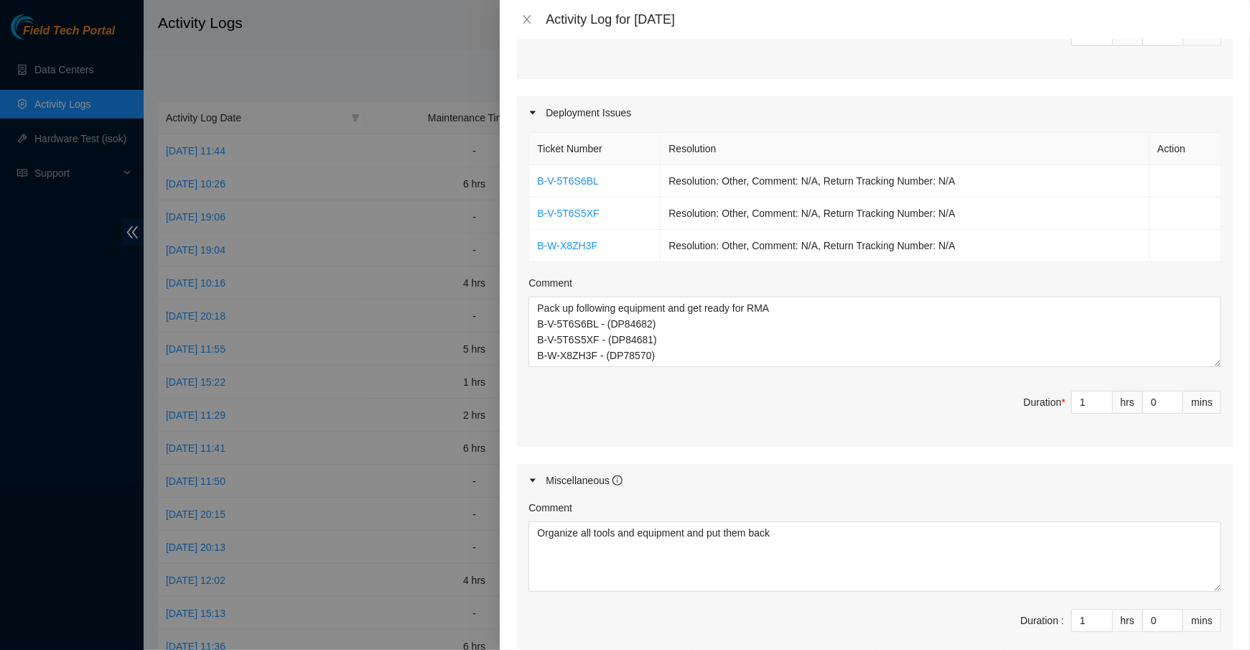
scroll to position [953, 0]
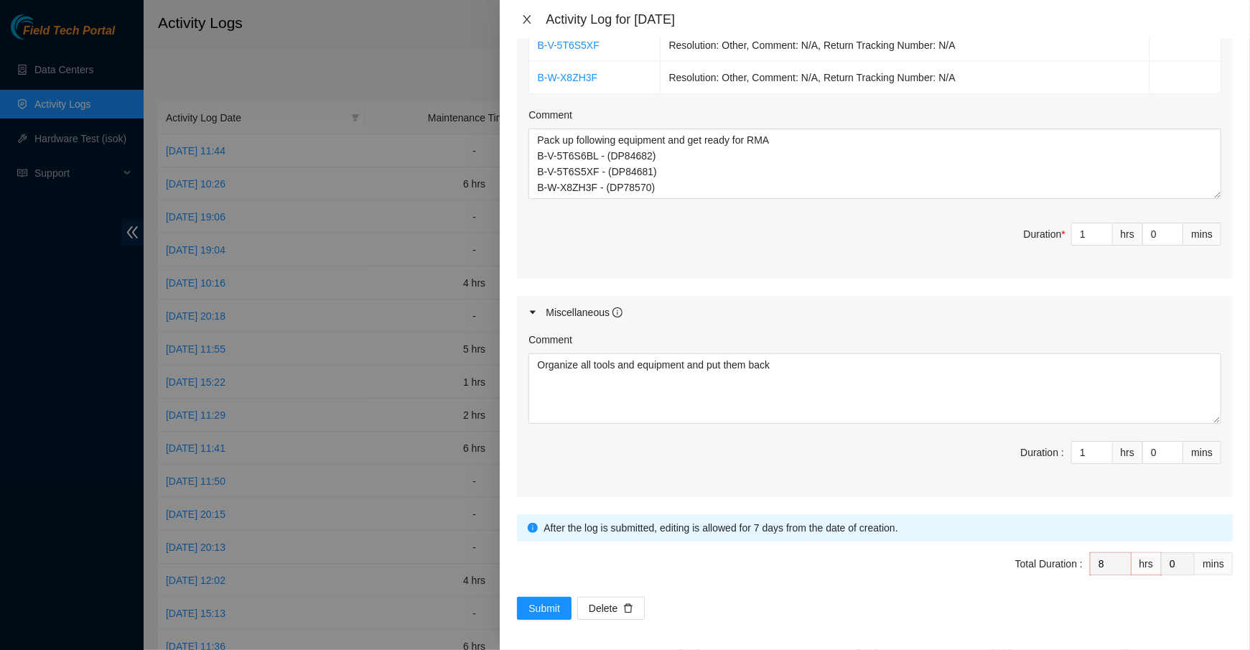
click at [524, 14] on icon "close" at bounding box center [526, 19] width 11 height 11
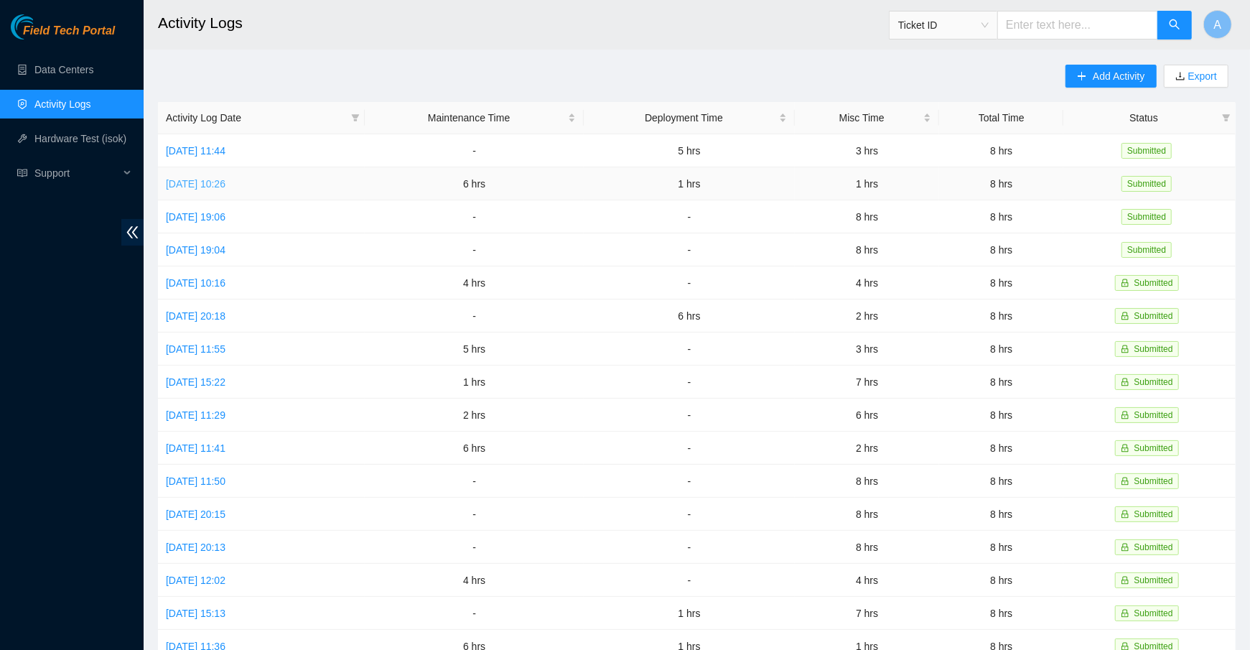
click at [225, 182] on link "[DATE] 10:26" at bounding box center [196, 183] width 60 height 11
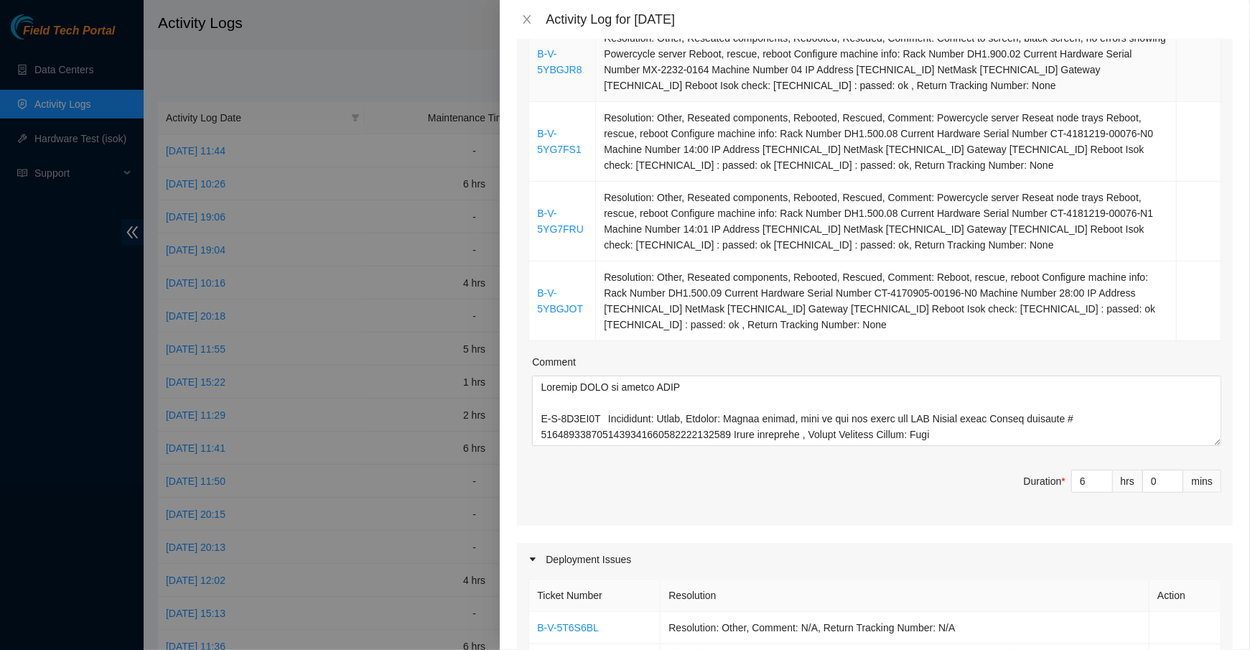
scroll to position [371, 0]
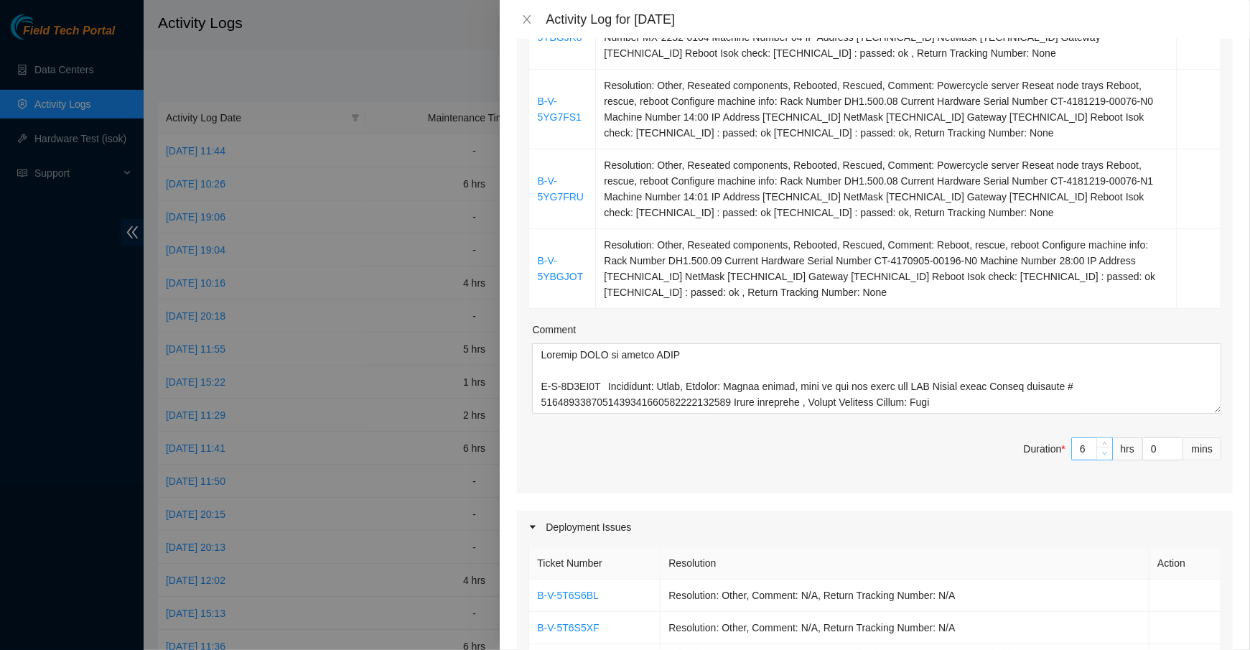
type input "5"
type input "7"
click at [1103, 453] on icon "down" at bounding box center [1104, 453] width 5 height 5
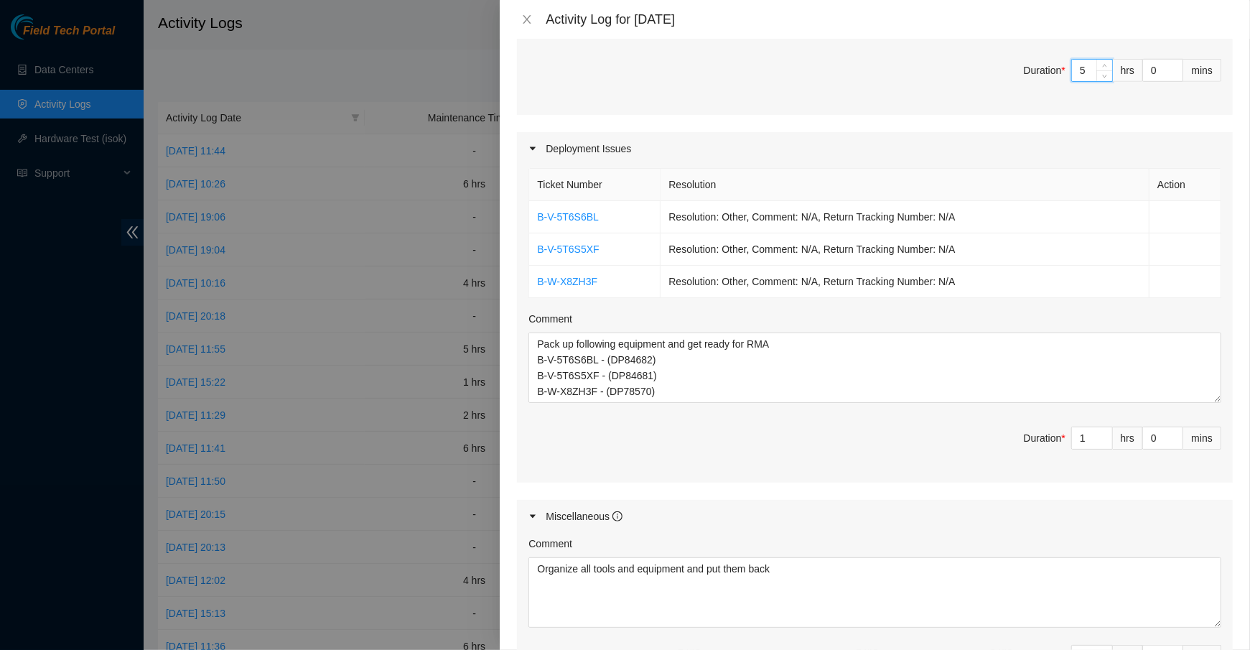
scroll to position [762, 0]
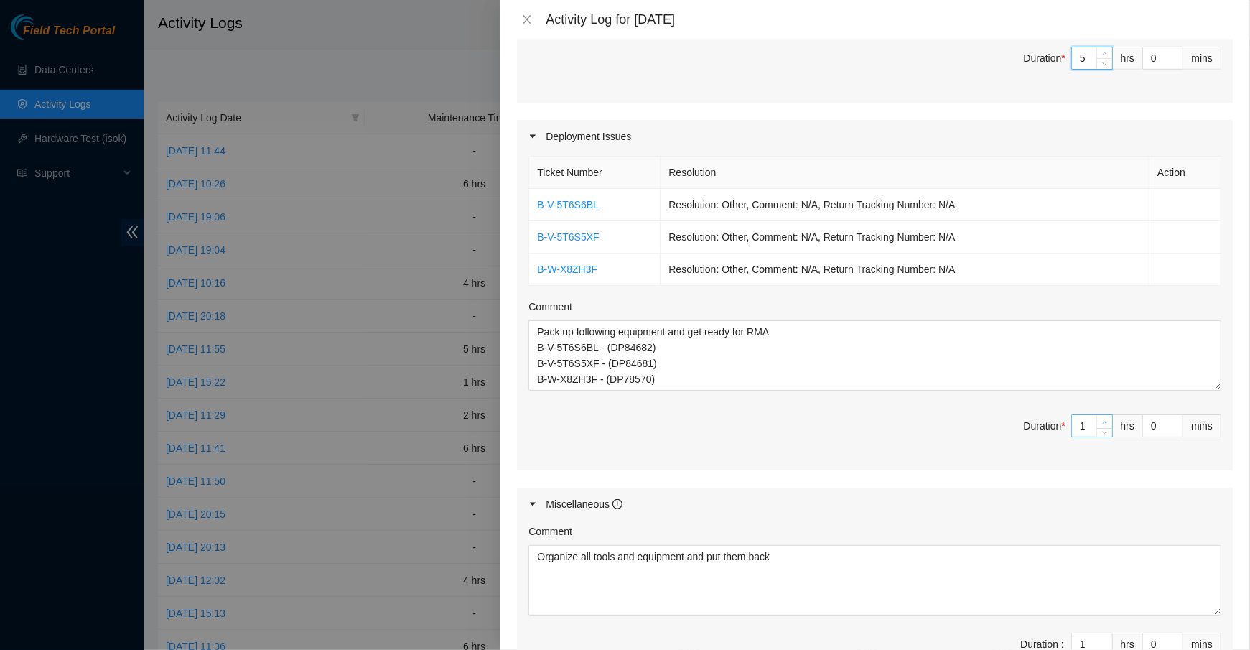
click at [1107, 418] on span "up" at bounding box center [1104, 422] width 9 height 9
type input "2"
type input "8"
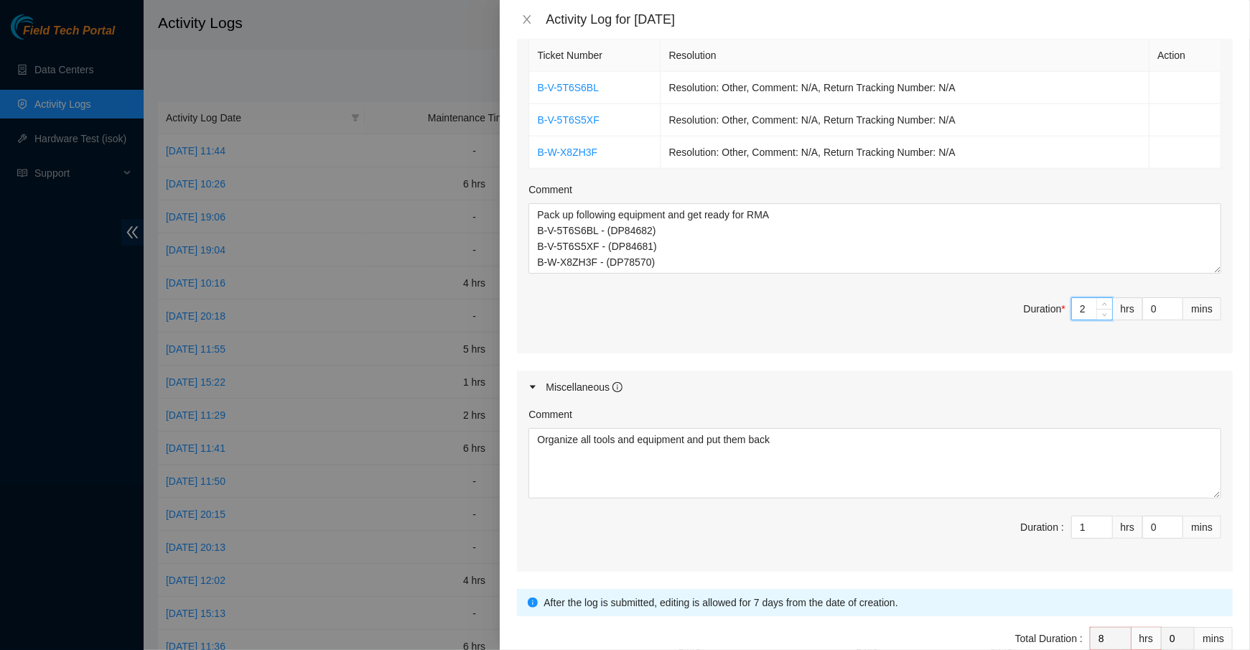
scroll to position [953, 0]
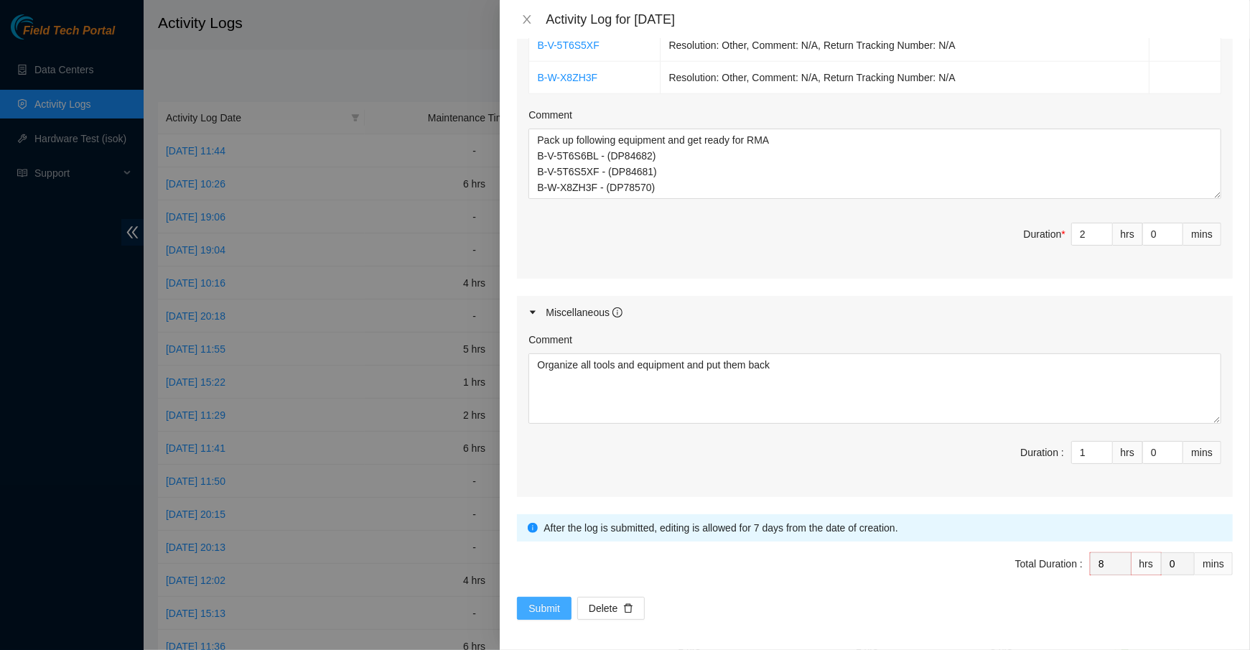
click at [561, 597] on button "Submit" at bounding box center [544, 607] width 55 height 23
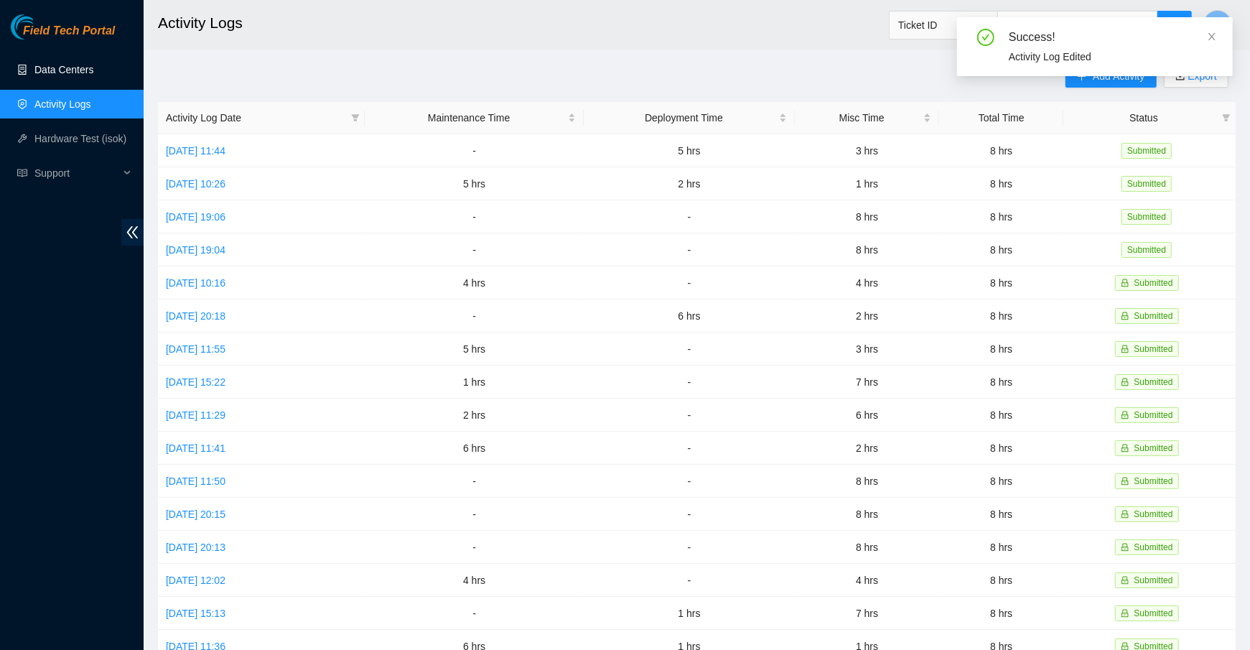
click at [79, 66] on link "Data Centers" at bounding box center [63, 69] width 59 height 11
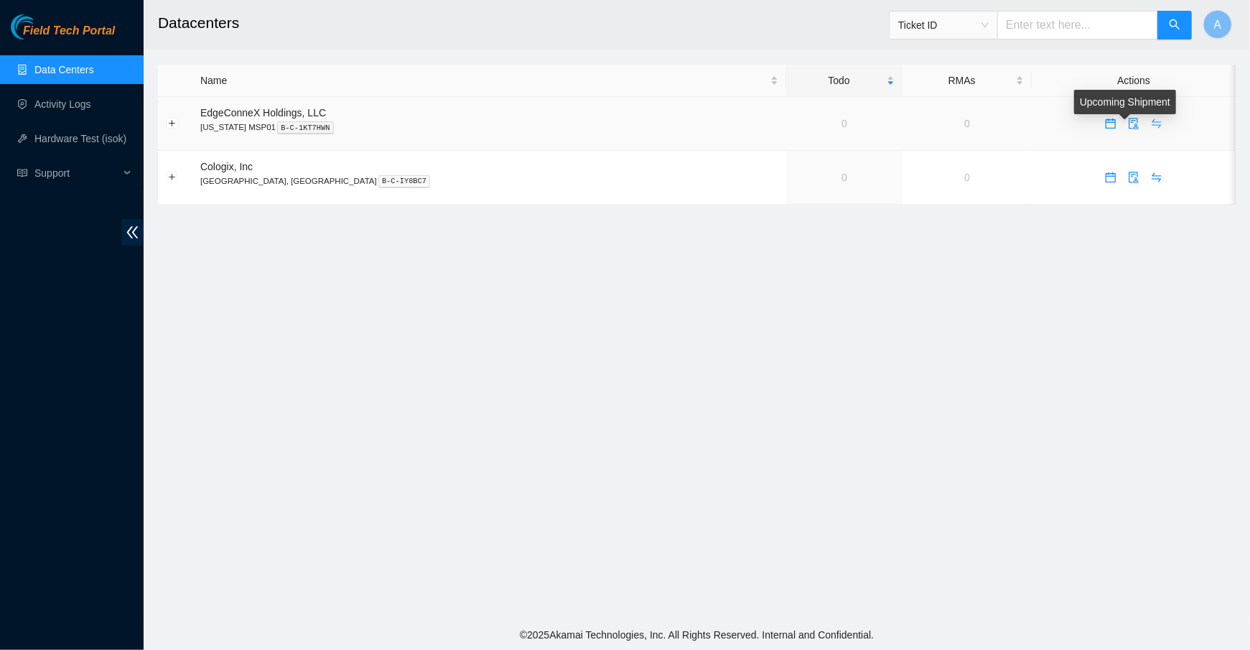
click at [1127, 122] on body "Field Tech Portal Data Centers Activity Logs Hardware Test (isok) Support Datac…" at bounding box center [625, 325] width 1250 height 650
click at [1151, 126] on icon "swap" at bounding box center [1156, 123] width 11 height 11
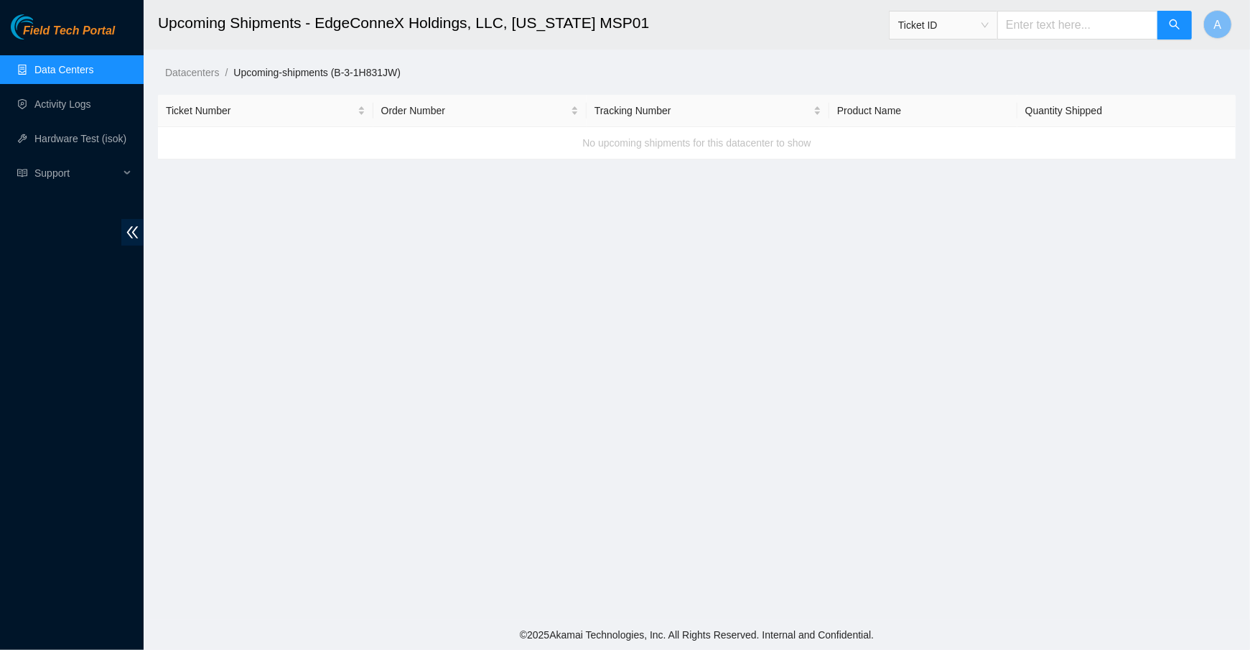
click at [60, 64] on link "Data Centers" at bounding box center [63, 69] width 59 height 11
